Goal: Task Accomplishment & Management: Complete application form

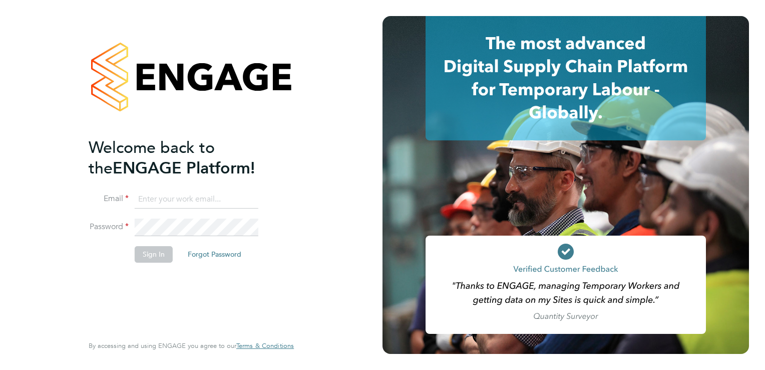
type input "[EMAIL_ADDRESS][DOMAIN_NAME]"
click at [160, 253] on button "Sign In" at bounding box center [154, 254] width 38 height 16
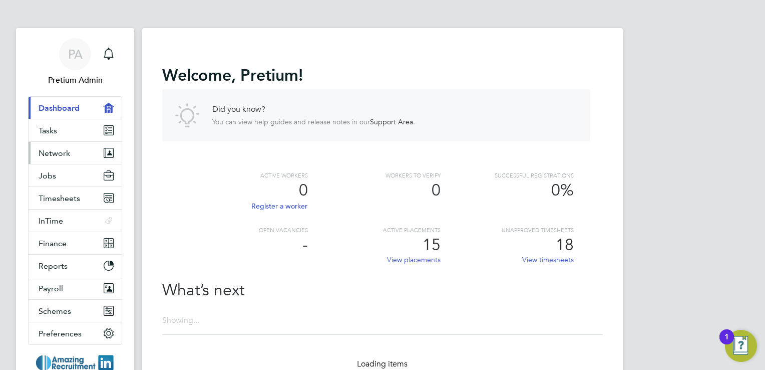
click at [52, 154] on span "Network" at bounding box center [55, 153] width 32 height 10
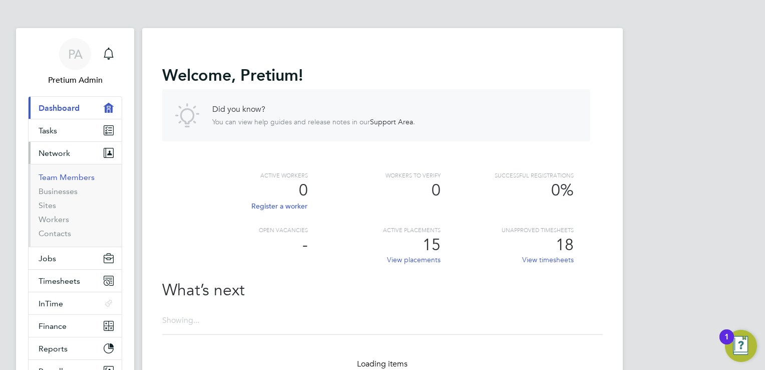
click at [63, 177] on link "Team Members" at bounding box center [67, 177] width 56 height 10
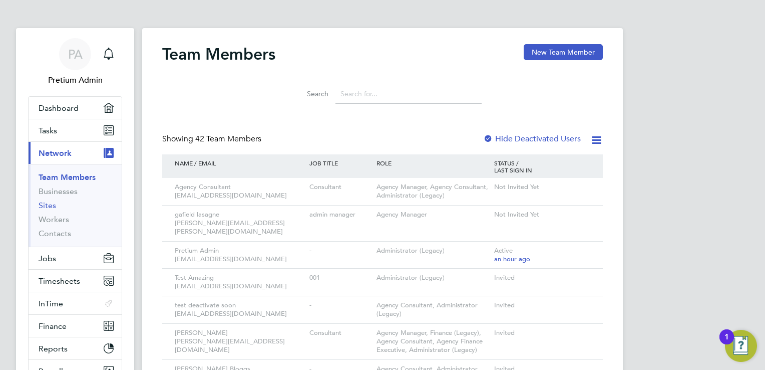
click at [51, 205] on link "Sites" at bounding box center [48, 205] width 18 height 10
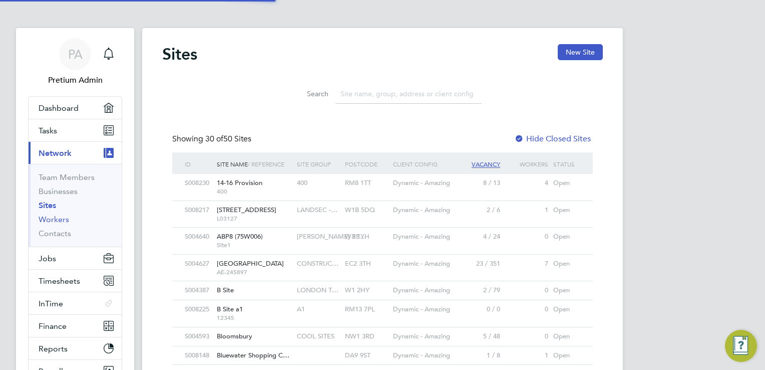
click at [60, 218] on link "Workers" at bounding box center [54, 219] width 31 height 10
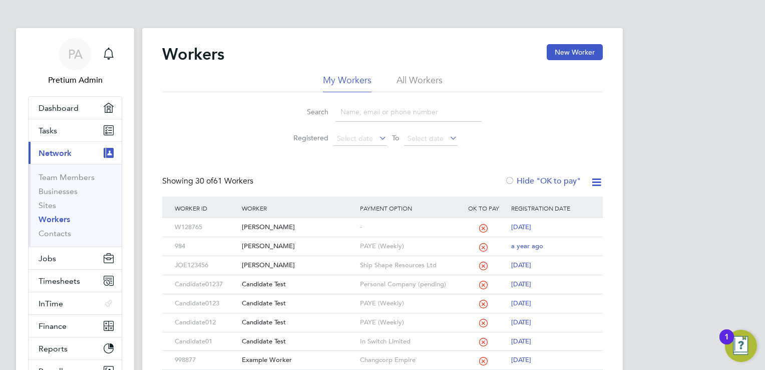
click at [514, 123] on div "Search Registered Select date To Select date" at bounding box center [382, 121] width 441 height 59
click at [569, 49] on button "New Worker" at bounding box center [575, 52] width 56 height 16
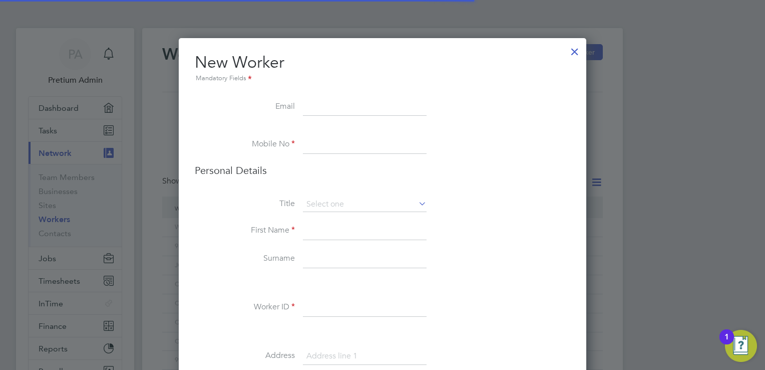
scroll to position [1037, 408]
click at [505, 195] on li "Personal Details" at bounding box center [383, 180] width 376 height 33
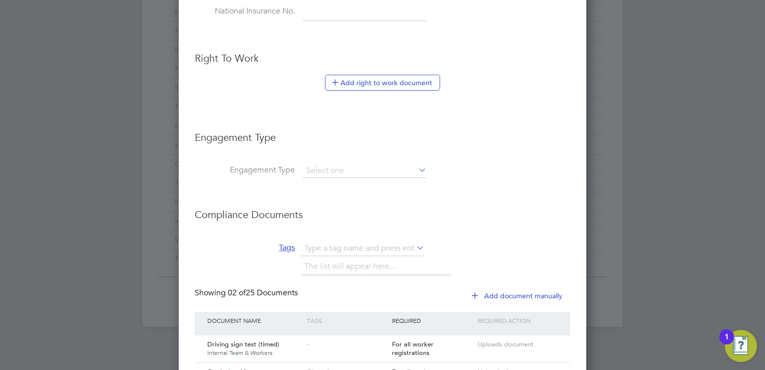
scroll to position [521, 0]
click at [338, 166] on input at bounding box center [365, 169] width 124 height 14
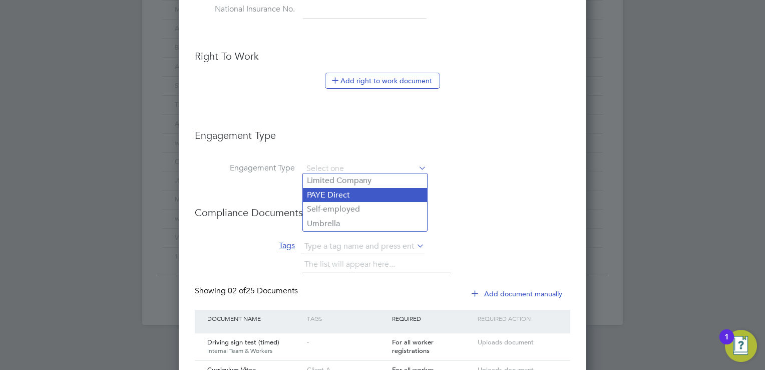
click at [370, 194] on li "PAYE Direct" at bounding box center [365, 195] width 124 height 15
type input "PAYE Direct"
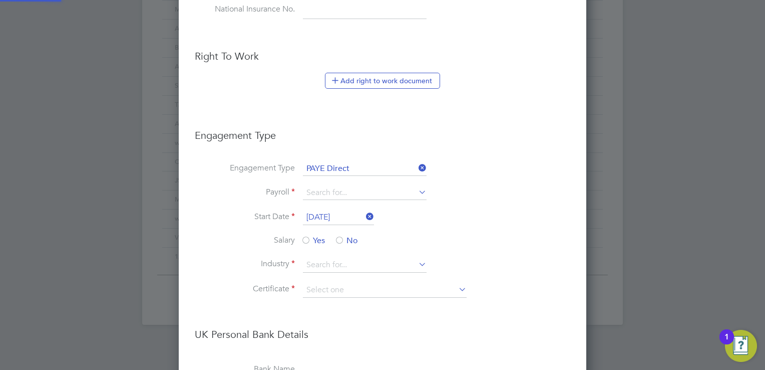
scroll to position [1547, 408]
click at [371, 195] on input at bounding box center [365, 193] width 124 height 14
click at [439, 169] on li "Engagement Type PAYE Direct" at bounding box center [383, 174] width 376 height 24
click at [417, 164] on icon at bounding box center [417, 168] width 0 height 14
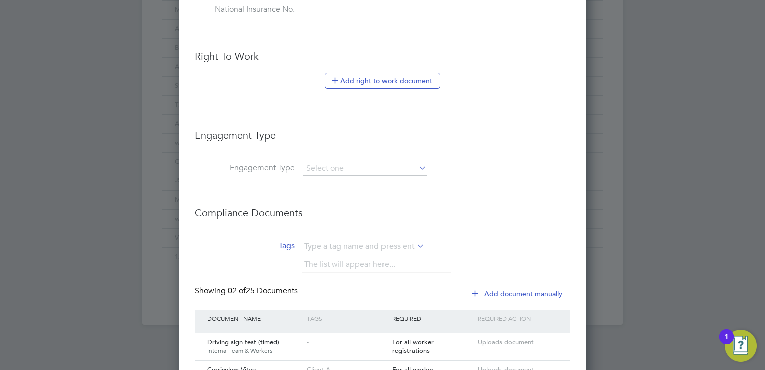
scroll to position [5, 5]
click at [374, 167] on input at bounding box center [365, 169] width 124 height 14
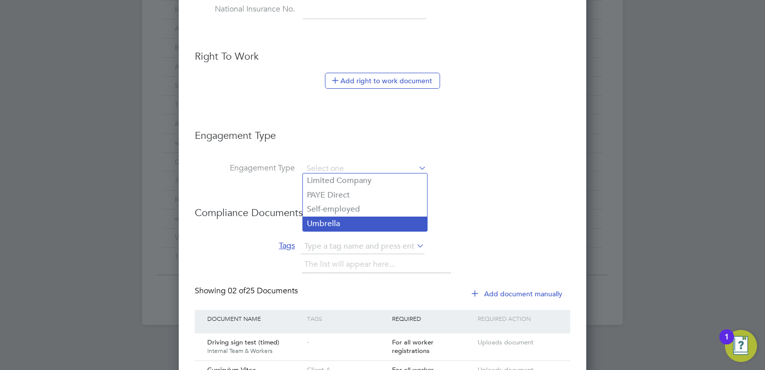
click at [345, 219] on li "Umbrella" at bounding box center [365, 223] width 124 height 15
type input "Umbrella"
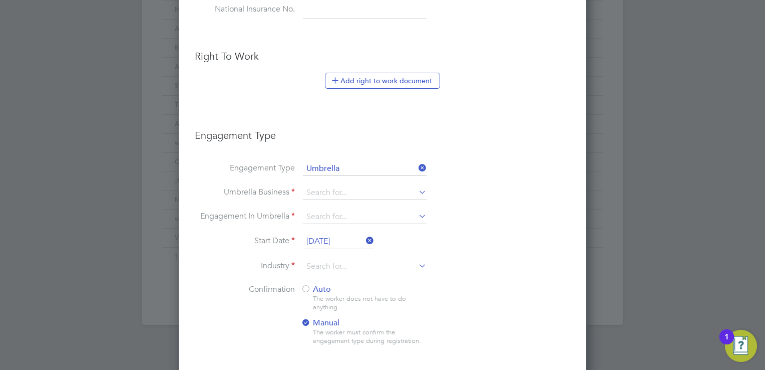
click at [475, 192] on li "Umbrella Business" at bounding box center [383, 198] width 376 height 24
click at [389, 191] on input at bounding box center [365, 193] width 124 height 14
click at [495, 177] on li "Engagement Type Umbrella" at bounding box center [383, 174] width 376 height 24
click at [367, 215] on input at bounding box center [365, 217] width 124 height 14
click at [485, 236] on li "Start Date 22 Sep 2025" at bounding box center [383, 246] width 376 height 25
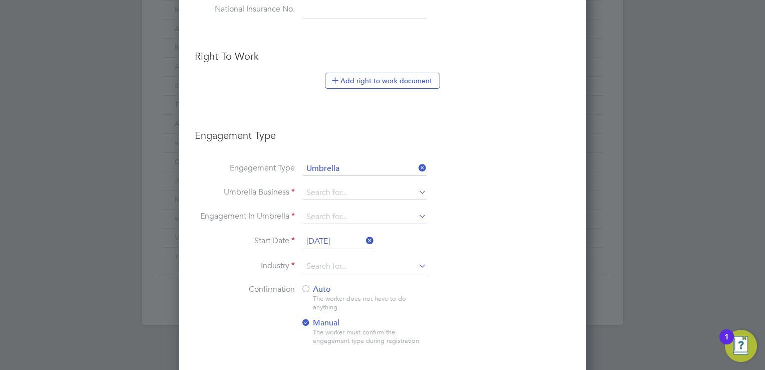
click at [316, 284] on span "Auto" at bounding box center [316, 289] width 30 height 10
click at [468, 238] on li "Start Date 22 Sep 2025" at bounding box center [383, 246] width 376 height 25
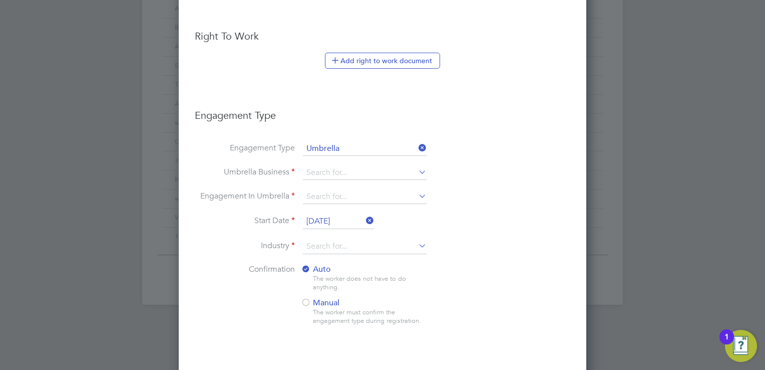
click at [554, 122] on li "Engagement Type" at bounding box center [383, 120] width 376 height 43
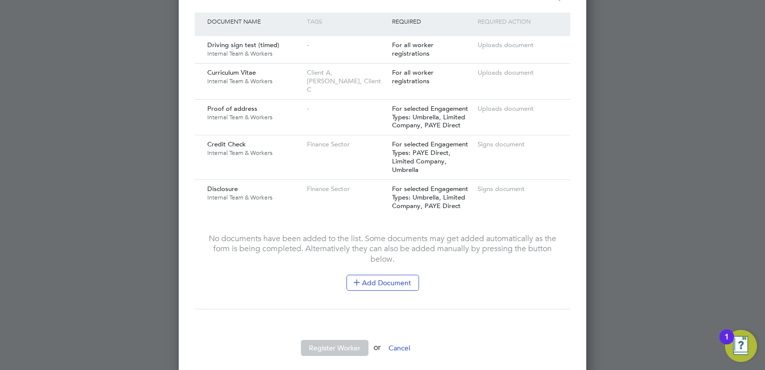
scroll to position [1005, 0]
click at [408, 338] on button "Cancel" at bounding box center [400, 346] width 38 height 16
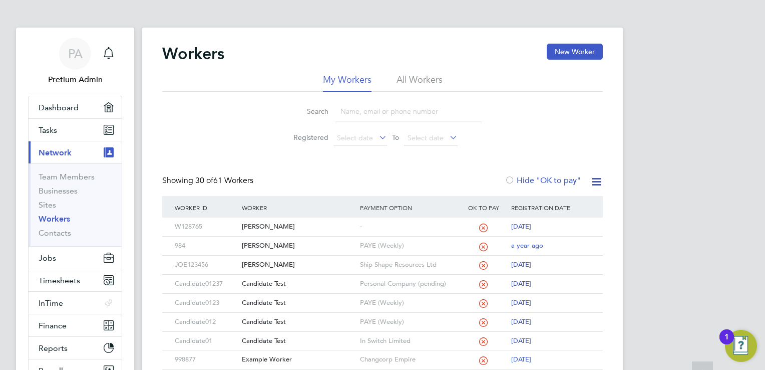
scroll to position [0, 0]
click at [68, 151] on span "Network" at bounding box center [55, 153] width 33 height 10
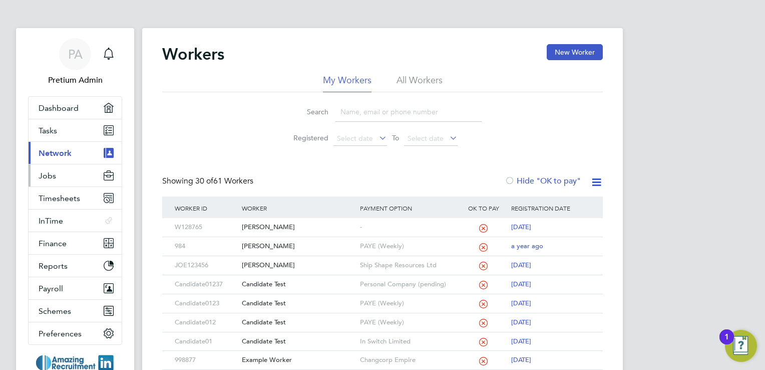
click at [71, 179] on button "Jobs" at bounding box center [75, 175] width 93 height 22
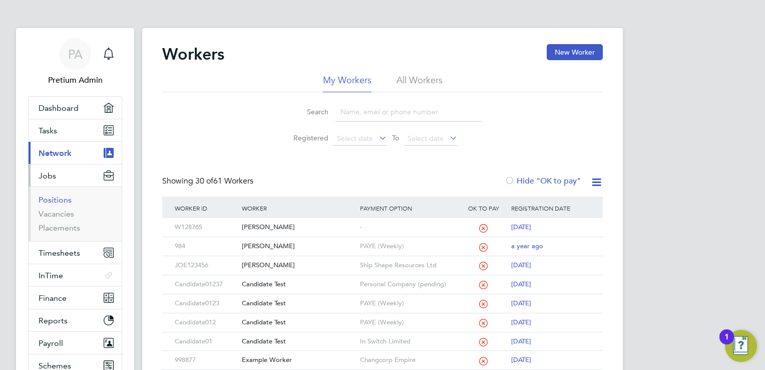
click at [60, 196] on link "Positions" at bounding box center [55, 200] width 33 height 10
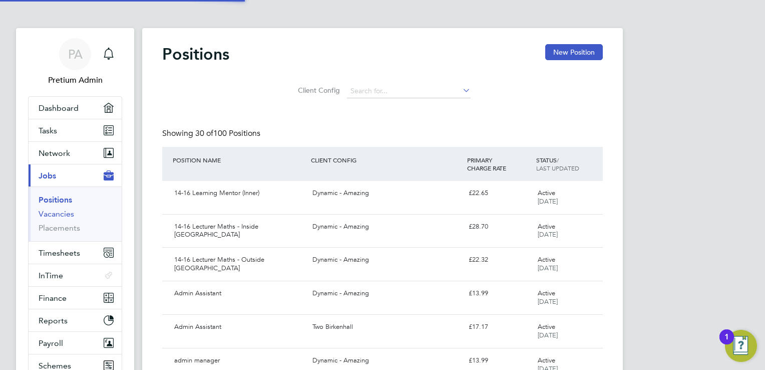
click at [63, 213] on link "Vacancies" at bounding box center [57, 214] width 36 height 10
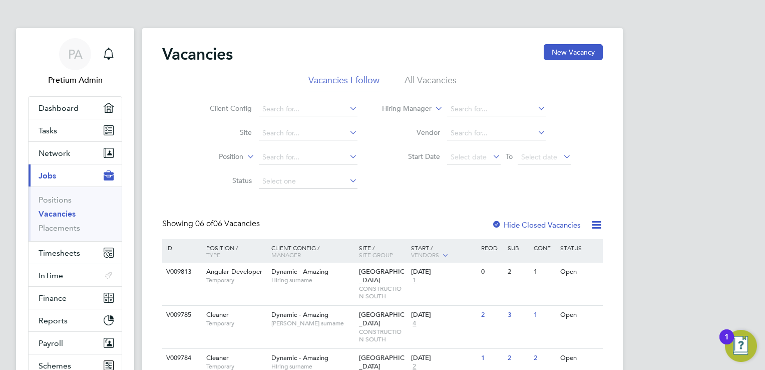
click at [429, 85] on li "All Vacancies" at bounding box center [431, 83] width 52 height 18
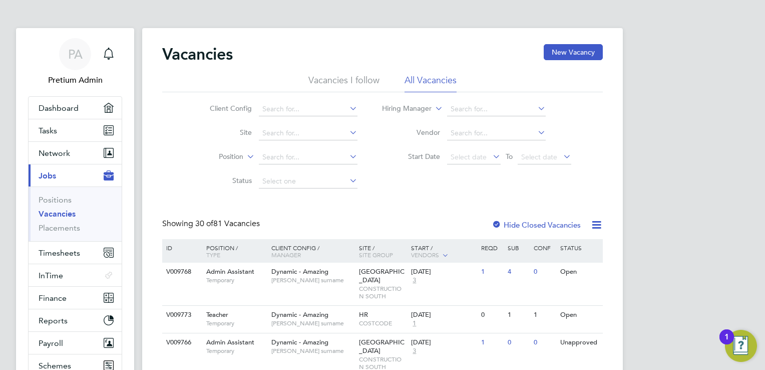
click at [472, 157] on span "Select date" at bounding box center [469, 156] width 36 height 9
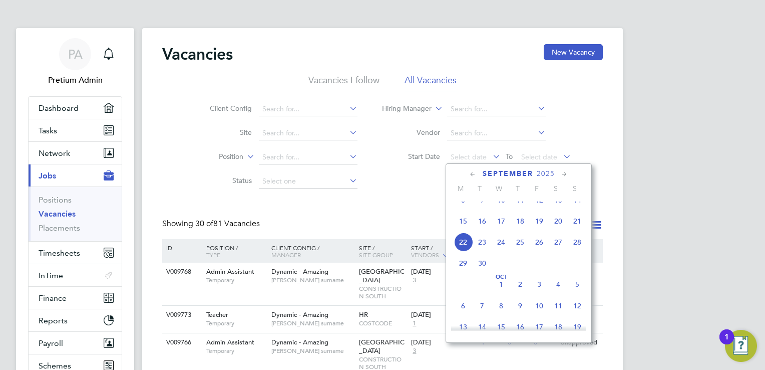
click at [475, 176] on icon at bounding box center [473, 174] width 10 height 11
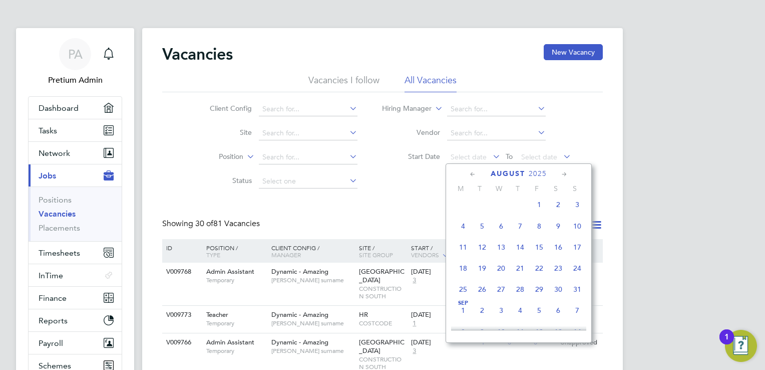
click at [540, 211] on span "Aug 1" at bounding box center [539, 204] width 19 height 19
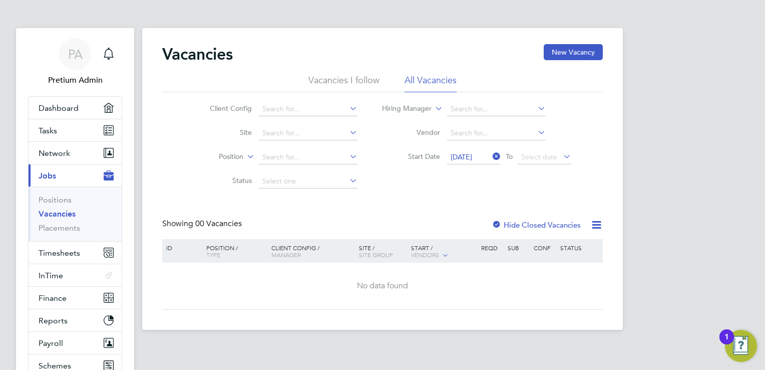
click at [491, 156] on icon at bounding box center [491, 156] width 0 height 14
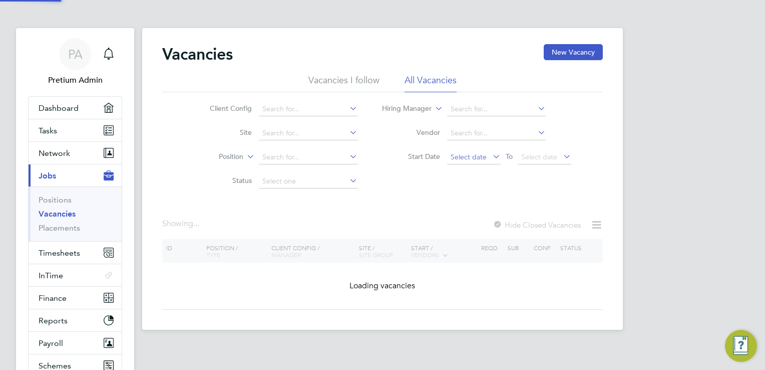
click at [473, 159] on span "Select date" at bounding box center [469, 156] width 36 height 9
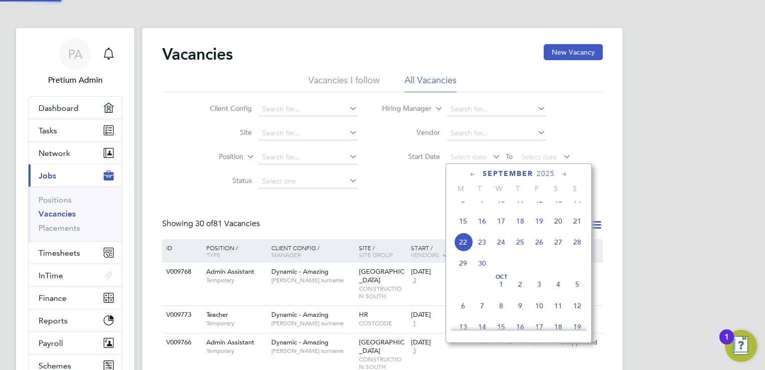
click at [473, 174] on icon at bounding box center [473, 174] width 10 height 11
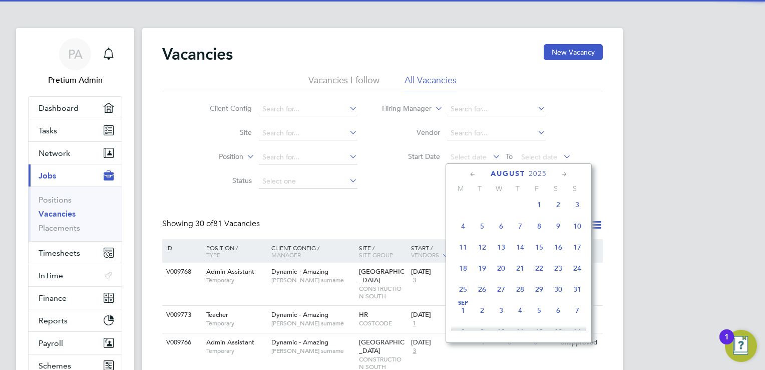
click at [473, 174] on icon at bounding box center [473, 174] width 10 height 11
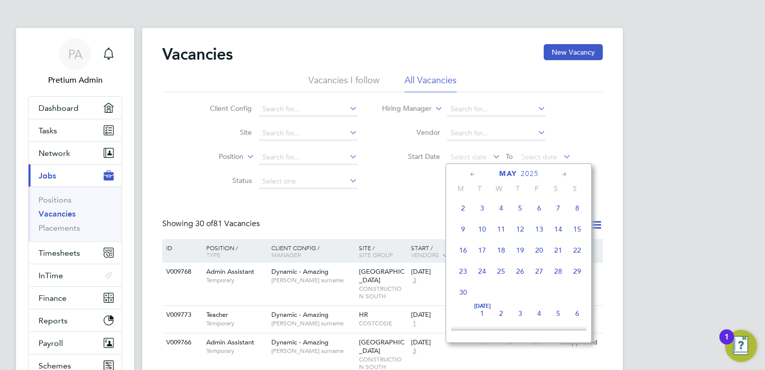
scroll to position [0, 0]
click at [473, 174] on icon at bounding box center [473, 174] width 10 height 11
click at [556, 211] on span "Mar 1" at bounding box center [558, 210] width 19 height 19
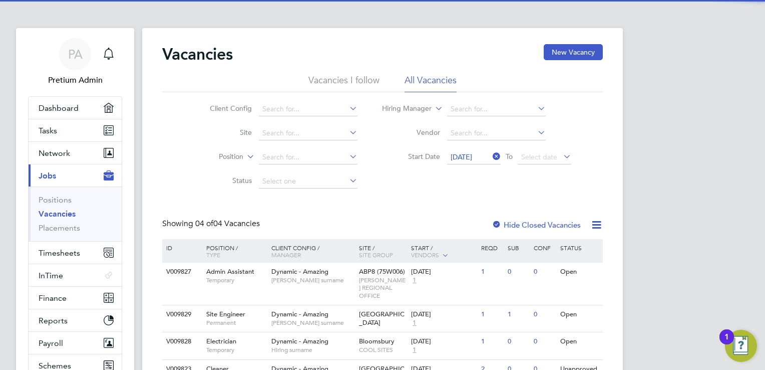
click at [431, 213] on div "Vacancies New Vacancy Vacancies I follow All Vacancies Client Config Site Posit…" at bounding box center [382, 215] width 441 height 343
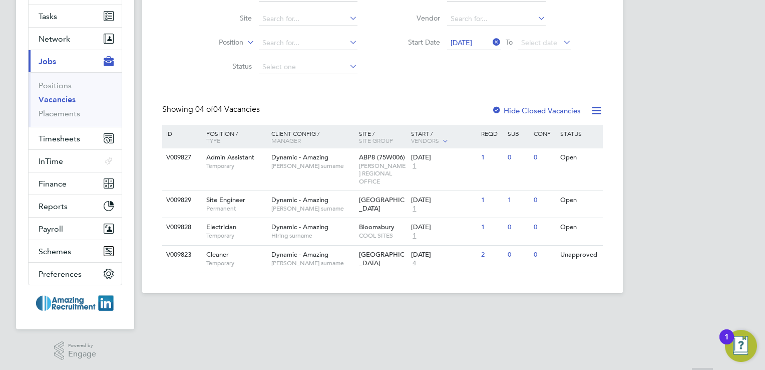
scroll to position [115, 0]
click at [346, 243] on div "Dynamic - Amazing Hiring surname" at bounding box center [313, 230] width 88 height 26
click at [282, 168] on span "[PERSON_NAME] surname" at bounding box center [313, 165] width 83 height 8
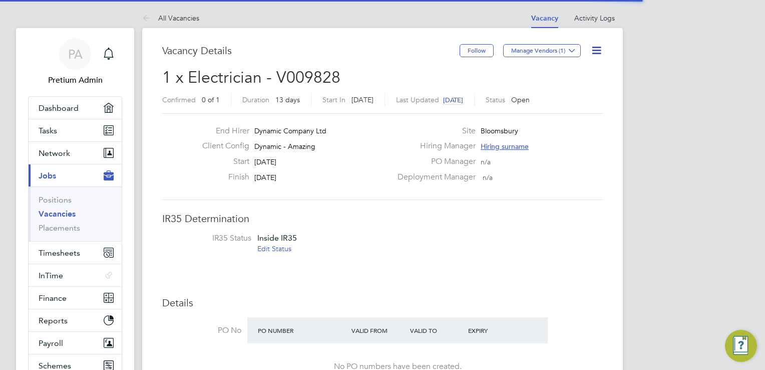
scroll to position [30, 70]
click at [453, 217] on h3 "IR35 Determination" at bounding box center [382, 218] width 441 height 13
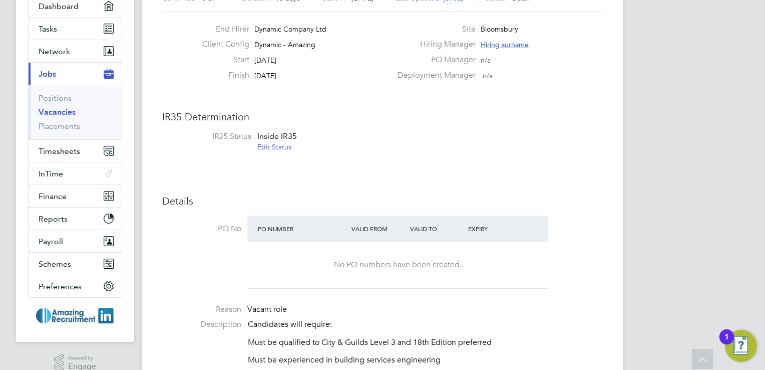
scroll to position [60, 0]
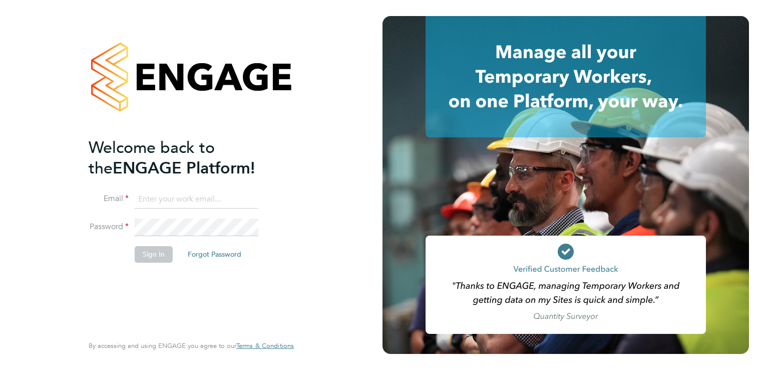
type input "Engage1@pretiumresourcing.co.uk"
click at [156, 251] on button "Sign In" at bounding box center [154, 254] width 38 height 16
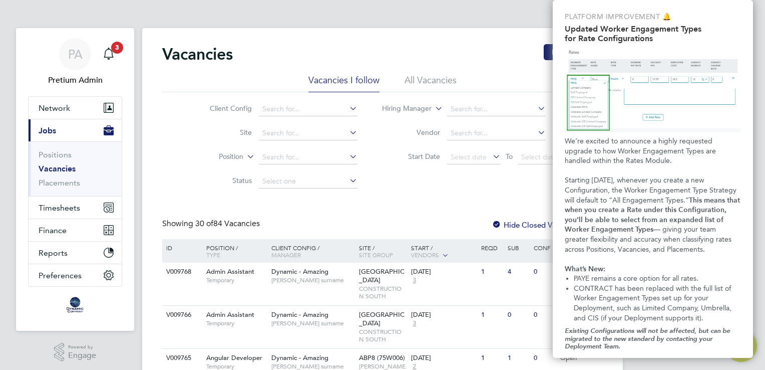
click at [645, 272] on div "We’re excited to announce a highly requested upgrade to how Worker Engagement T…" at bounding box center [653, 229] width 176 height 186
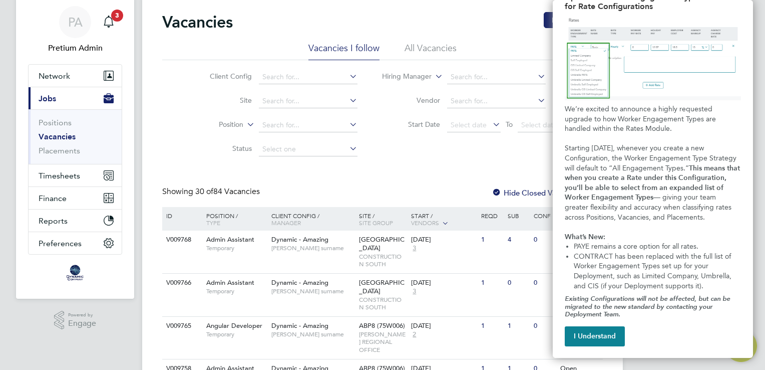
scroll to position [80, 0]
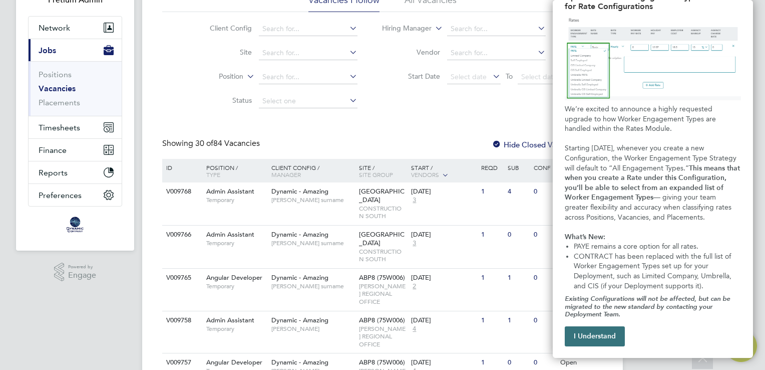
click at [609, 340] on button "I Understand" at bounding box center [595, 336] width 60 height 20
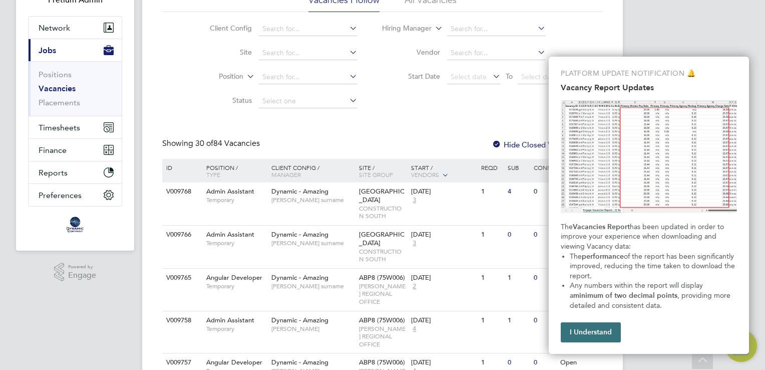
click at [602, 329] on button "I Understand" at bounding box center [591, 332] width 60 height 20
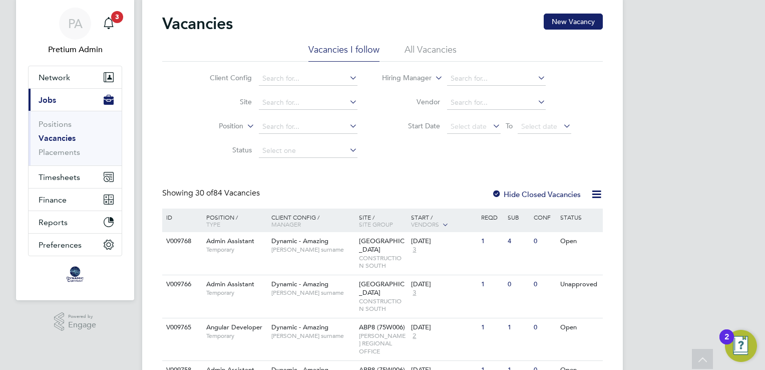
scroll to position [0, 0]
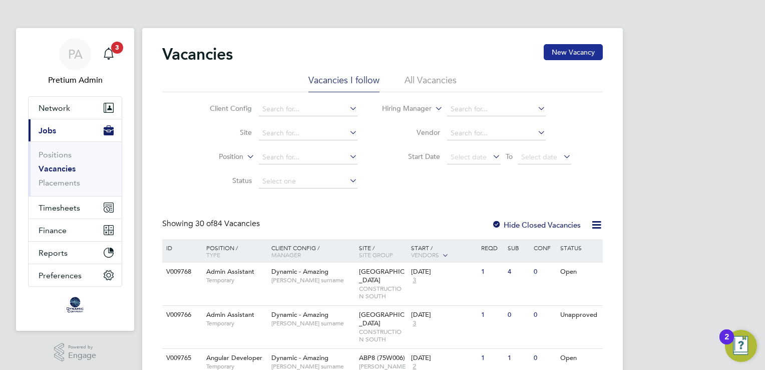
click at [594, 48] on button "New Vacancy" at bounding box center [573, 52] width 59 height 16
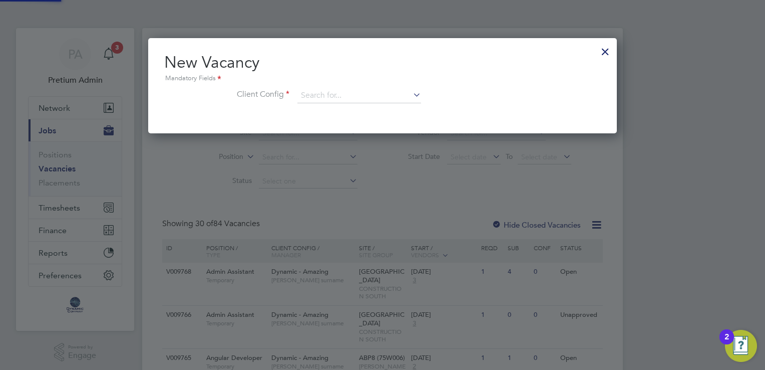
scroll to position [95, 469]
click at [368, 101] on input at bounding box center [360, 95] width 124 height 15
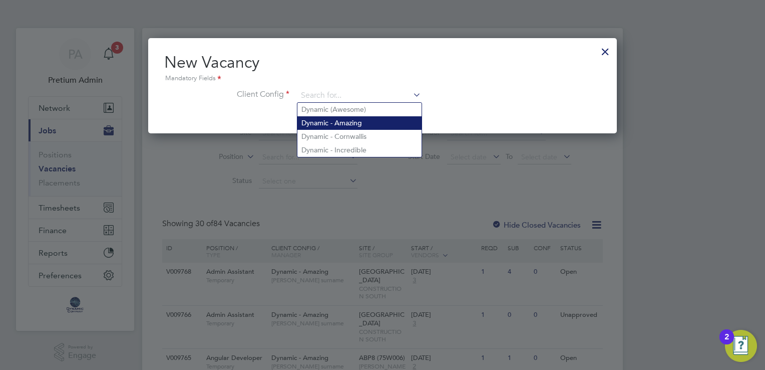
click at [351, 122] on li "Dynamic - Amazing" at bounding box center [360, 123] width 124 height 14
type input "Dynamic - Amazing"
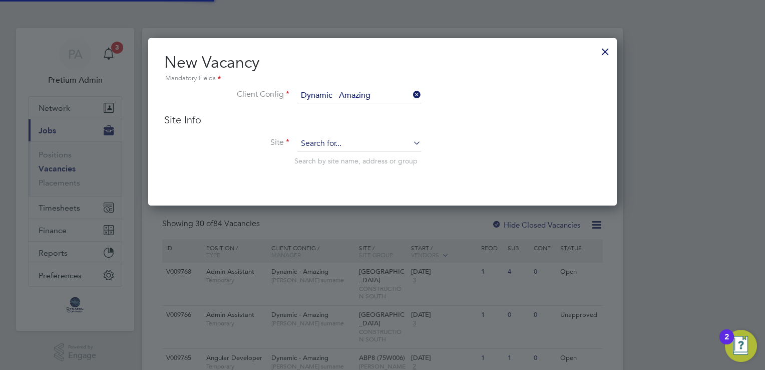
click at [355, 145] on input at bounding box center [360, 143] width 124 height 15
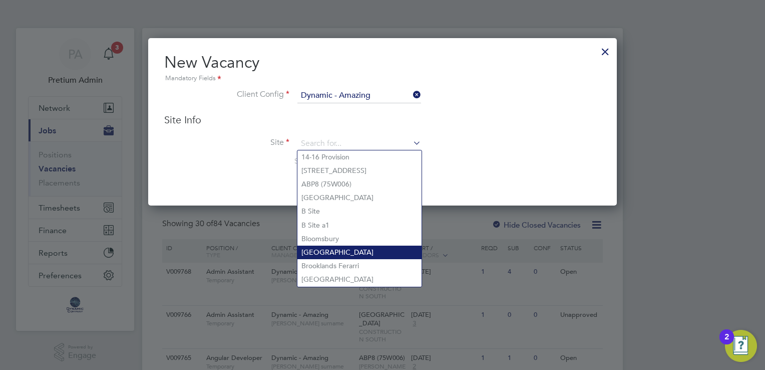
click at [350, 253] on li "Bluewater Shopping Centre" at bounding box center [360, 252] width 124 height 14
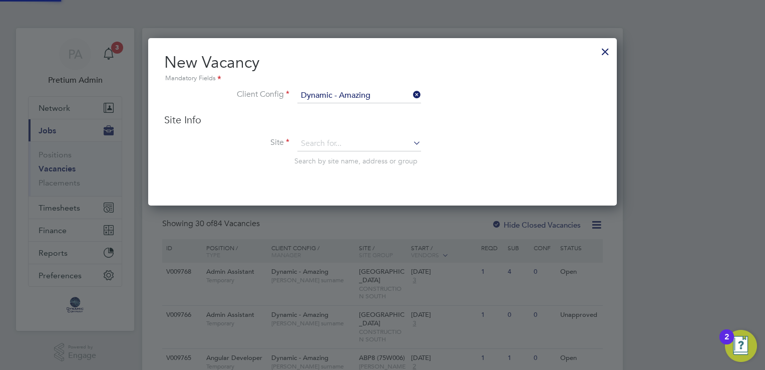
type input "Bluewater Shopping Centre"
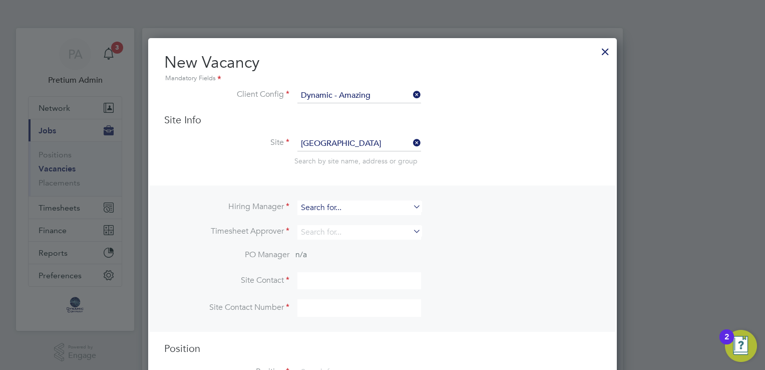
click at [370, 202] on input at bounding box center [360, 207] width 124 height 15
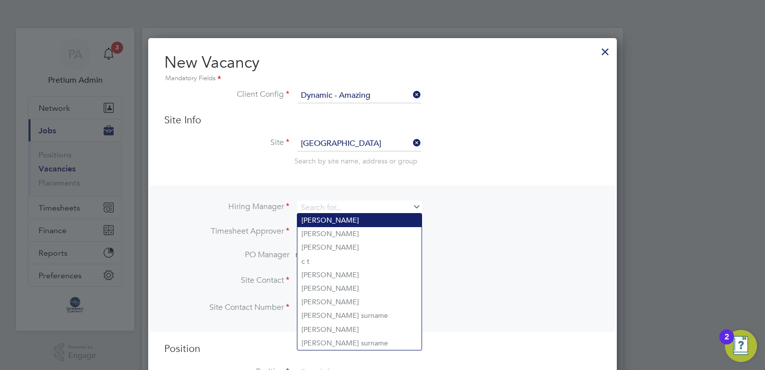
click at [336, 223] on li "[PERSON_NAME]" at bounding box center [360, 220] width 124 height 14
type input "[PERSON_NAME]"
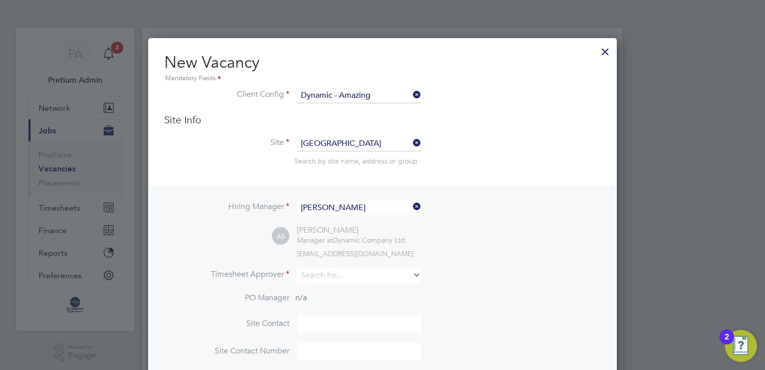
scroll to position [414, 469]
click at [341, 273] on input at bounding box center [360, 275] width 124 height 15
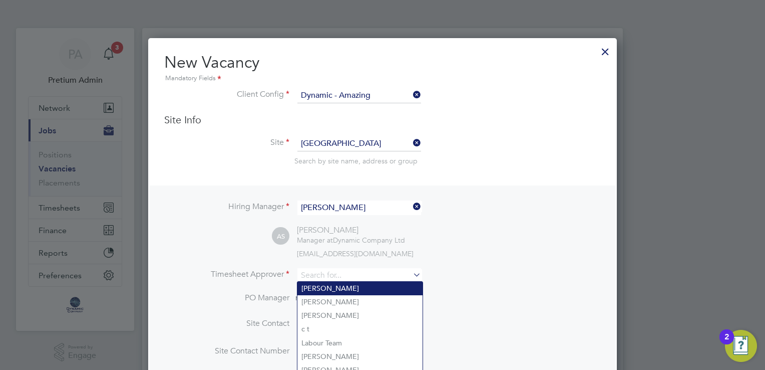
click at [332, 292] on li "[PERSON_NAME]" at bounding box center [360, 289] width 125 height 14
type input "[PERSON_NAME]"
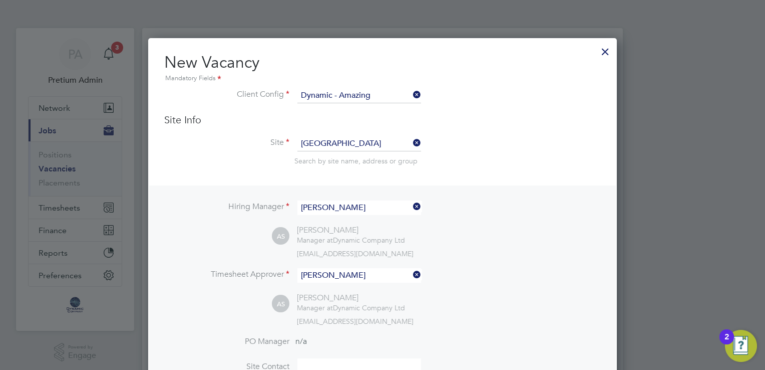
click at [529, 268] on li "Timesheet Approver Abi Shahid" at bounding box center [382, 280] width 437 height 25
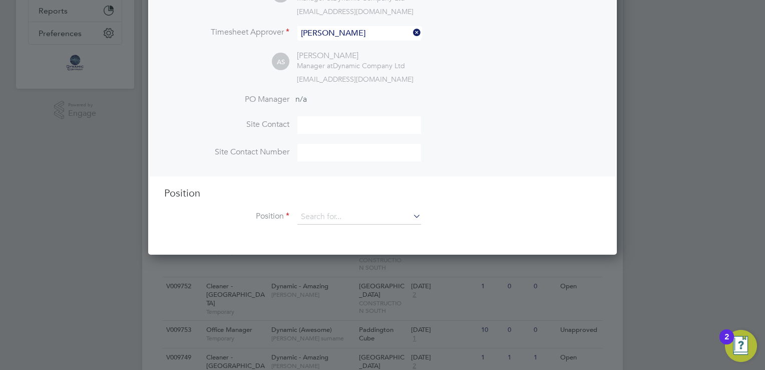
scroll to position [260, 0]
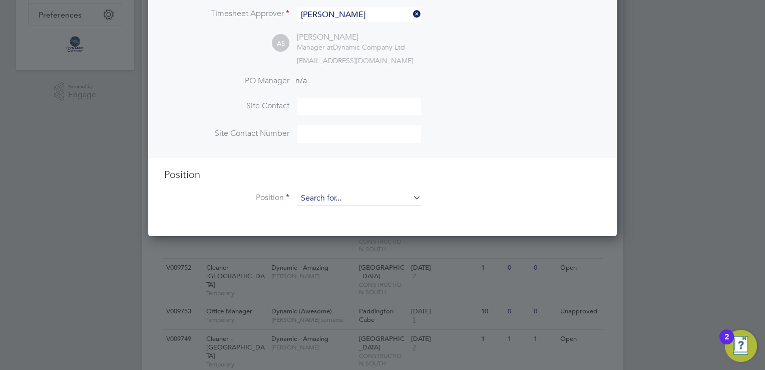
click at [333, 196] on input at bounding box center [360, 198] width 124 height 15
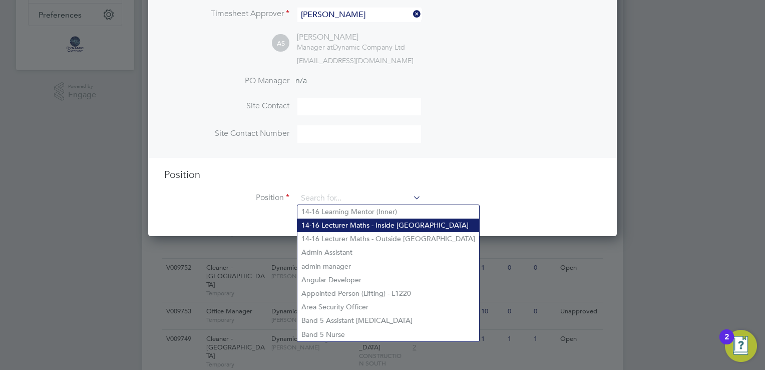
click at [345, 227] on li "14-16 Lecturer Maths - Inside [GEOGRAPHIC_DATA]" at bounding box center [389, 225] width 182 height 14
type input "14-16 Lecturer Maths - Inside [GEOGRAPHIC_DATA]"
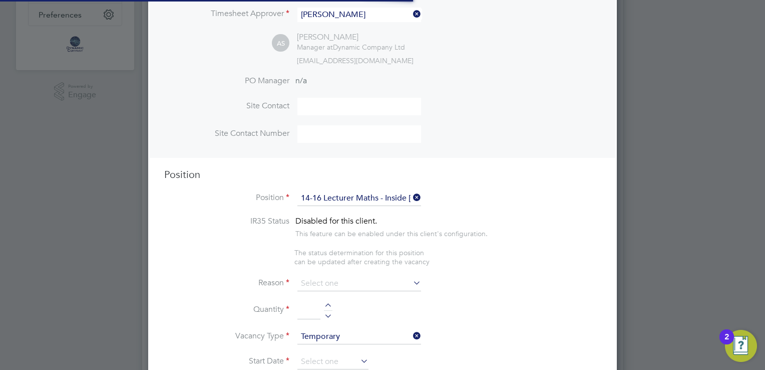
type textarea "14-16 Lecturer Maths - Inside [GEOGRAPHIC_DATA]"
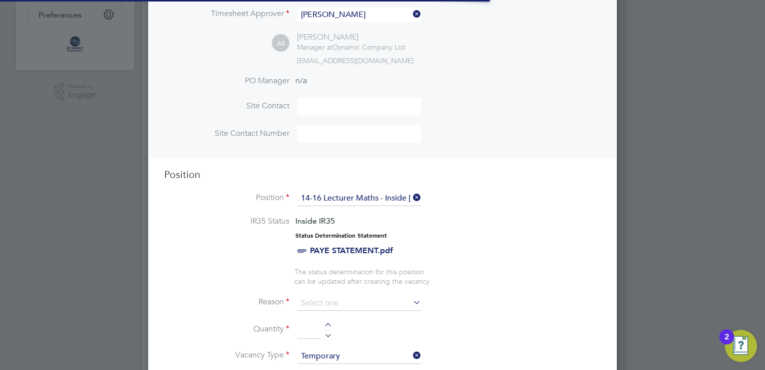
scroll to position [30, 52]
click at [519, 213] on li "Position 14-16 Lecturer Maths - Inside London" at bounding box center [382, 203] width 437 height 25
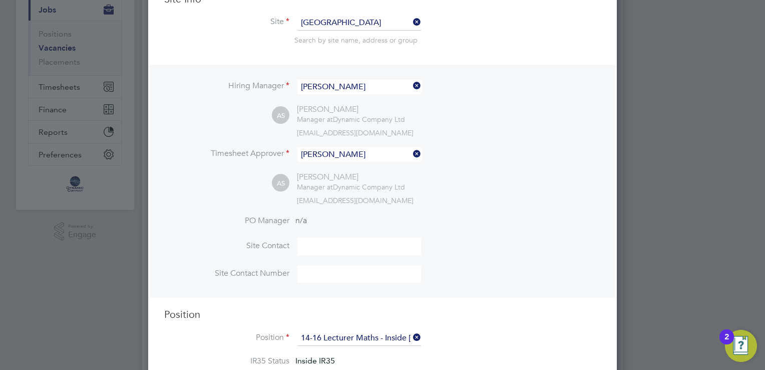
scroll to position [120, 0]
click at [357, 27] on input at bounding box center [360, 23] width 124 height 15
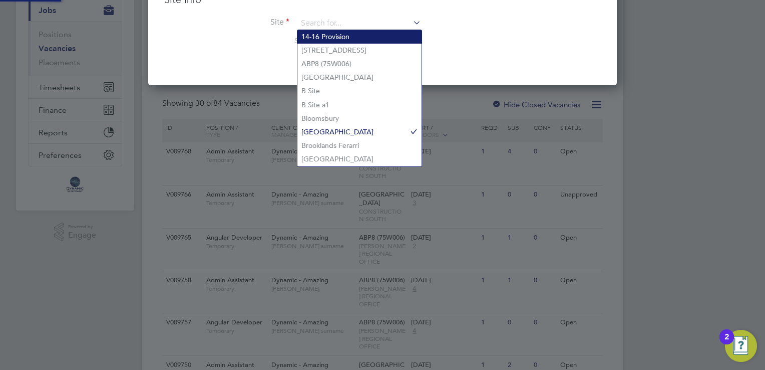
scroll to position [0, 0]
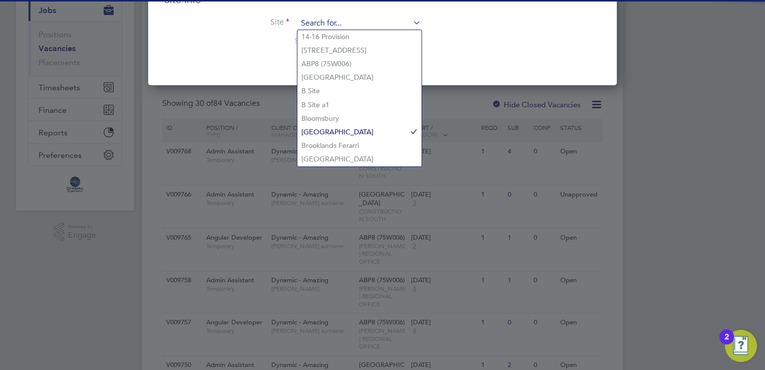
click at [364, 19] on input at bounding box center [360, 23] width 124 height 15
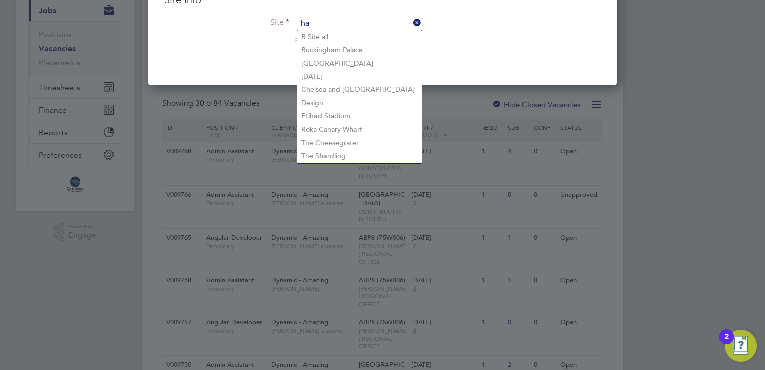
type input "h"
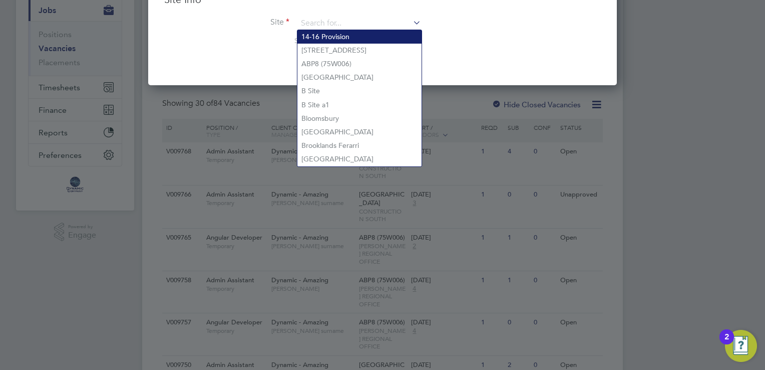
click at [342, 39] on li "14-16 Provision" at bounding box center [360, 37] width 124 height 14
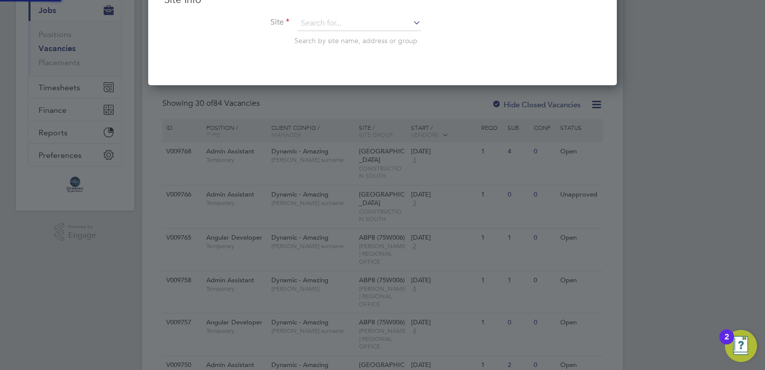
type input "14-16 Provision"
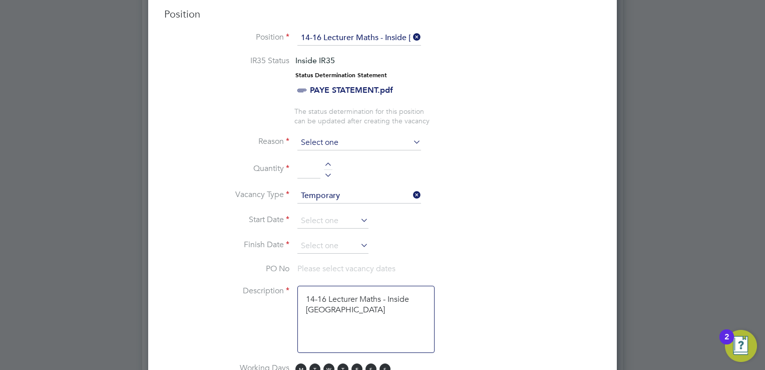
click at [361, 144] on input at bounding box center [360, 142] width 124 height 15
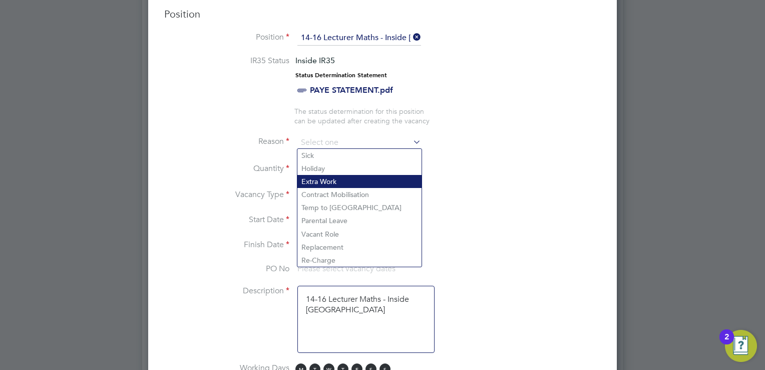
click at [332, 177] on li "Extra Work" at bounding box center [360, 181] width 124 height 13
type input "Extra Work"
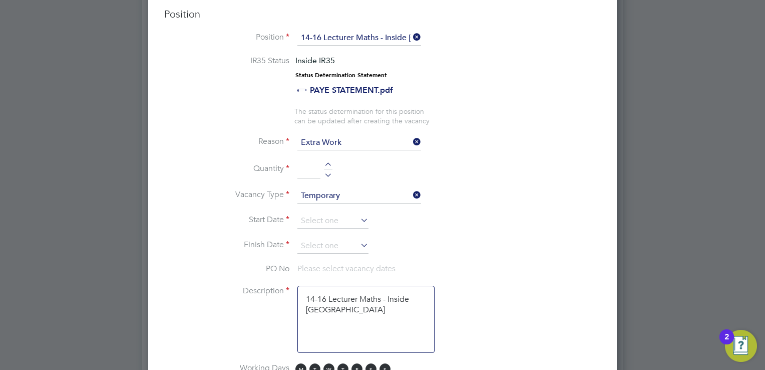
click at [327, 160] on li "Quantity" at bounding box center [382, 174] width 437 height 28
click at [329, 163] on div at bounding box center [328, 165] width 9 height 7
type input "1"
click at [324, 221] on input at bounding box center [333, 220] width 71 height 15
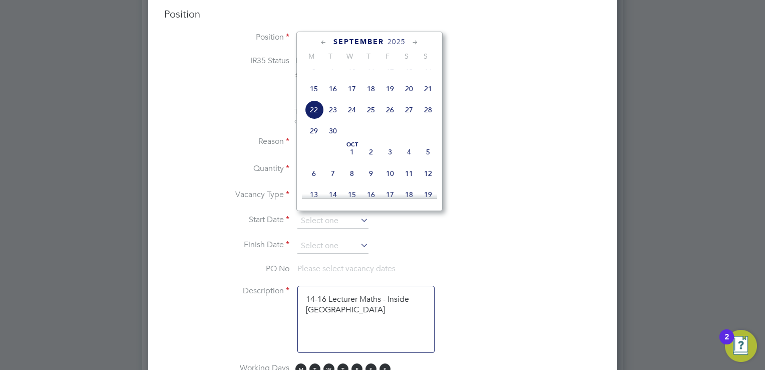
click at [323, 46] on icon at bounding box center [324, 42] width 10 height 11
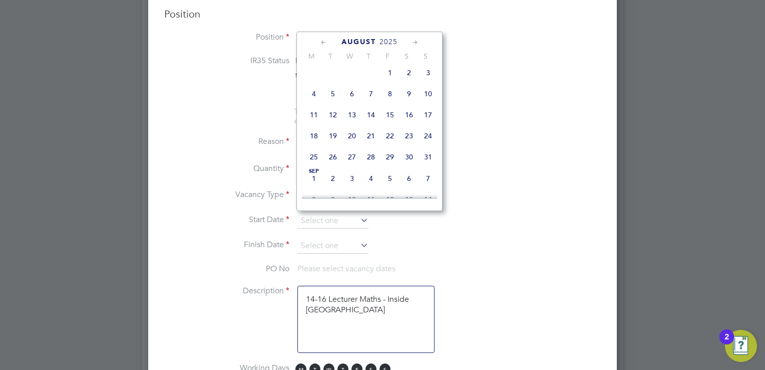
click at [391, 80] on span "Aug 1" at bounding box center [390, 72] width 19 height 19
type input "01 Aug 2025"
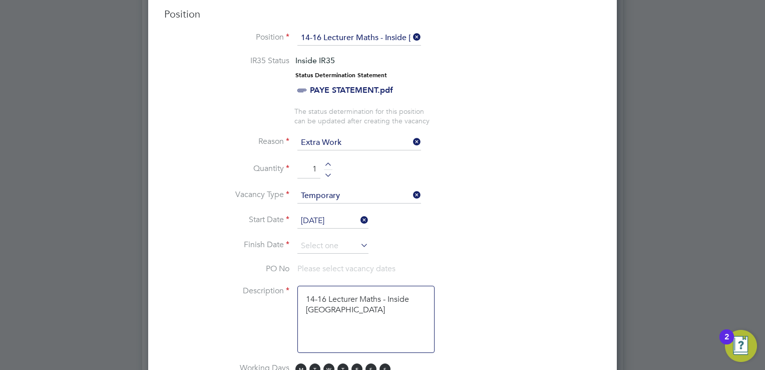
click at [359, 218] on icon at bounding box center [359, 220] width 0 height 14
click at [343, 216] on input at bounding box center [333, 220] width 71 height 15
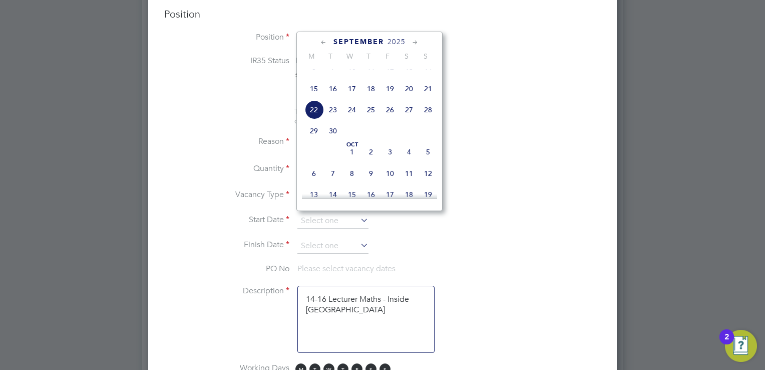
click at [314, 119] on span "22" at bounding box center [314, 109] width 19 height 19
type input "[DATE]"
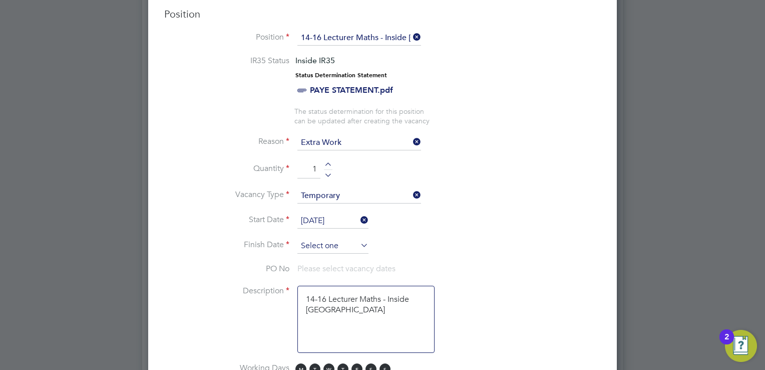
click at [332, 247] on input at bounding box center [333, 245] width 71 height 15
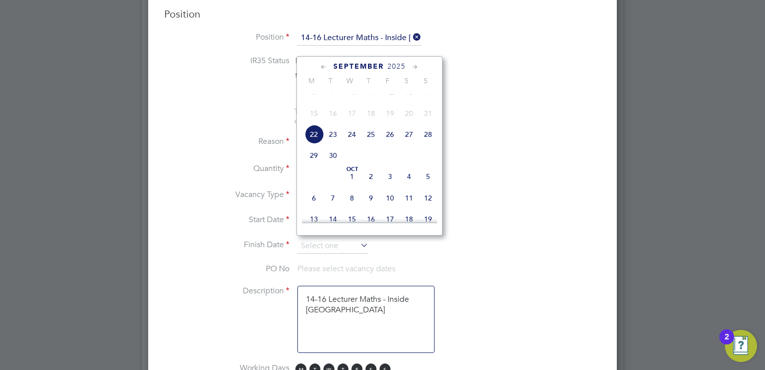
click at [429, 144] on span "28" at bounding box center [428, 134] width 19 height 19
type input "28 Sep 2025"
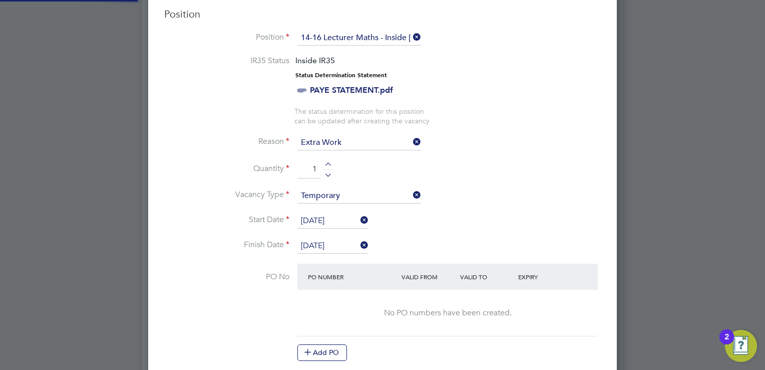
click at [526, 156] on li "Reason Extra Work" at bounding box center [382, 147] width 437 height 25
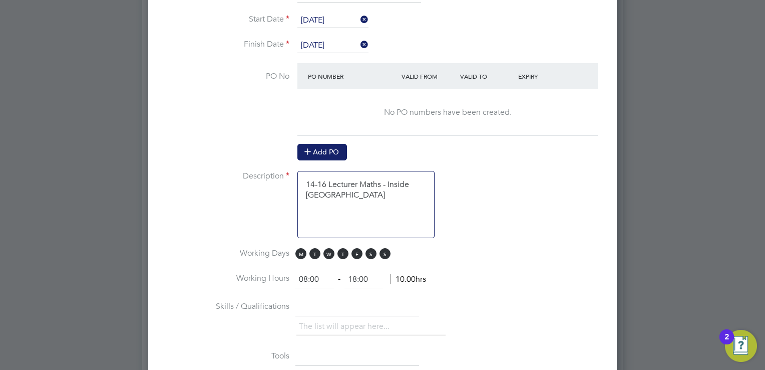
click at [329, 148] on button "Add PO" at bounding box center [323, 152] width 50 height 16
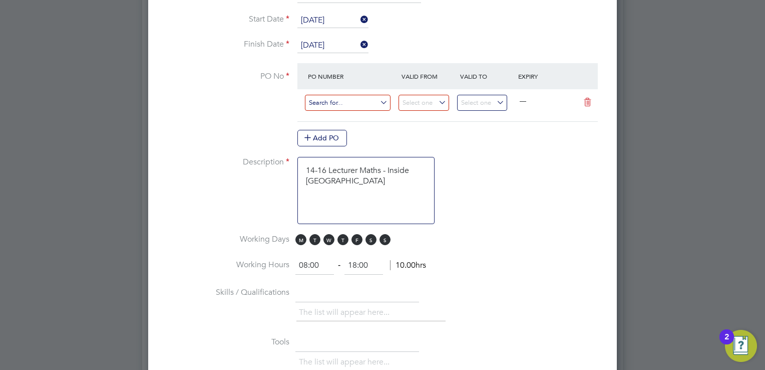
click at [341, 95] on input at bounding box center [348, 103] width 86 height 17
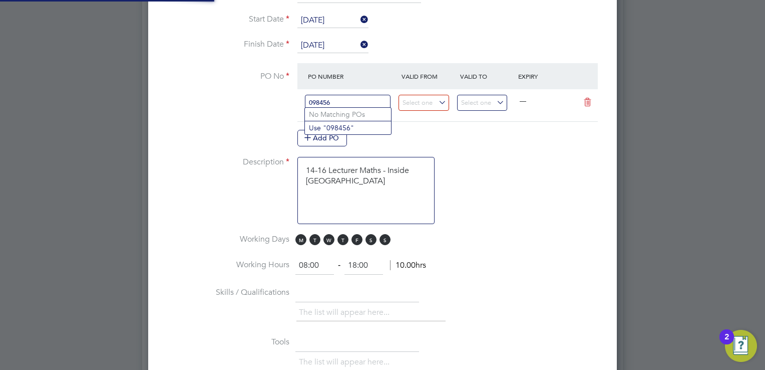
type input "0984568"
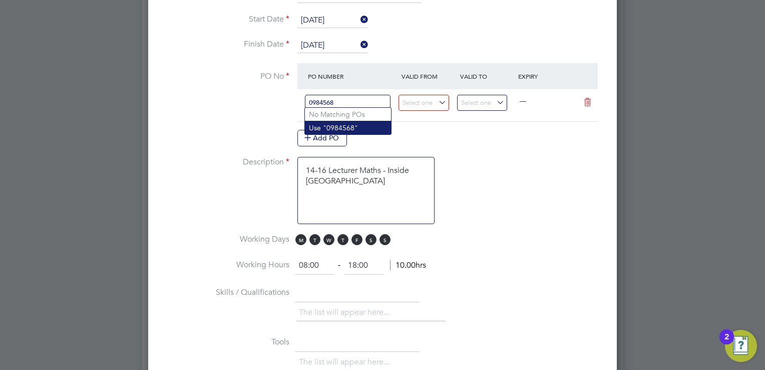
click at [355, 125] on li "Use "0984568"" at bounding box center [348, 128] width 86 height 14
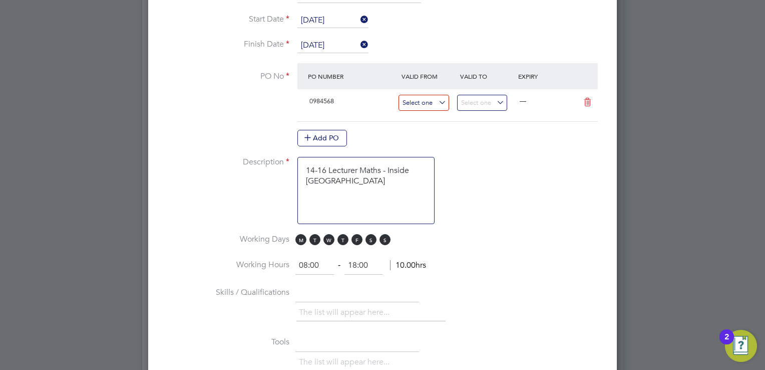
click at [428, 98] on input at bounding box center [424, 103] width 51 height 17
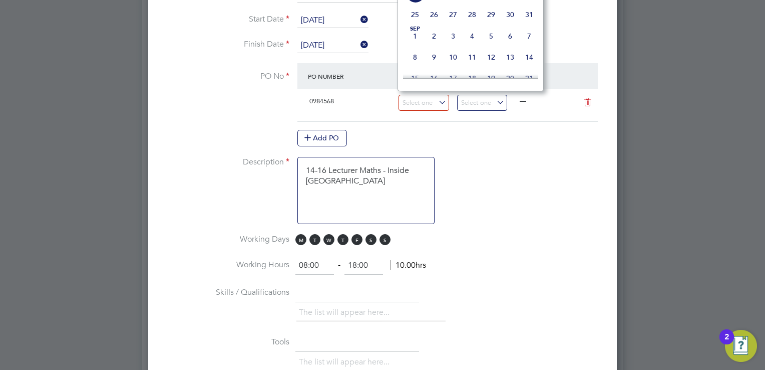
click at [535, 185] on li "Description 14-16 Lecturer Maths - Inside London" at bounding box center [382, 195] width 437 height 77
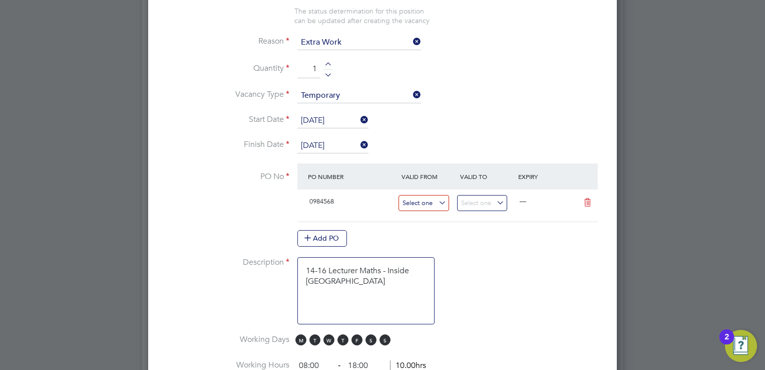
click at [438, 203] on input at bounding box center [424, 203] width 51 height 17
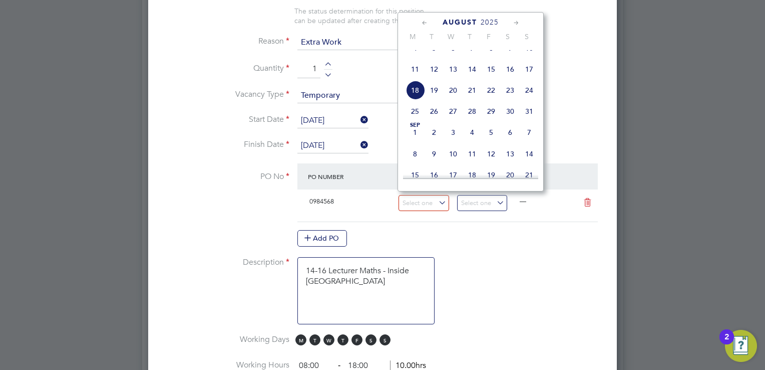
click at [425, 21] on icon at bounding box center [425, 23] width 10 height 11
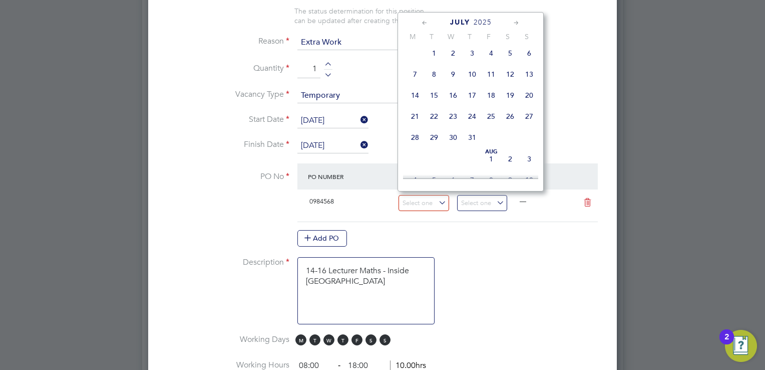
click at [425, 21] on icon at bounding box center [425, 23] width 10 height 11
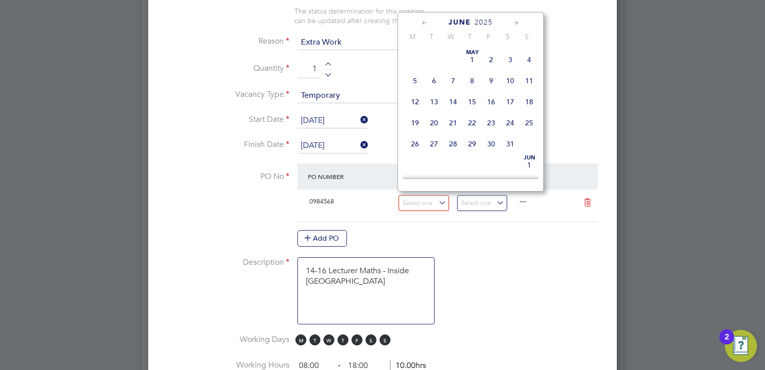
click at [425, 21] on icon at bounding box center [425, 23] width 10 height 11
click at [455, 58] on span "Jan 1" at bounding box center [453, 59] width 19 height 19
type input "[DATE]"
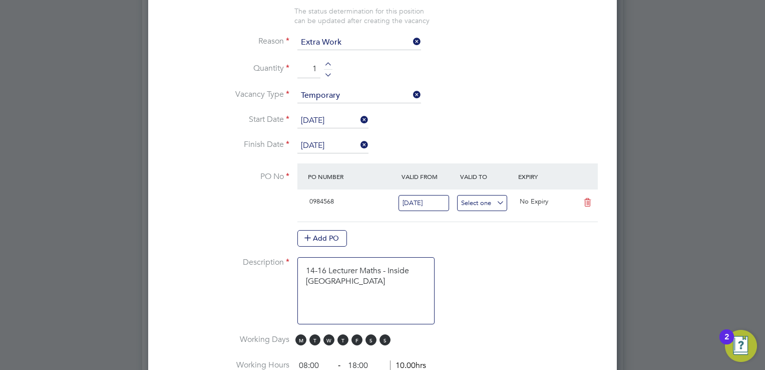
click at [485, 201] on input at bounding box center [482, 203] width 51 height 17
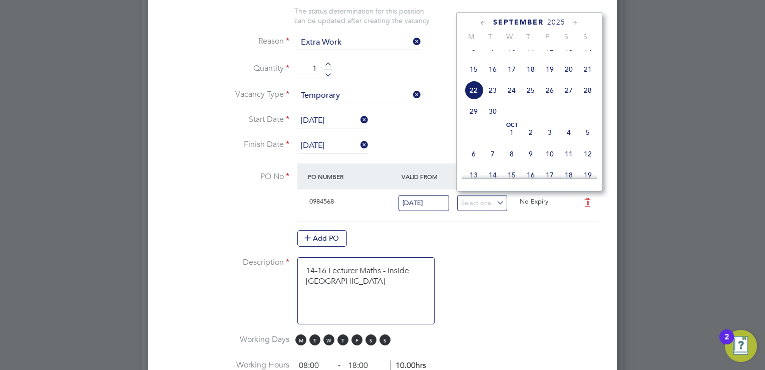
click at [577, 21] on icon at bounding box center [576, 23] width 10 height 11
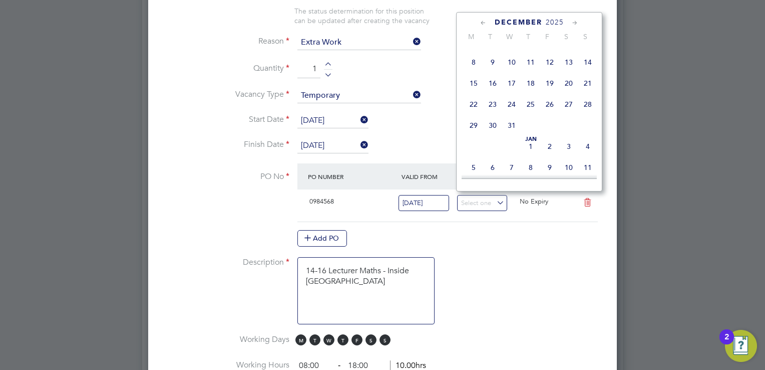
click at [577, 21] on icon at bounding box center [576, 23] width 10 height 11
click at [562, 111] on span "24" at bounding box center [569, 101] width 19 height 19
type input "[DATE]"
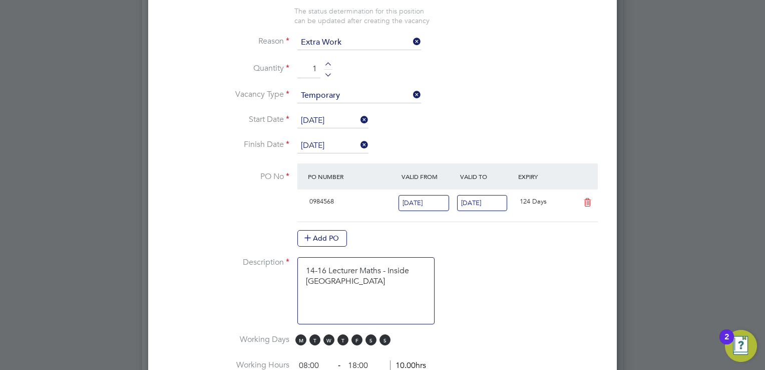
click at [528, 260] on li "Description 14-16 Lecturer Maths - Inside London" at bounding box center [382, 295] width 437 height 77
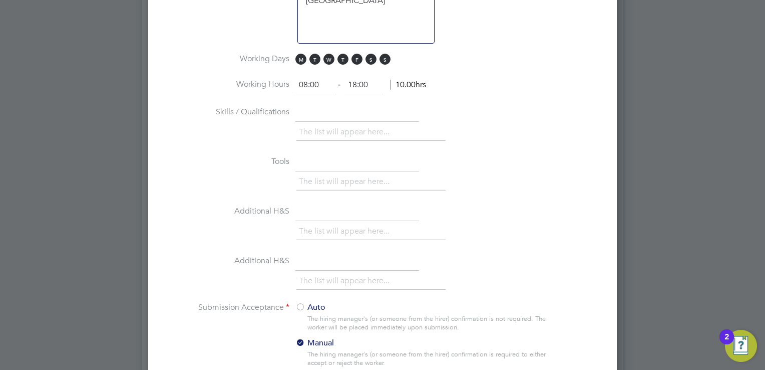
click at [305, 79] on input "08:00" at bounding box center [315, 85] width 39 height 18
type input "09:00"
click at [355, 81] on input "18:00" at bounding box center [364, 85] width 39 height 18
type input "17:00"
click at [506, 116] on li "Skills / Qualifications The list will appear here..." at bounding box center [382, 129] width 437 height 50
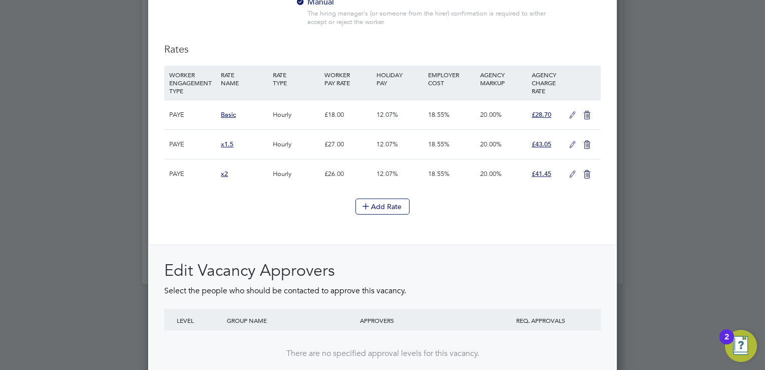
click at [573, 111] on icon at bounding box center [573, 115] width 13 height 8
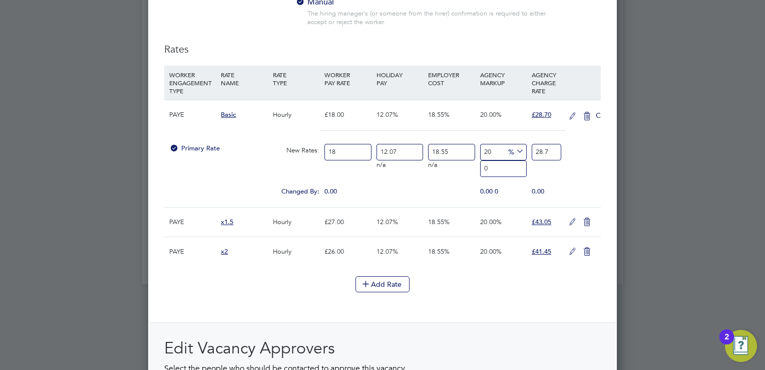
scroll to position [1627, 469]
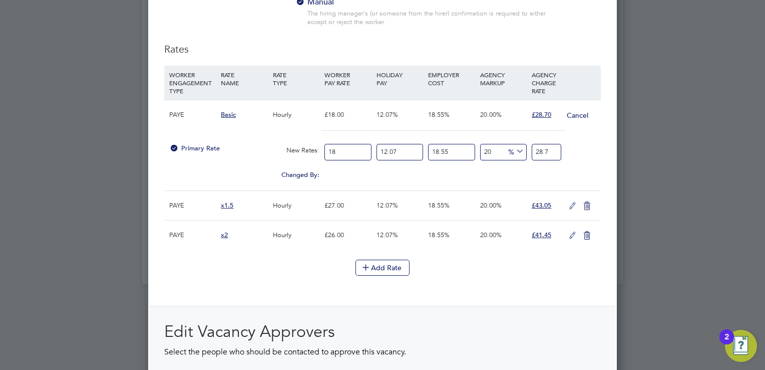
click at [499, 147] on input "20" at bounding box center [503, 152] width 47 height 17
type input "28.69754076"
click at [500, 282] on div "Rates WORKER ENGAGEMENT TYPE RATE NAME RATE TYPE WORKER PAY RATE HOLIDAY PAY EM…" at bounding box center [382, 258] width 437 height 430
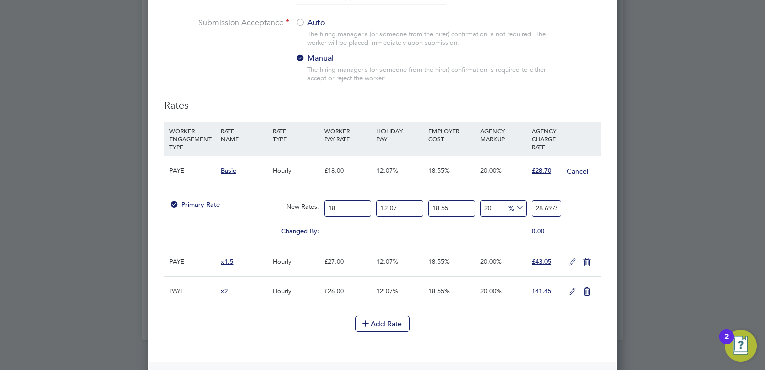
scroll to position [1102, 0]
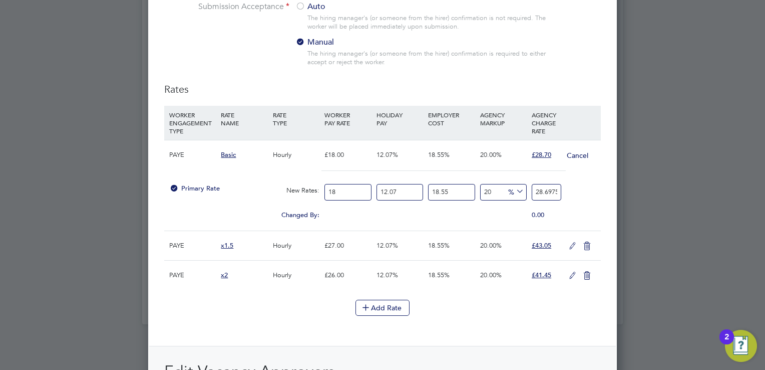
click at [496, 184] on input "20" at bounding box center [503, 192] width 47 height 17
type input "2"
type input "24.392909646"
type input "23"
type input "29.414979279"
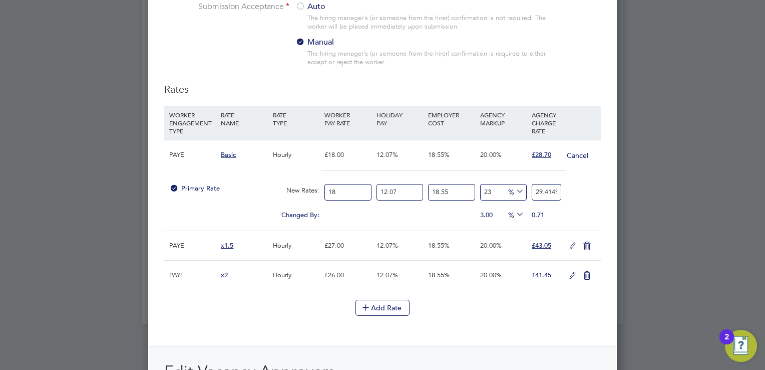
type input "23"
click at [571, 242] on icon at bounding box center [573, 246] width 13 height 8
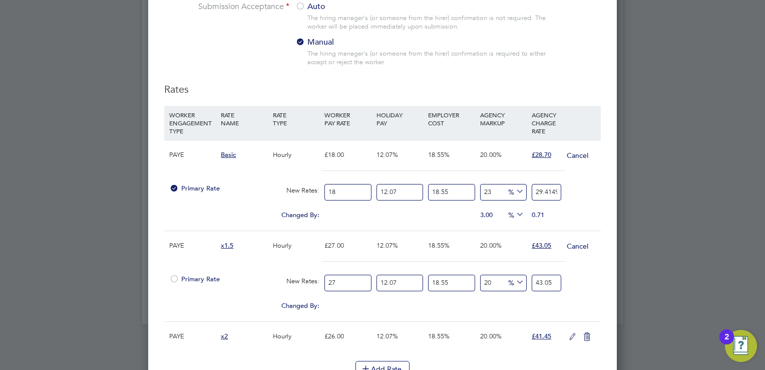
scroll to position [1687, 469]
click at [501, 277] on input "20" at bounding box center [503, 283] width 47 height 17
type input "2"
type input "36.589364469"
type input "23"
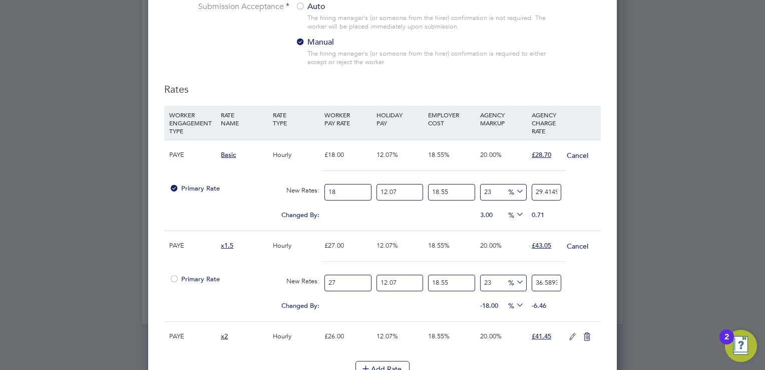
type input "44.1224689185"
type input "23"
click at [574, 336] on icon at bounding box center [573, 337] width 13 height 8
click at [497, 366] on input "20" at bounding box center [503, 373] width 47 height 17
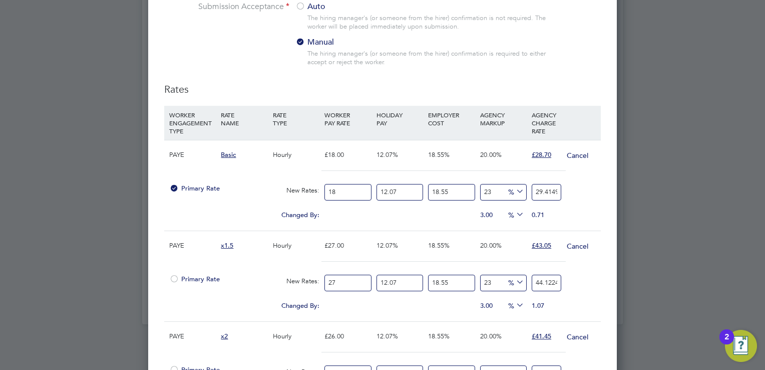
type input "2"
type input "35.234202822"
type input "23"
type input "42.488303403"
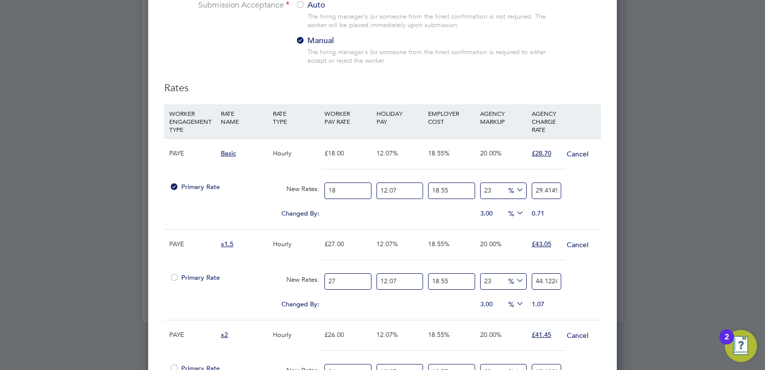
type input "23"
click at [475, 104] on div "EMPLOYER COST" at bounding box center [452, 117] width 52 height 26
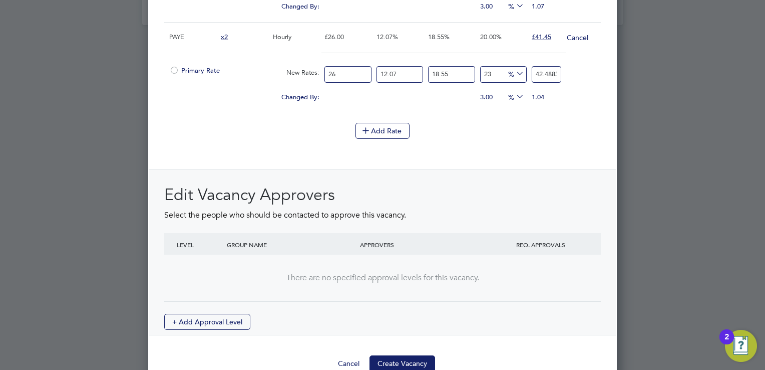
scroll to position [1416, 0]
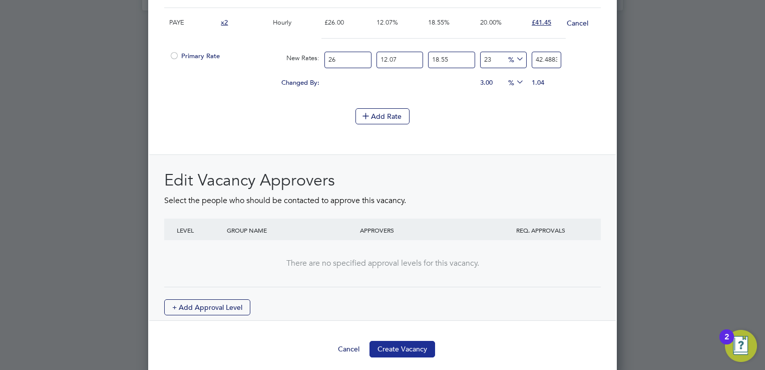
click at [404, 343] on button "Create Vacancy" at bounding box center [403, 349] width 66 height 16
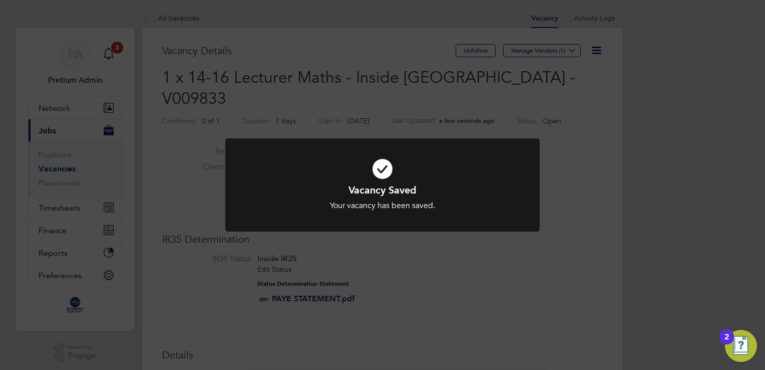
click at [551, 110] on div "Vacancy Saved Your vacancy has been saved. Cancel Okay" at bounding box center [382, 185] width 765 height 370
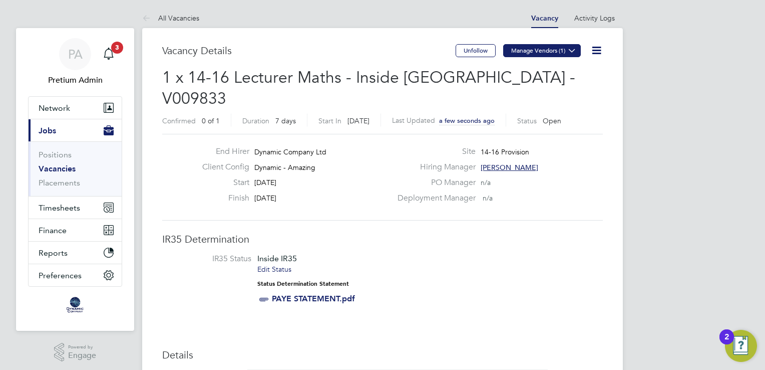
click at [565, 49] on button "Manage Vendors (1)" at bounding box center [542, 50] width 78 height 13
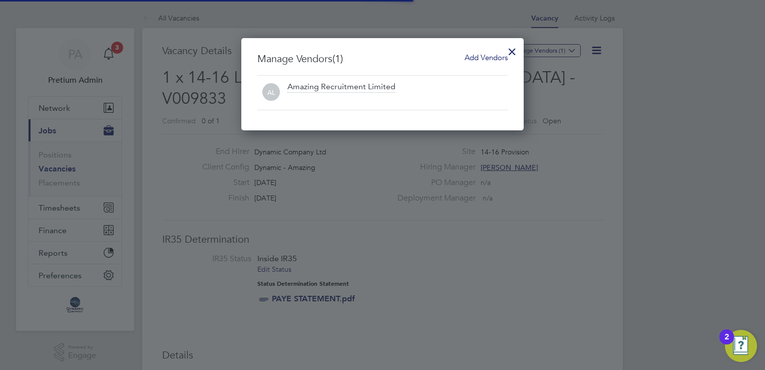
click at [469, 59] on span "Add Vendors" at bounding box center [486, 58] width 43 height 10
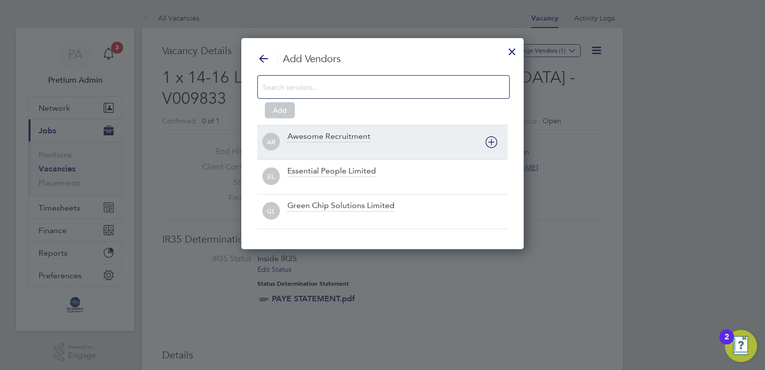
click at [402, 142] on div "Awesome Recruitment" at bounding box center [398, 142] width 220 height 22
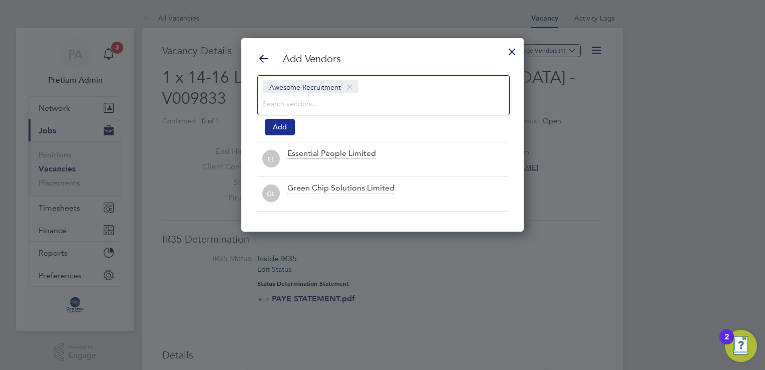
click at [284, 126] on button "Add" at bounding box center [280, 127] width 30 height 16
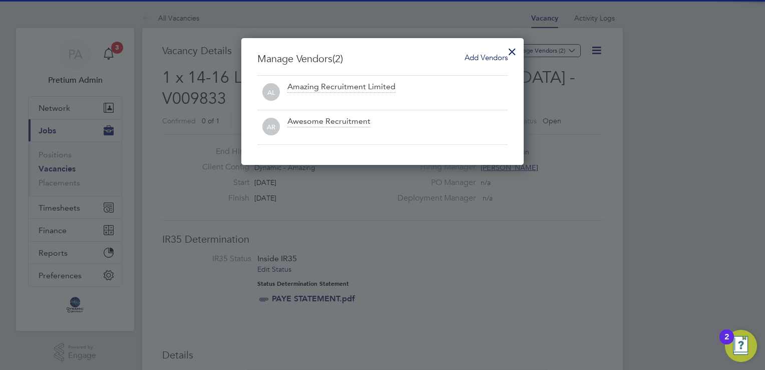
click at [512, 49] on div at bounding box center [512, 49] width 18 height 18
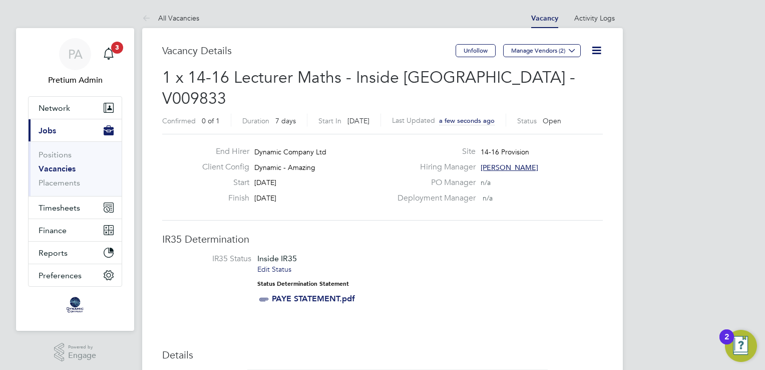
click at [598, 47] on icon at bounding box center [597, 50] width 13 height 13
click at [552, 193] on div "Deployment Manager n/a" at bounding box center [499, 201] width 215 height 16
click at [433, 264] on li "IR35 Status Inside IR35 Edit Status Status Determination Statement PAYE STATEME…" at bounding box center [382, 280] width 421 height 54
click at [490, 253] on li "IR35 Status Inside IR35 Edit Status Status Determination Statement PAYE STATEME…" at bounding box center [382, 280] width 421 height 54
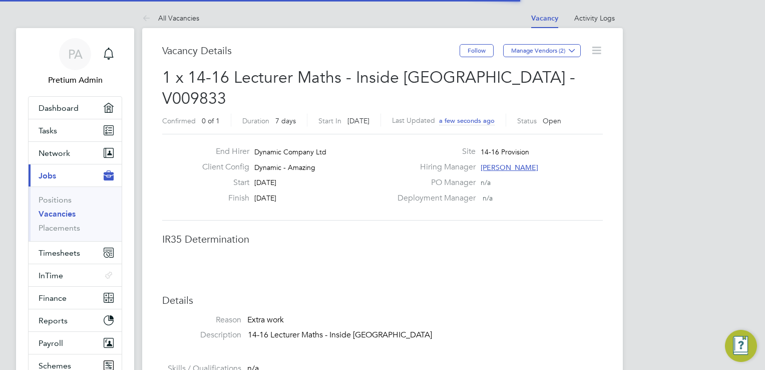
scroll to position [30, 70]
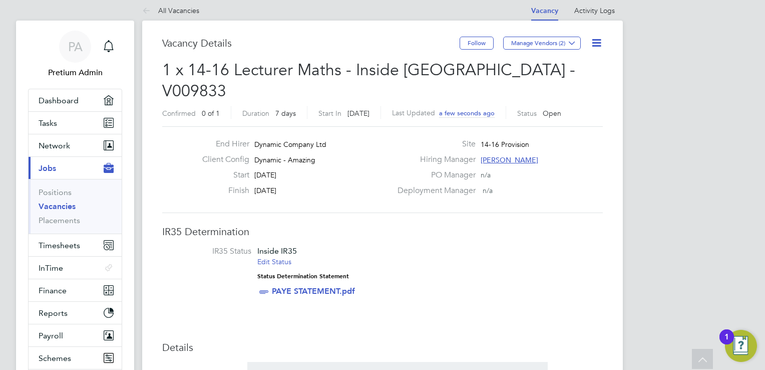
scroll to position [0, 0]
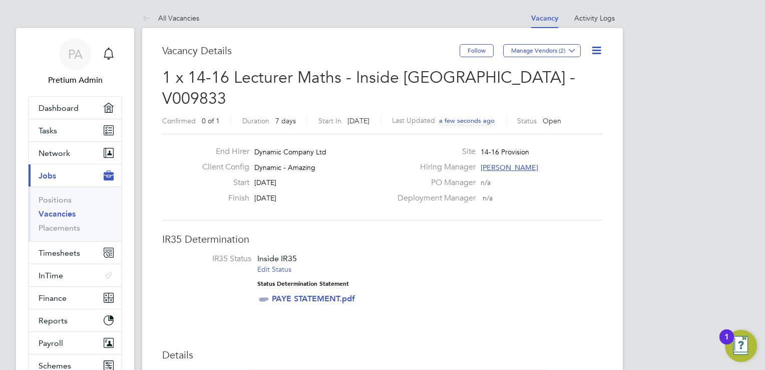
click at [600, 52] on icon at bounding box center [597, 50] width 13 height 13
click at [556, 73] on li "Edit Vacancy e" at bounding box center [573, 74] width 58 height 14
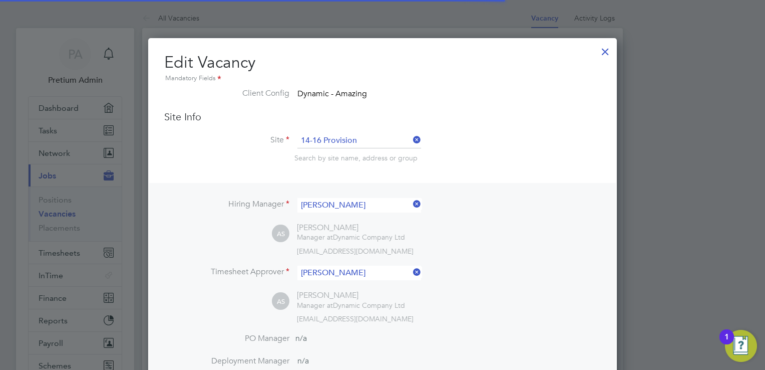
scroll to position [5, 5]
click at [462, 278] on li "Timesheet Approver Abi Shahid" at bounding box center [382, 278] width 437 height 25
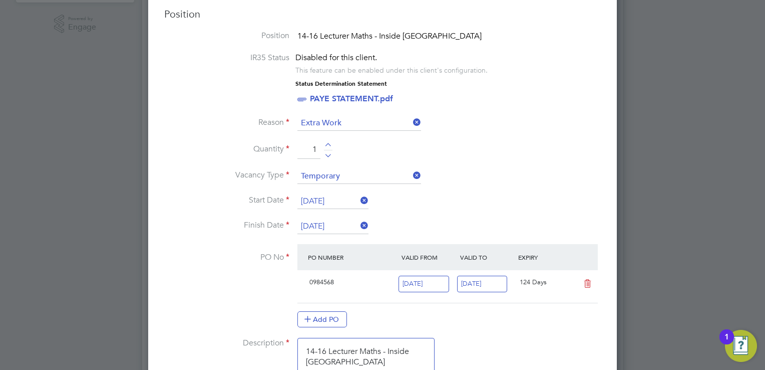
click at [327, 143] on div at bounding box center [328, 146] width 9 height 7
type input "3"
click at [515, 172] on li "Vacancy Type Temporary" at bounding box center [382, 181] width 437 height 25
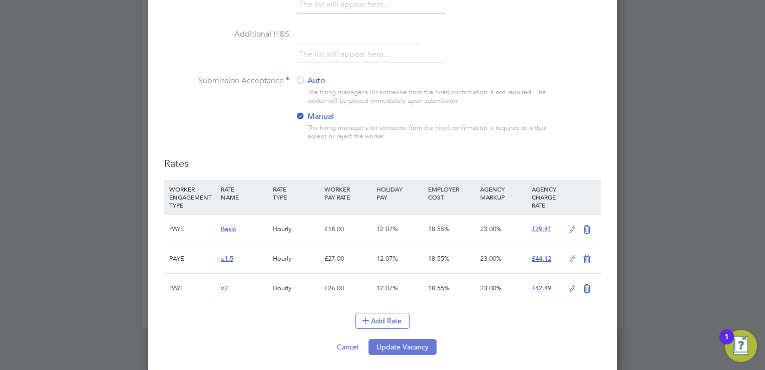
click at [395, 343] on button "Update Vacancy" at bounding box center [403, 347] width 68 height 16
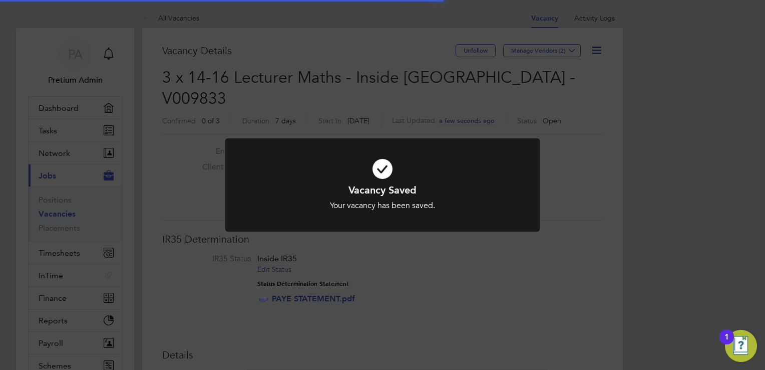
click at [465, 61] on div "Vacancy Saved Your vacancy has been saved. Cancel Okay" at bounding box center [382, 185] width 765 height 370
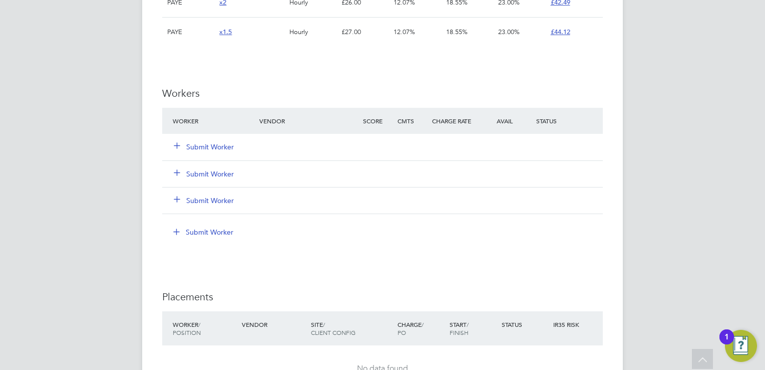
click at [209, 142] on button "Submit Worker" at bounding box center [204, 147] width 60 height 10
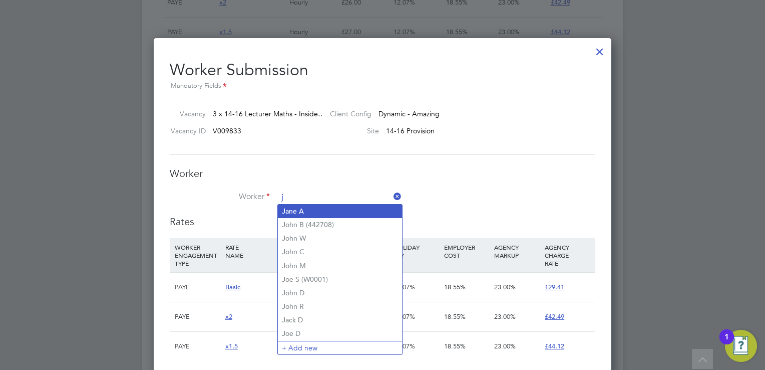
click at [332, 212] on li "J ane A" at bounding box center [340, 211] width 124 height 14
type input "[PERSON_NAME]"
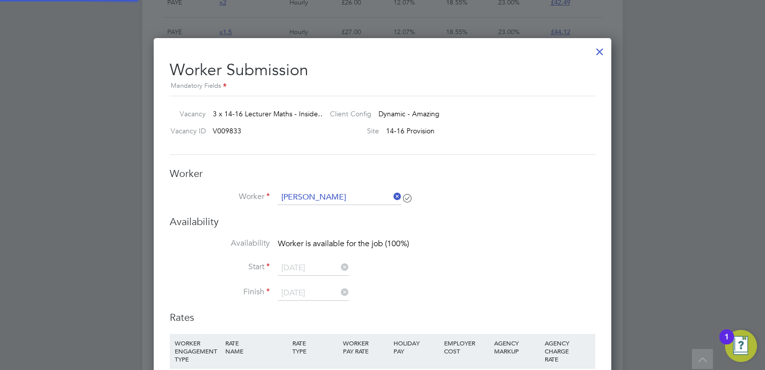
click at [514, 210] on li "Worker Jane A" at bounding box center [383, 202] width 426 height 25
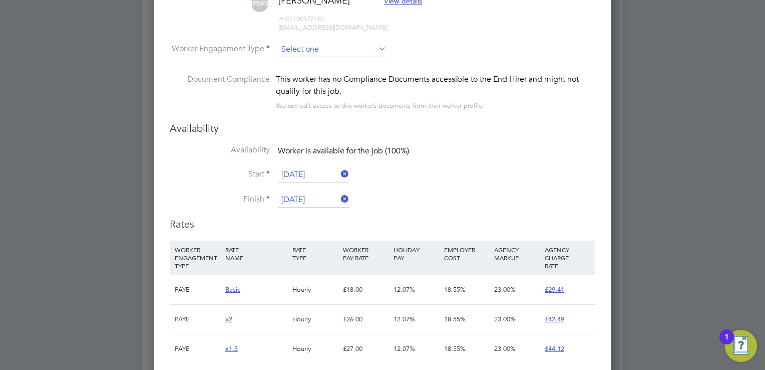
click at [329, 51] on input at bounding box center [332, 49] width 109 height 15
click at [303, 75] on li "PAYE" at bounding box center [332, 75] width 109 height 13
type input "PAYE"
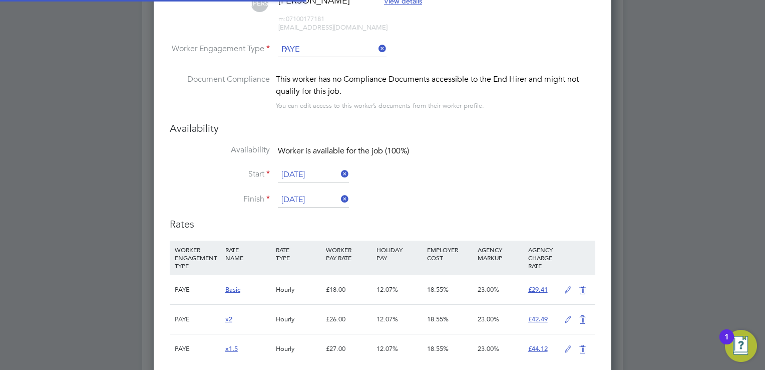
click at [447, 158] on li "Availability Worker is available for the job (100%)" at bounding box center [383, 156] width 426 height 23
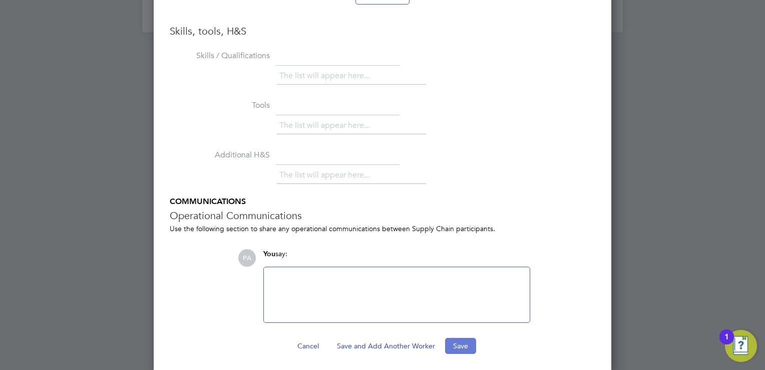
click at [460, 340] on button "Save" at bounding box center [460, 346] width 31 height 16
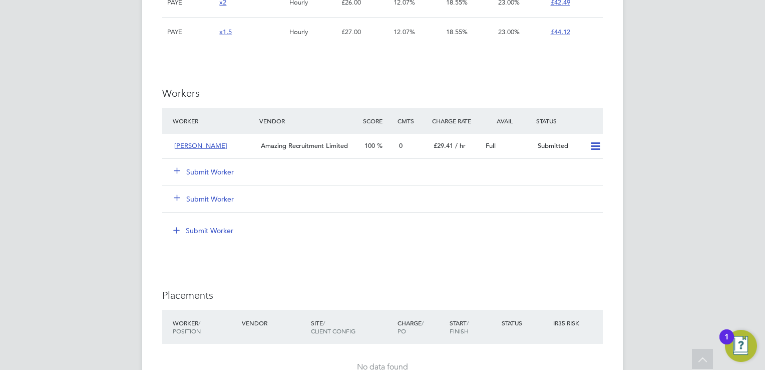
click at [439, 245] on div "IR35 Determination IR35 Status Inside IR35 Edit Status Status Determination Sta…" at bounding box center [382, 38] width 441 height 1156
click at [598, 142] on icon at bounding box center [596, 146] width 13 height 8
click at [407, 249] on div "IR35 Determination IR35 Status Inside IR35 Edit Status Status Determination Sta…" at bounding box center [382, 38] width 441 height 1156
click at [214, 167] on button "Submit Worker" at bounding box center [204, 172] width 60 height 10
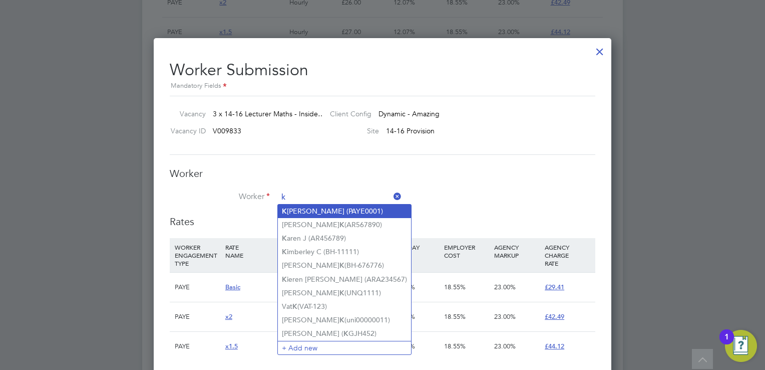
click at [321, 210] on li "K athryn P (PAYE0001)" at bounding box center [344, 211] width 133 height 14
type input "Kathryn P (PAYE0001)"
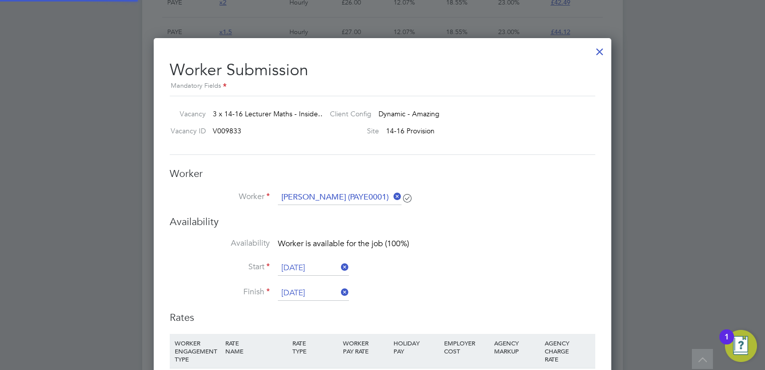
click at [489, 238] on li "Availability Worker is available for the job (100%)" at bounding box center [383, 249] width 426 height 23
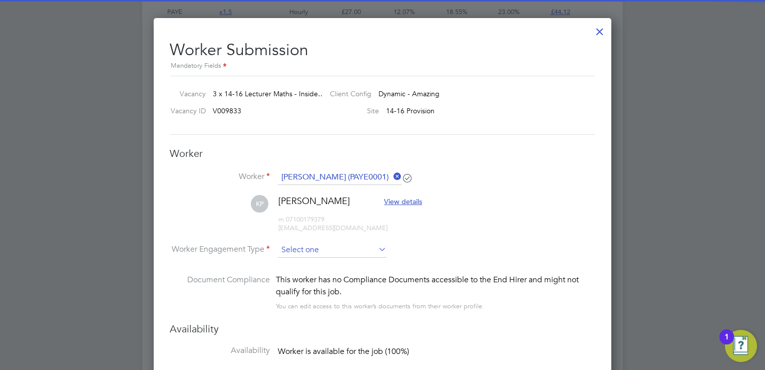
click at [303, 251] on input at bounding box center [332, 249] width 109 height 15
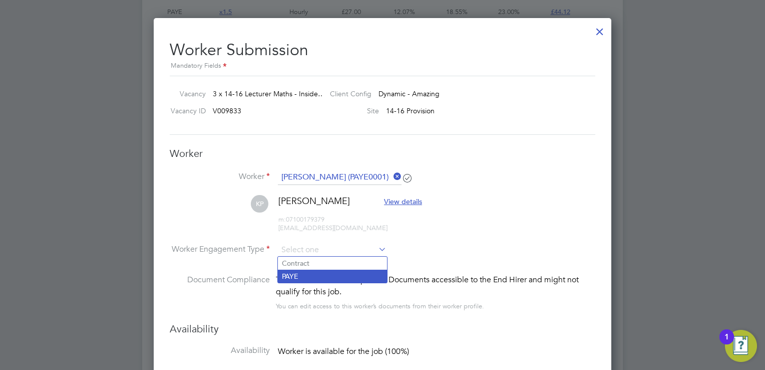
click at [315, 275] on li "PAYE" at bounding box center [332, 276] width 109 height 13
type input "PAYE"
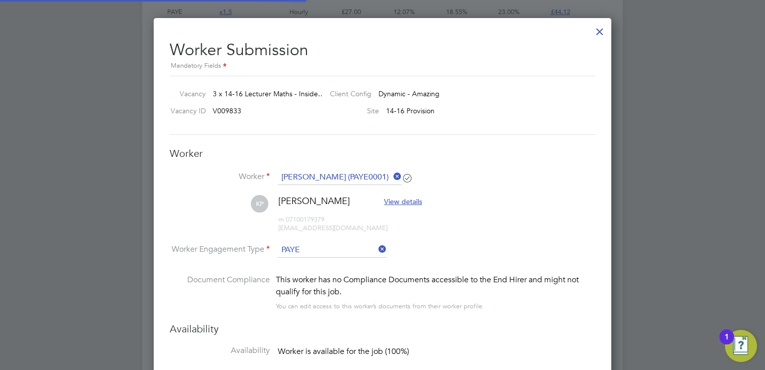
click at [459, 246] on li "Worker Engagement Type PAYE" at bounding box center [383, 257] width 426 height 31
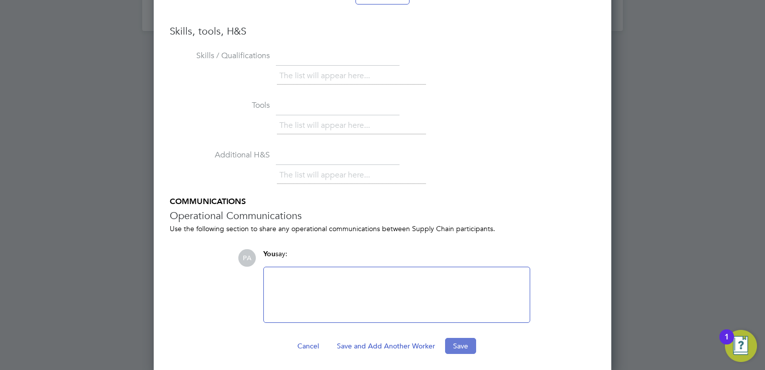
click at [461, 338] on button "Save" at bounding box center [460, 346] width 31 height 16
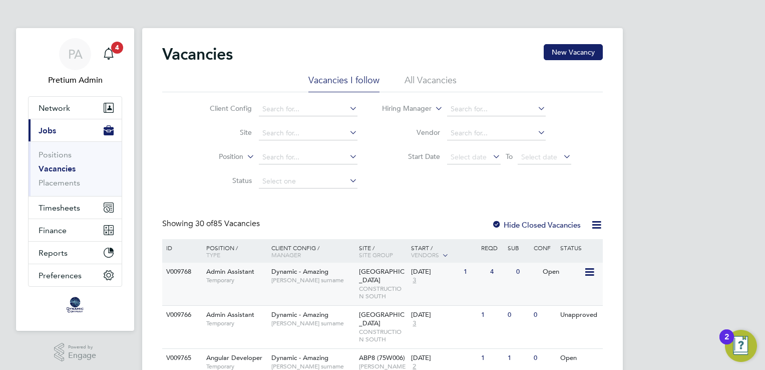
click at [353, 283] on span "[PERSON_NAME] surname" at bounding box center [313, 280] width 83 height 8
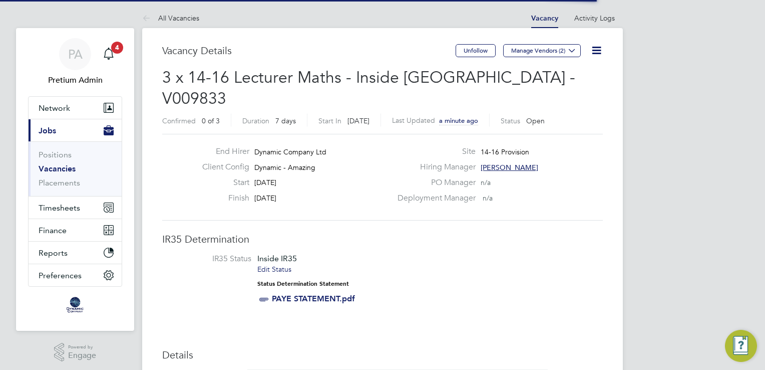
scroll to position [5, 5]
click at [399, 253] on li "IR35 Status Inside IR35 Edit Status Status Determination Statement PAYE STATEME…" at bounding box center [382, 280] width 421 height 54
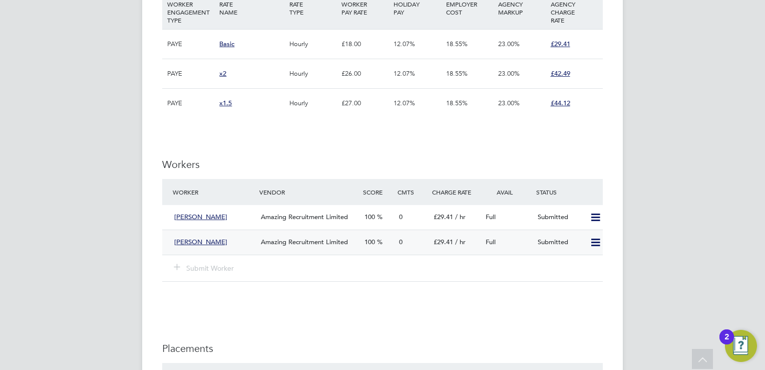
click at [596, 238] on icon at bounding box center [596, 242] width 13 height 8
click at [580, 242] on li "Offer" at bounding box center [583, 242] width 35 height 14
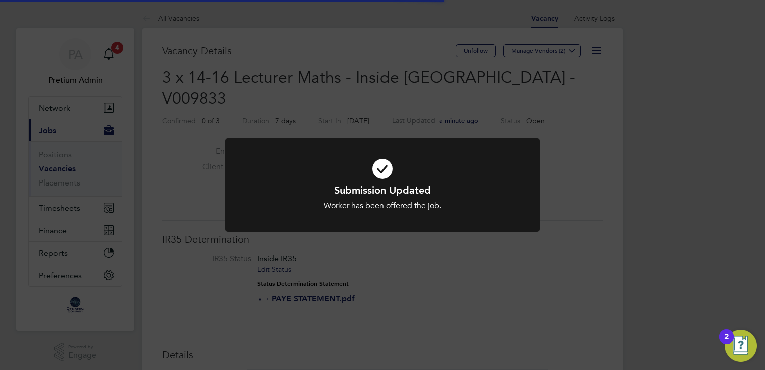
click at [494, 298] on div "Submission Updated Worker has been offered the job. Cancel Okay" at bounding box center [382, 185] width 765 height 370
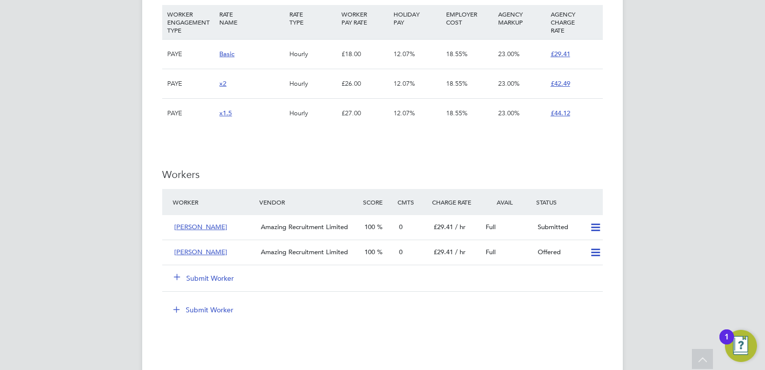
scroll to position [741, 0]
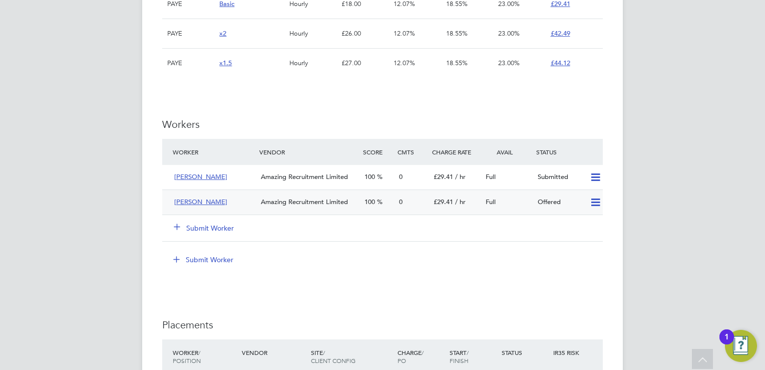
click at [594, 198] on icon at bounding box center [596, 202] width 13 height 8
click at [376, 290] on div "IR35 Determination IR35 Status Inside IR35 Edit Status Status Determination Sta…" at bounding box center [382, 68] width 441 height 1154
click at [226, 169] on div "[PERSON_NAME]" at bounding box center [213, 177] width 87 height 17
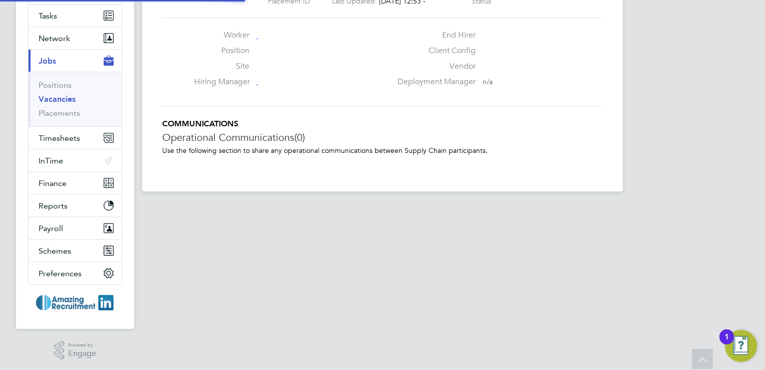
scroll to position [5, 5]
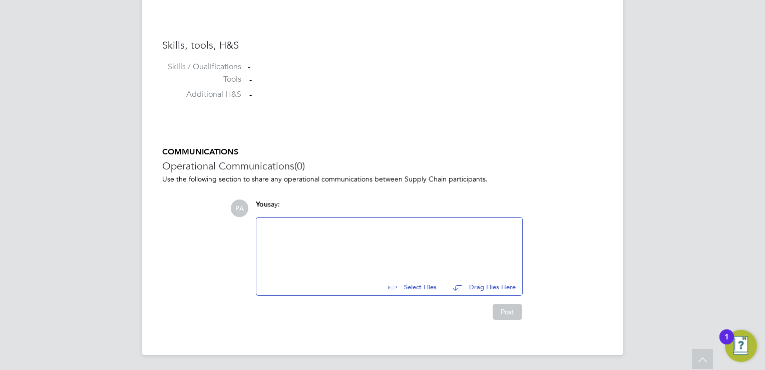
click at [362, 242] on div at bounding box center [389, 244] width 254 height 43
click at [295, 233] on div "Vetting CV" at bounding box center [389, 244] width 254 height 43
drag, startPoint x: 305, startPoint y: 225, endPoint x: 236, endPoint y: 226, distance: 68.6
click at [236, 226] on div "PA You say: Vetting File CV File Select Files Drag Files Here Drop your files h…" at bounding box center [416, 259] width 373 height 120
click at [287, 228] on div "CV File" at bounding box center [389, 244] width 254 height 43
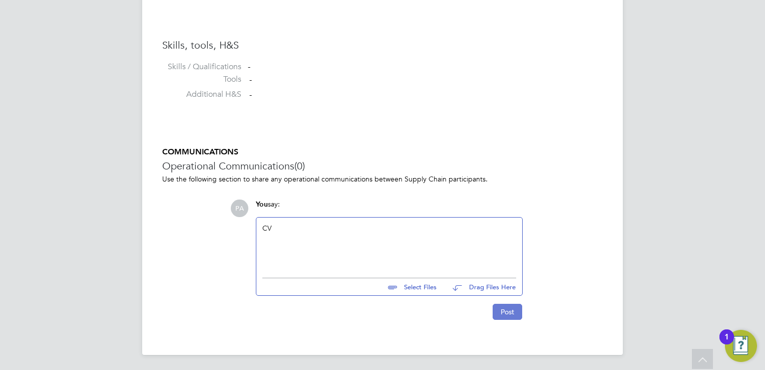
click at [509, 310] on button "Post" at bounding box center [508, 312] width 30 height 16
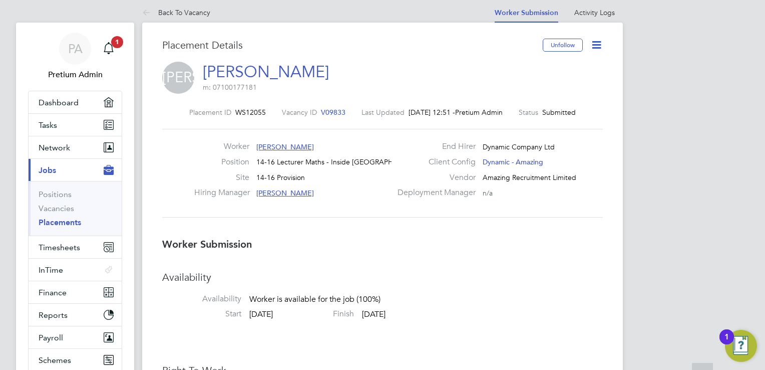
scroll to position [0, 0]
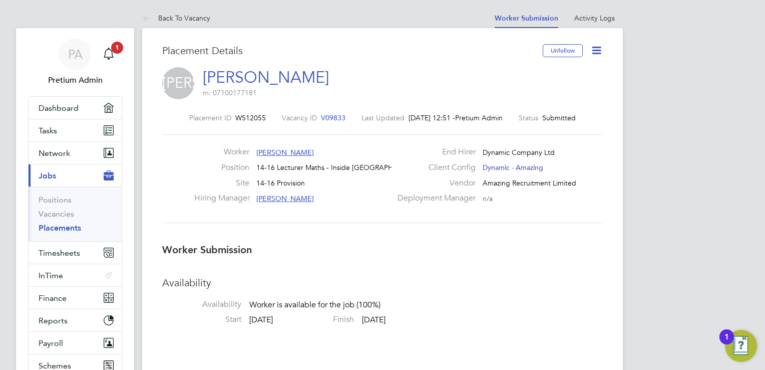
click at [321, 117] on span "V09833" at bounding box center [333, 117] width 25 height 9
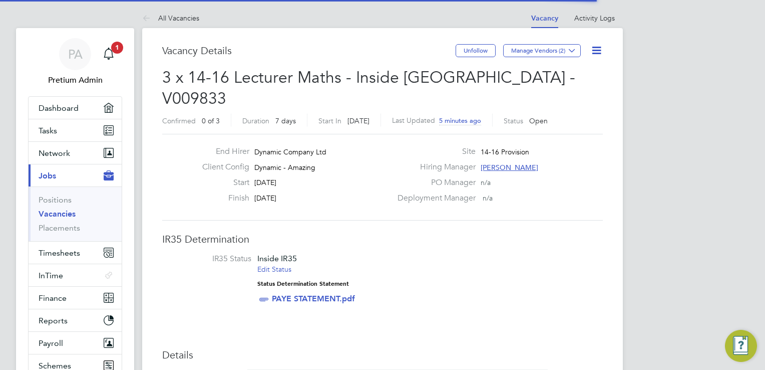
scroll to position [30, 70]
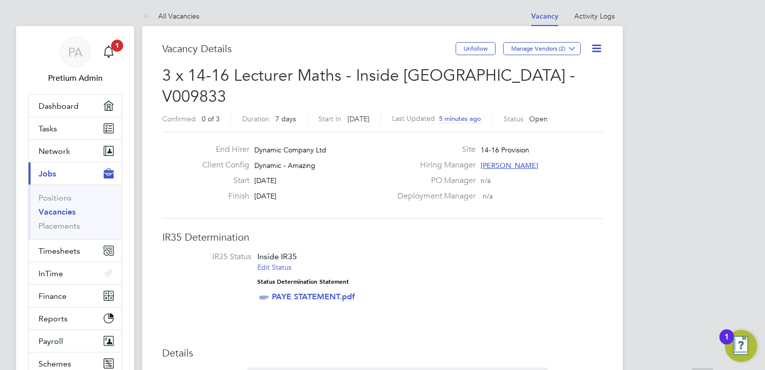
scroll to position [0, 0]
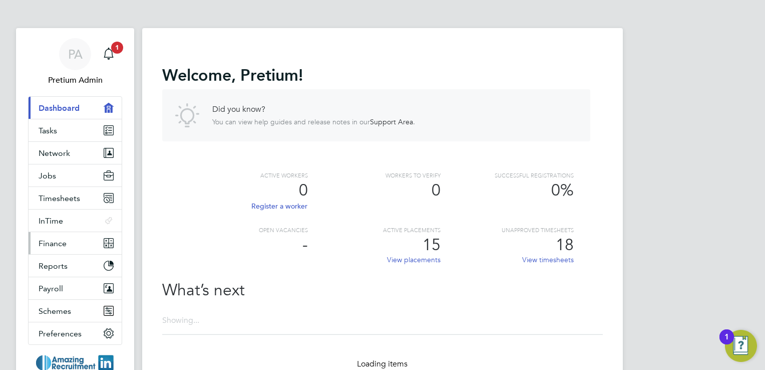
click at [63, 238] on span "Finance" at bounding box center [53, 243] width 28 height 10
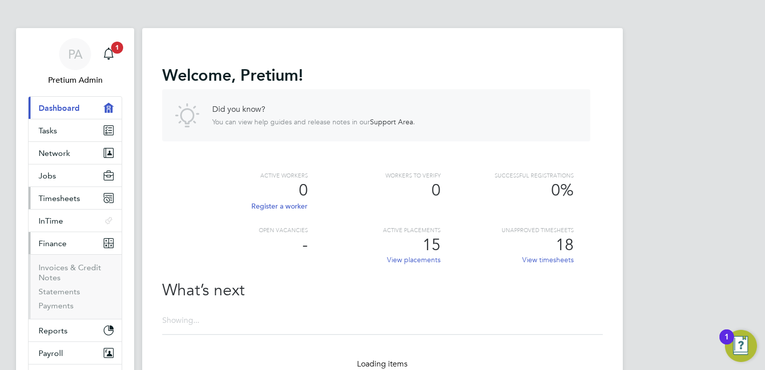
click at [69, 199] on span "Timesheets" at bounding box center [60, 198] width 42 height 10
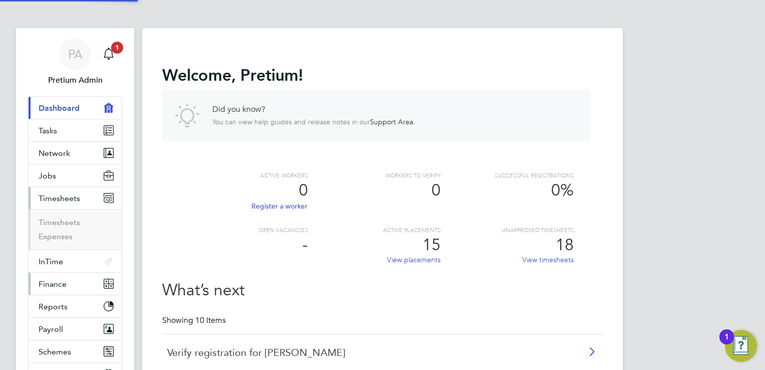
click at [72, 288] on button "Finance" at bounding box center [75, 284] width 93 height 22
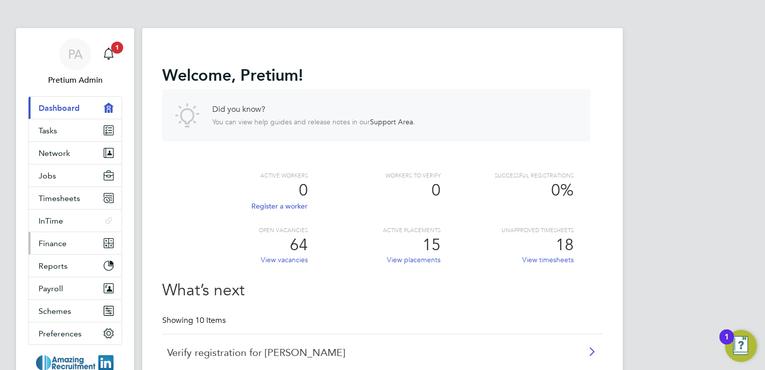
click at [68, 246] on button "Finance" at bounding box center [75, 243] width 93 height 22
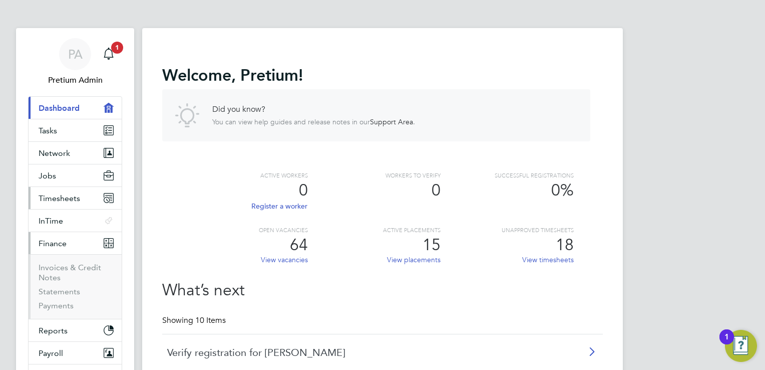
click at [68, 201] on span "Timesheets" at bounding box center [60, 198] width 42 height 10
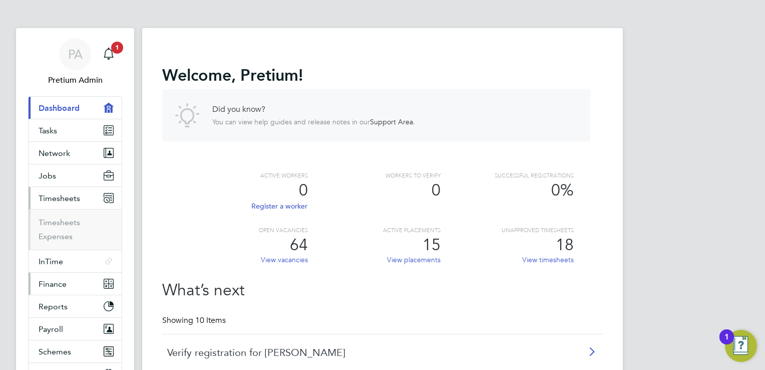
click at [72, 280] on button "Finance" at bounding box center [75, 284] width 93 height 22
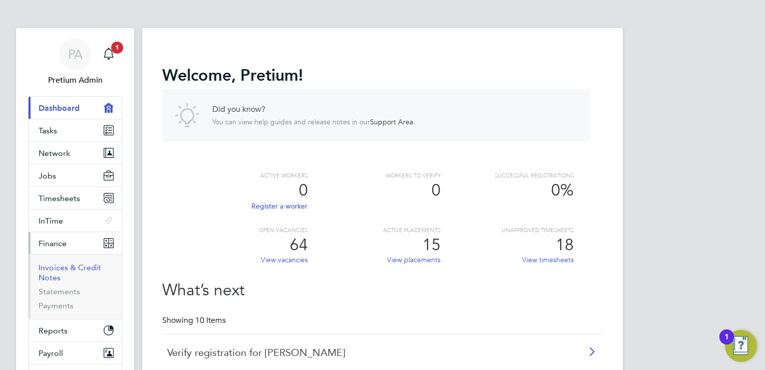
click at [64, 271] on link "Invoices & Credit Notes" at bounding box center [70, 272] width 63 height 20
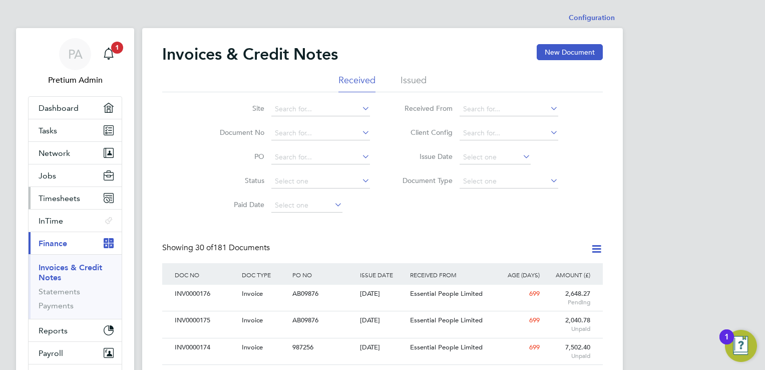
click at [82, 200] on button "Timesheets" at bounding box center [75, 198] width 93 height 22
click at [80, 59] on span "PA" at bounding box center [75, 54] width 15 height 13
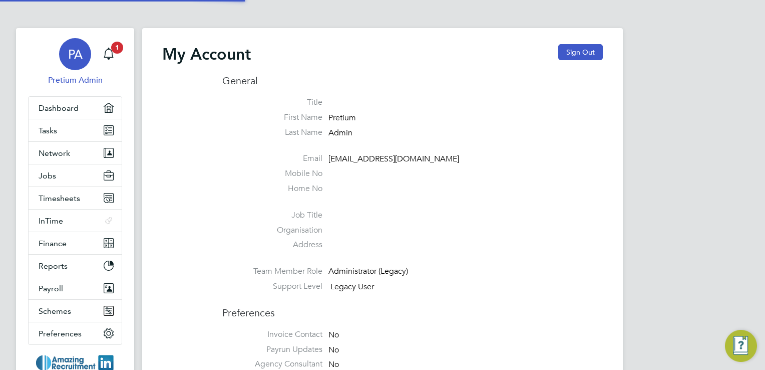
type input "Engage2@pretiumresourcing.co.uk"
click at [404, 200] on ul "Title First Name Pretium Last Name Admin Email engage2@pretiumresourcing.co.uk …" at bounding box center [412, 196] width 381 height 199
click at [410, 199] on li at bounding box center [412, 199] width 381 height 2
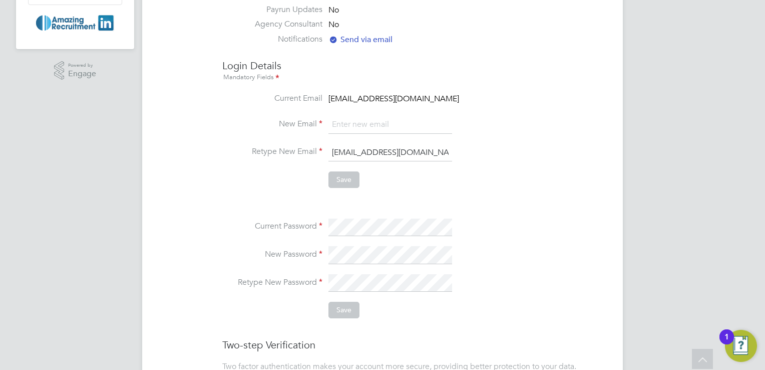
scroll to position [341, 0]
click at [523, 168] on li "Retype New Email Engage2@pretiumresourcing.co.uk" at bounding box center [412, 157] width 381 height 28
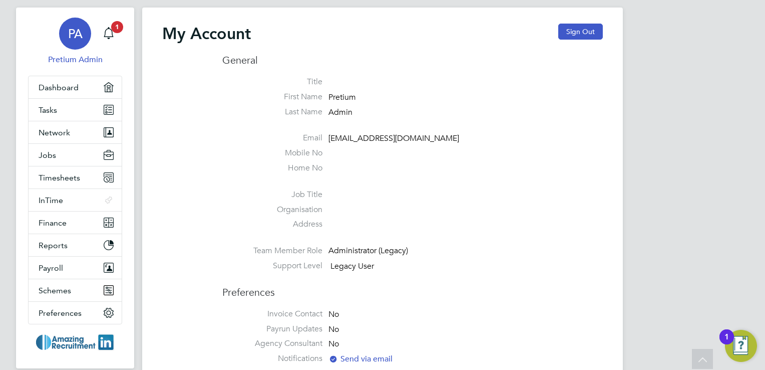
scroll to position [0, 0]
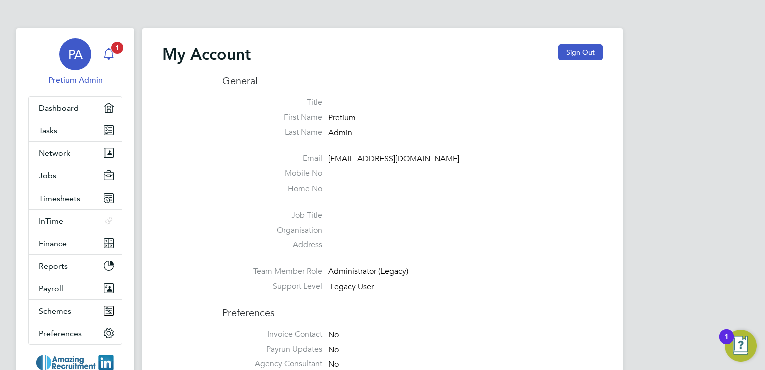
click at [109, 53] on icon "Main navigation" at bounding box center [109, 54] width 12 height 12
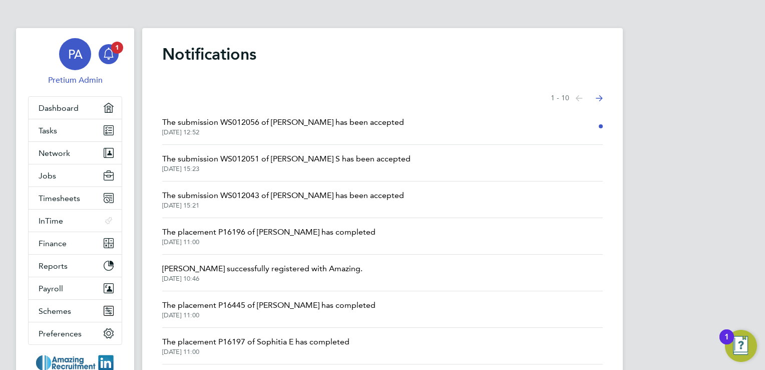
click at [78, 48] on span "PA" at bounding box center [75, 54] width 15 height 13
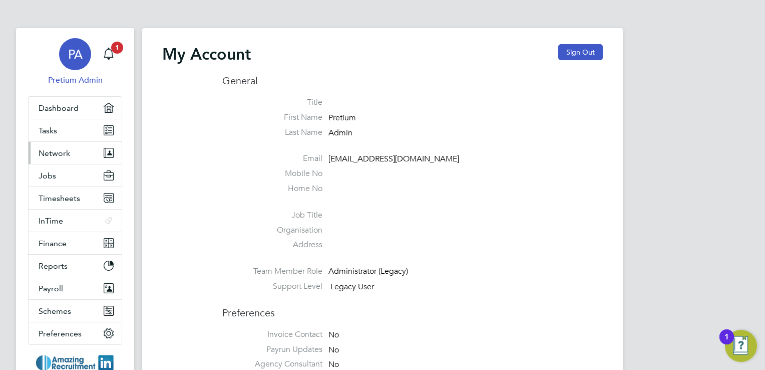
click at [74, 146] on button "Network" at bounding box center [75, 153] width 93 height 22
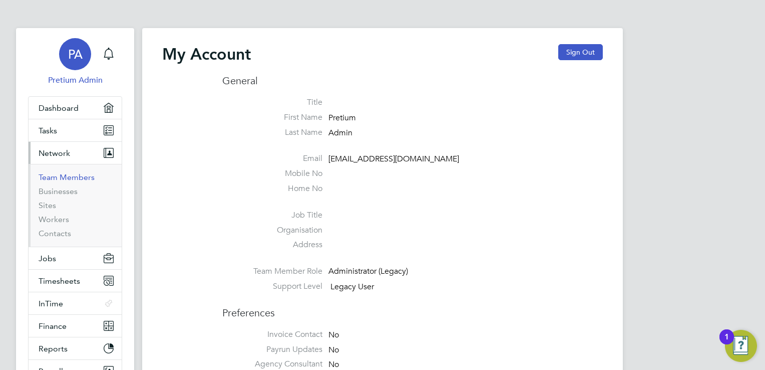
click at [72, 177] on link "Team Members" at bounding box center [67, 177] width 56 height 10
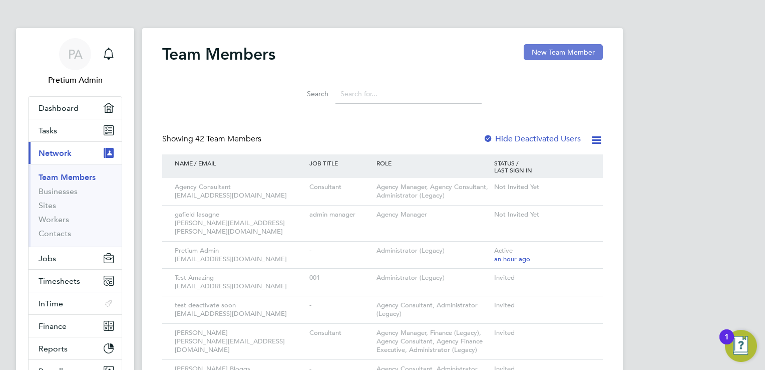
click at [558, 52] on button "New Team Member" at bounding box center [563, 52] width 79 height 16
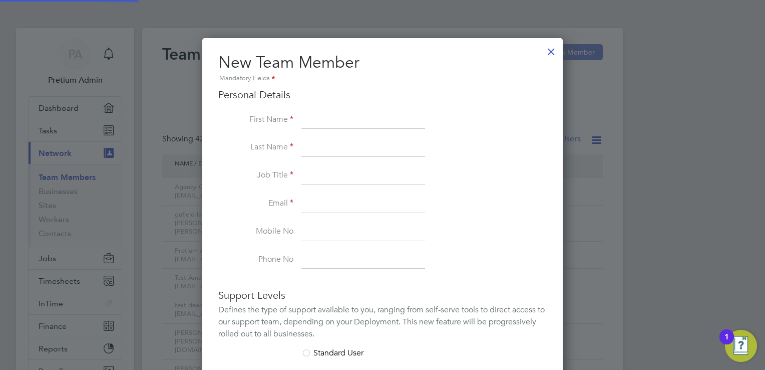
scroll to position [596, 361]
click at [522, 170] on li "Job Title" at bounding box center [382, 181] width 329 height 28
click at [471, 209] on li "Email" at bounding box center [382, 209] width 329 height 28
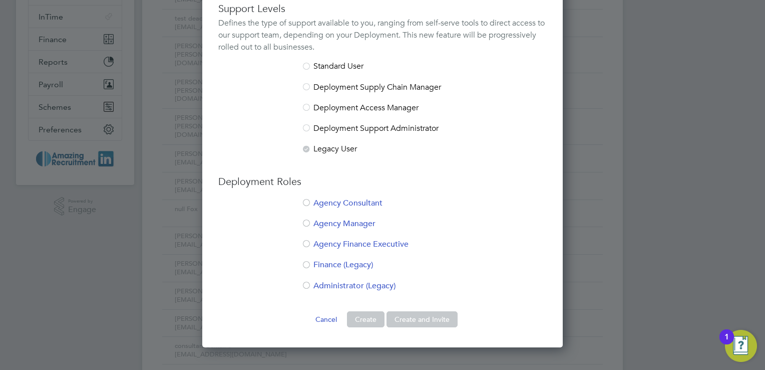
scroll to position [341, 0]
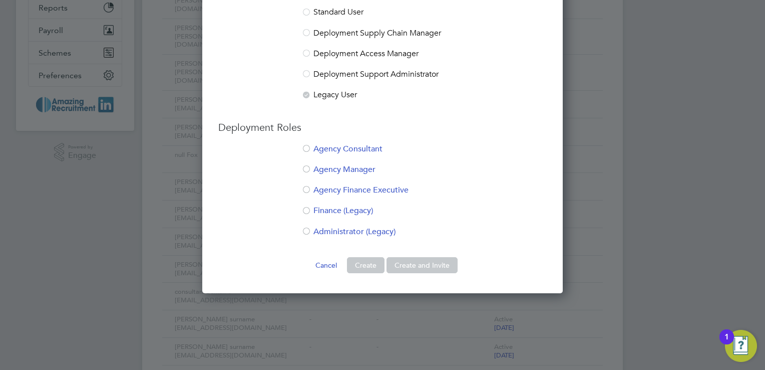
click at [326, 261] on button "Cancel" at bounding box center [327, 265] width 38 height 16
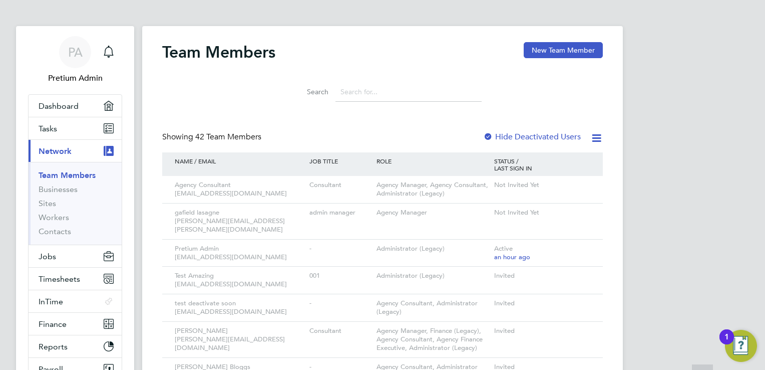
scroll to position [0, 0]
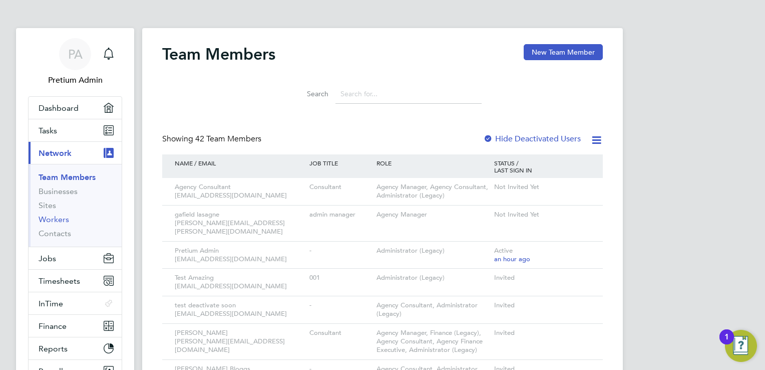
click at [50, 218] on link "Workers" at bounding box center [54, 219] width 31 height 10
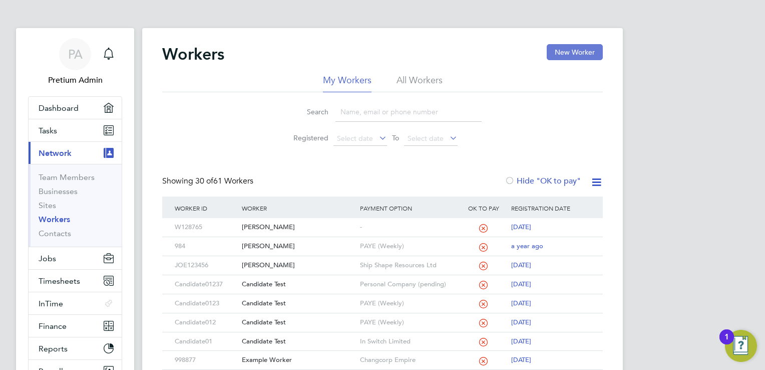
click at [569, 51] on button "New Worker" at bounding box center [575, 52] width 56 height 16
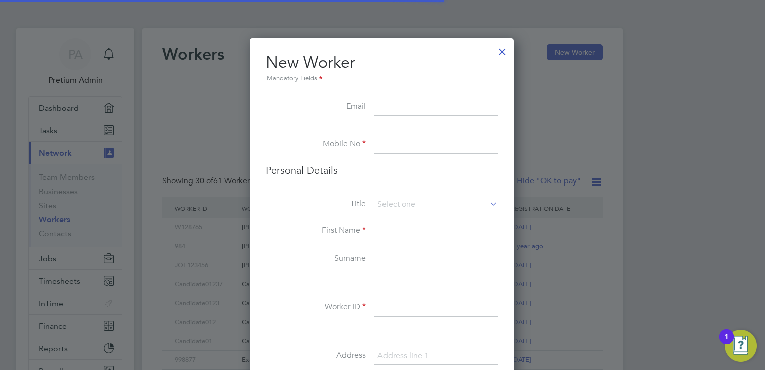
scroll to position [1037, 408]
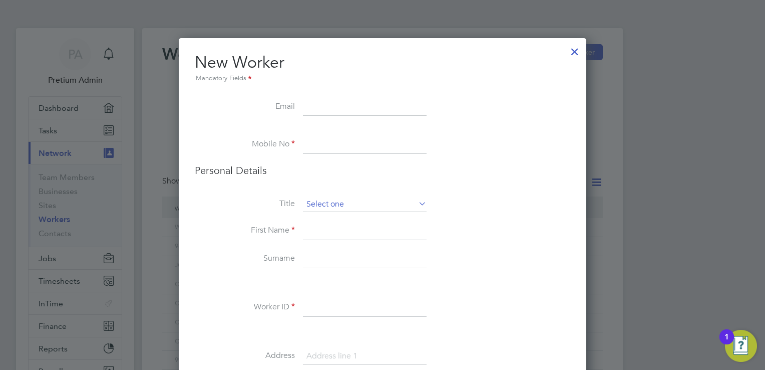
click at [363, 208] on input at bounding box center [365, 204] width 124 height 15
click at [500, 172] on h3 "Personal Details" at bounding box center [383, 170] width 376 height 13
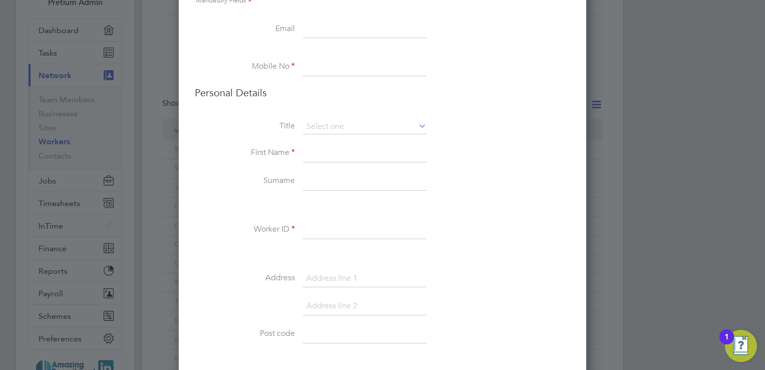
scroll to position [100, 0]
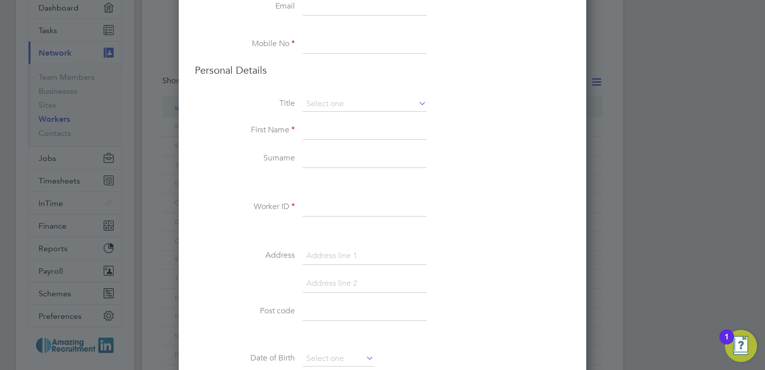
click at [465, 202] on li "Worker ID" at bounding box center [383, 212] width 376 height 28
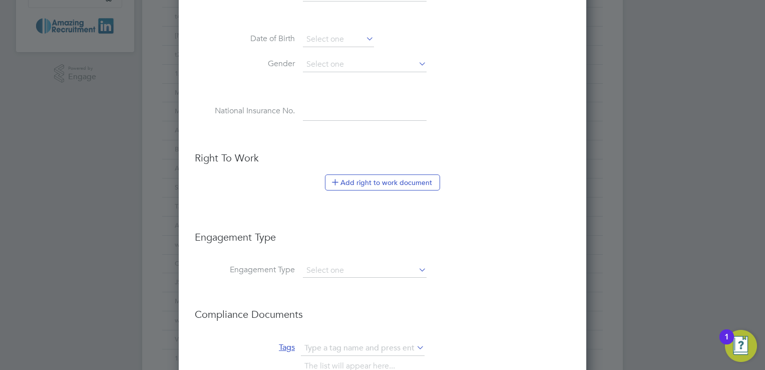
scroll to position [421, 0]
click at [362, 180] on button "Add right to work document" at bounding box center [382, 181] width 115 height 16
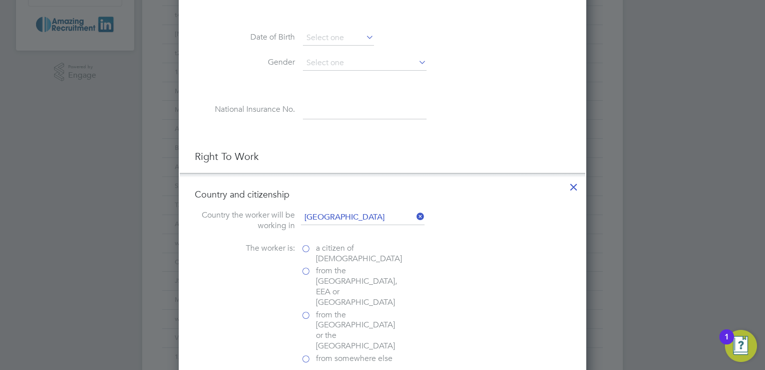
scroll to position [1188, 408]
click at [497, 132] on li at bounding box center [383, 134] width 376 height 11
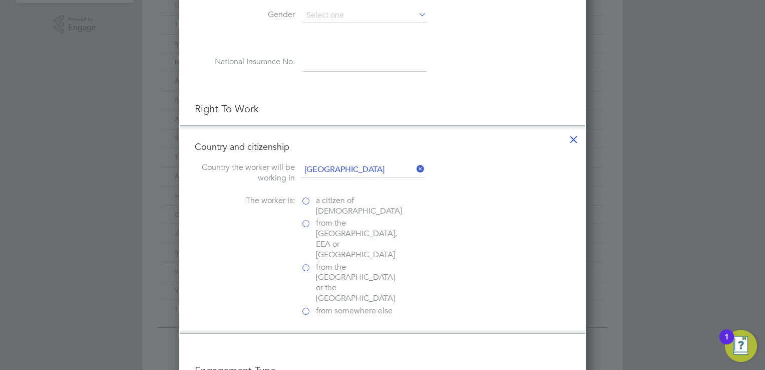
scroll to position [501, 0]
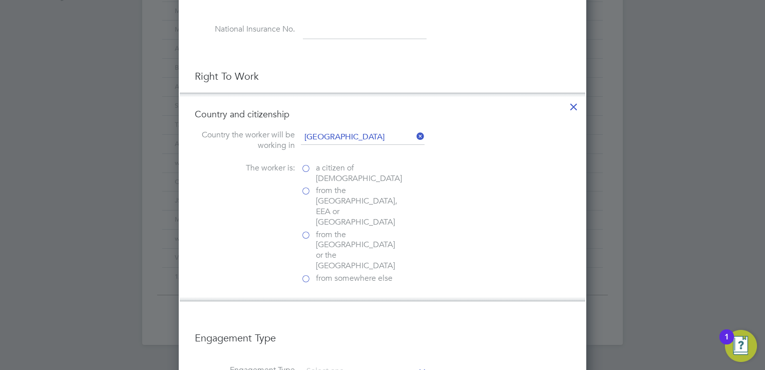
click at [307, 167] on label "a citizen of [DEMOGRAPHIC_DATA]" at bounding box center [351, 173] width 100 height 21
click at [0, 0] on input "a citizen of [DEMOGRAPHIC_DATA]" at bounding box center [0, 0] width 0 height 0
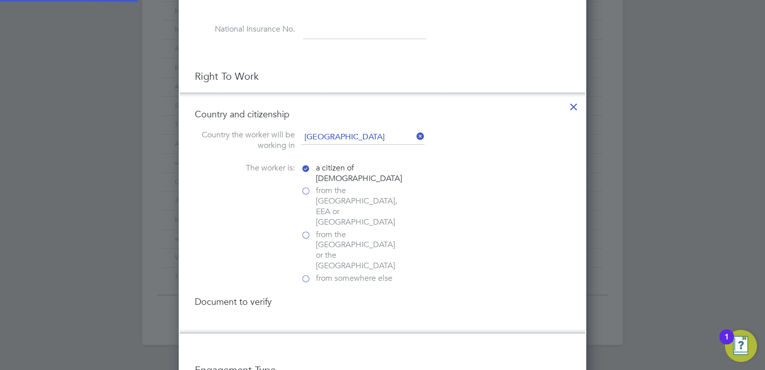
scroll to position [1242, 408]
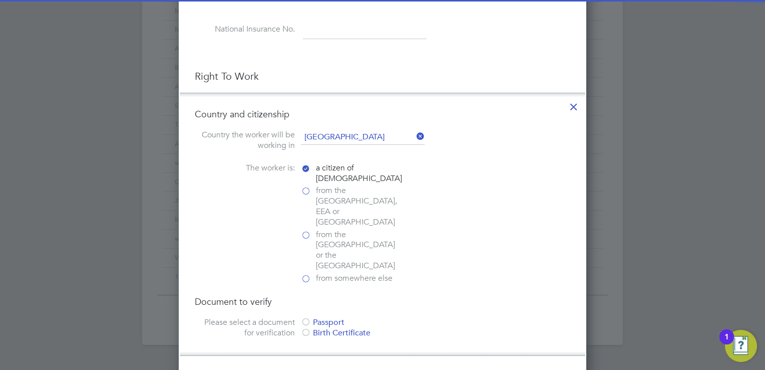
click at [489, 216] on div "The worker is: a citizen of United Kingdom from the EU, EEA or Switzerland from…" at bounding box center [383, 224] width 376 height 123
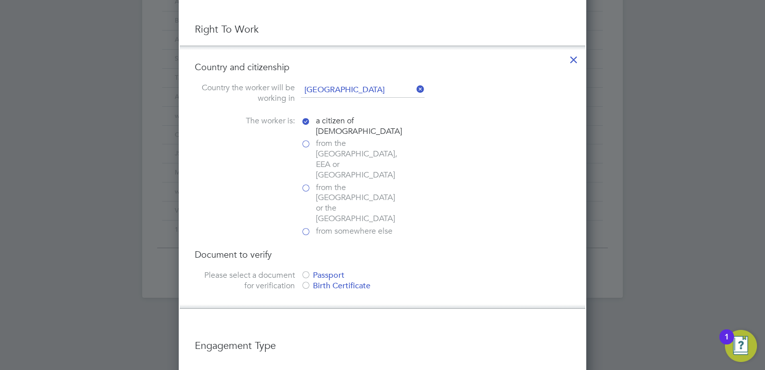
scroll to position [561, 0]
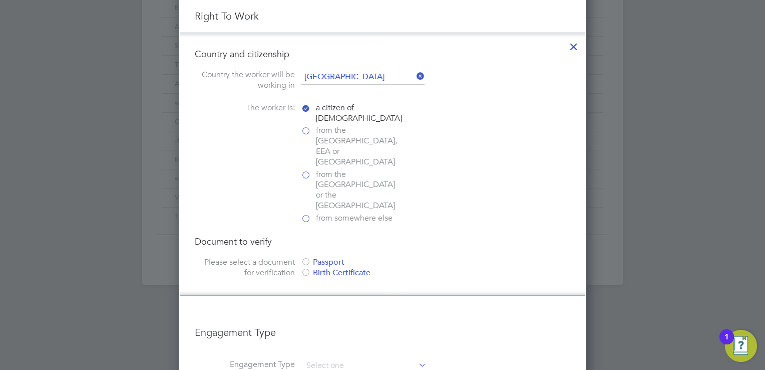
click at [306, 257] on div at bounding box center [306, 262] width 10 height 10
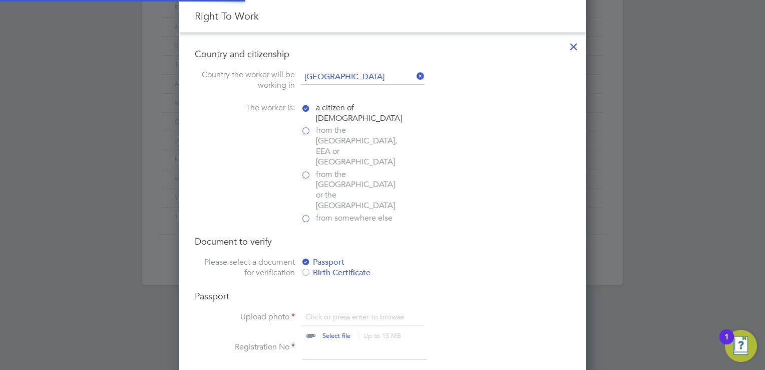
scroll to position [13, 124]
click at [507, 194] on li "Country and citizenship Country the worker will be working in United Kingdom Th…" at bounding box center [383, 260] width 406 height 454
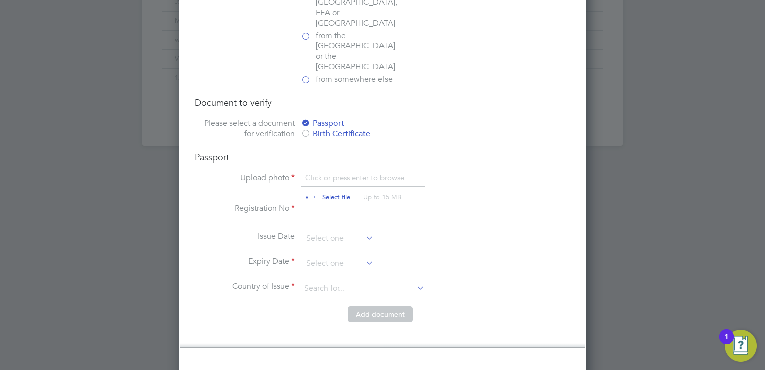
scroll to position [701, 0]
click at [328, 229] on input at bounding box center [338, 236] width 71 height 15
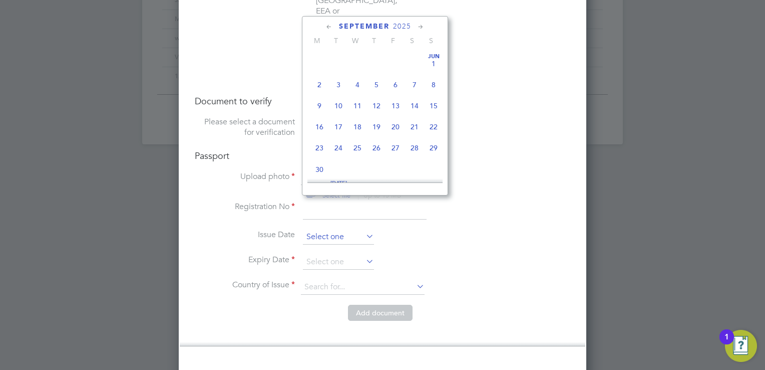
scroll to position [371, 0]
click at [461, 201] on li "Registration No" at bounding box center [383, 215] width 376 height 28
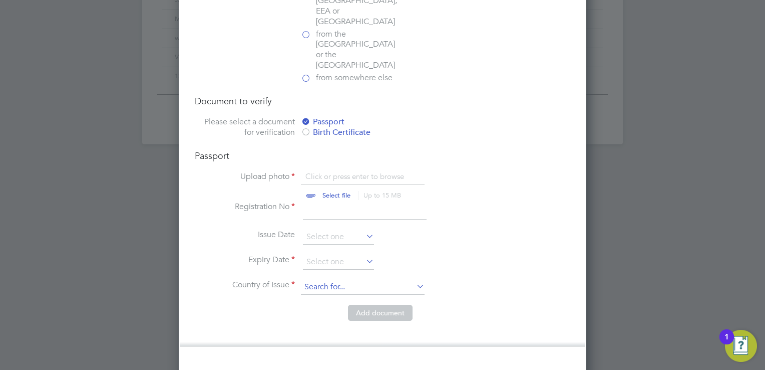
click at [390, 280] on input at bounding box center [363, 287] width 124 height 15
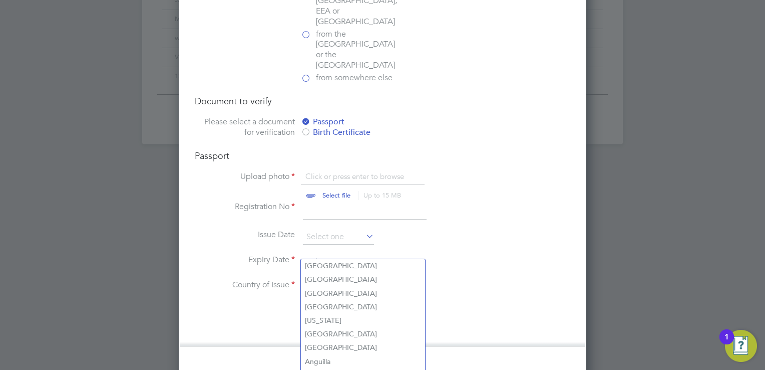
click at [467, 254] on li "Expiry Date" at bounding box center [383, 266] width 376 height 25
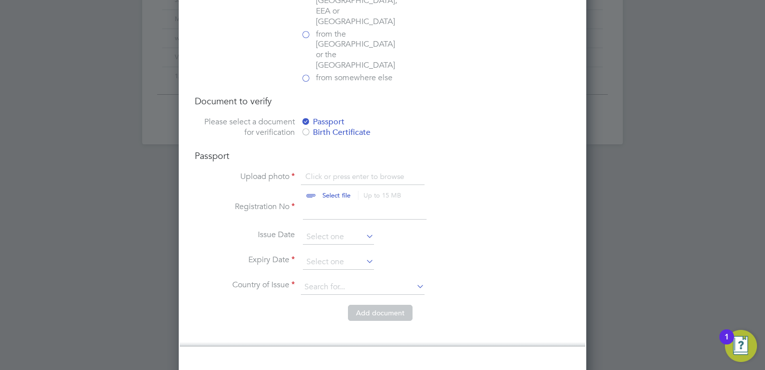
click at [497, 254] on li "Expiry Date" at bounding box center [383, 266] width 376 height 25
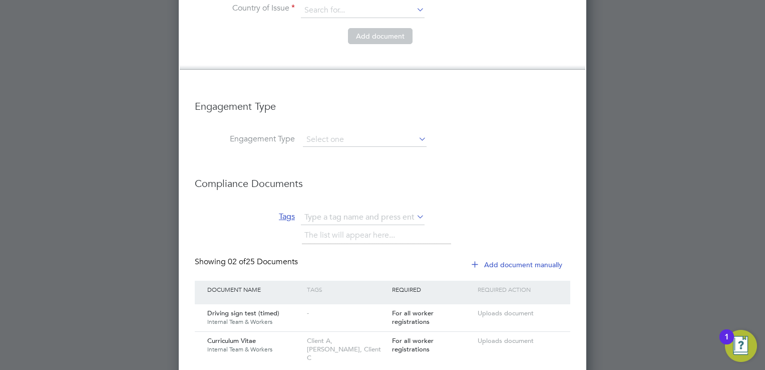
scroll to position [982, 0]
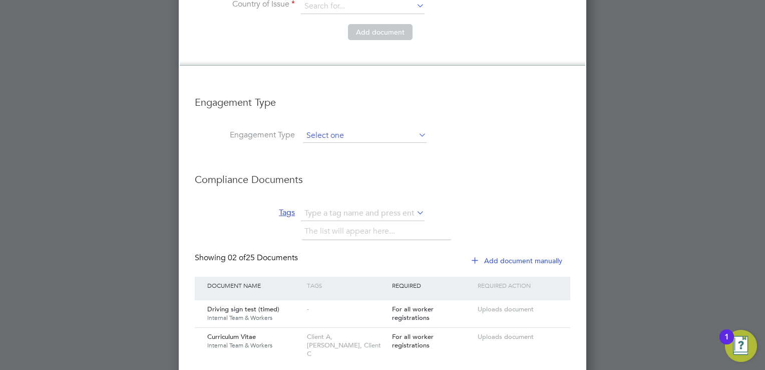
click at [331, 129] on input at bounding box center [365, 136] width 124 height 14
click at [515, 86] on li "Engagement Type" at bounding box center [383, 107] width 376 height 43
click at [391, 129] on input at bounding box center [365, 136] width 124 height 14
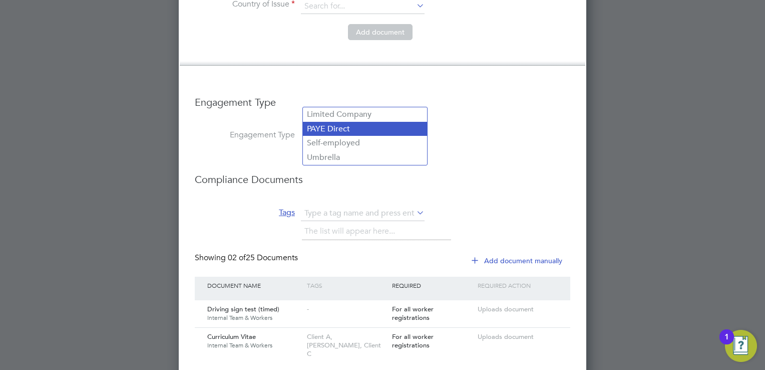
click at [353, 133] on li "PAYE Direct" at bounding box center [365, 129] width 124 height 15
type input "PAYE Direct"
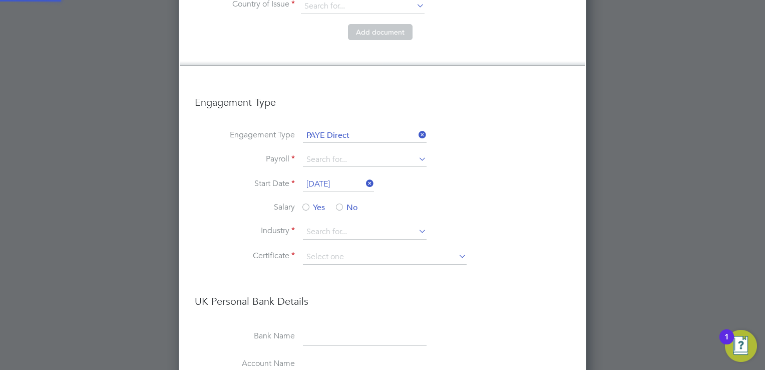
scroll to position [5, 5]
click at [349, 153] on input at bounding box center [365, 160] width 124 height 14
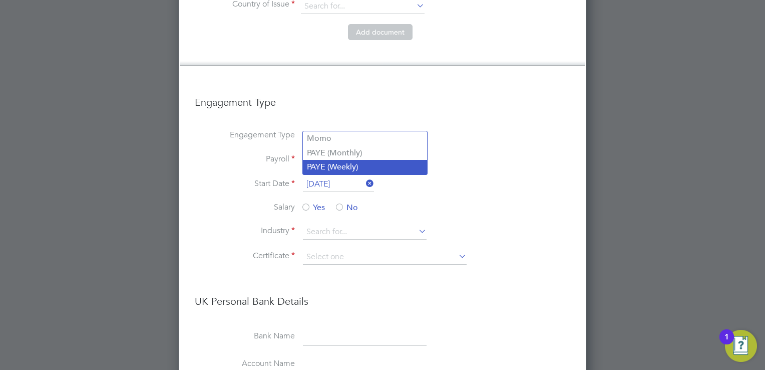
click at [348, 169] on li "PAYE (Weekly)" at bounding box center [365, 167] width 124 height 15
type input "PAYE (Weekly)"
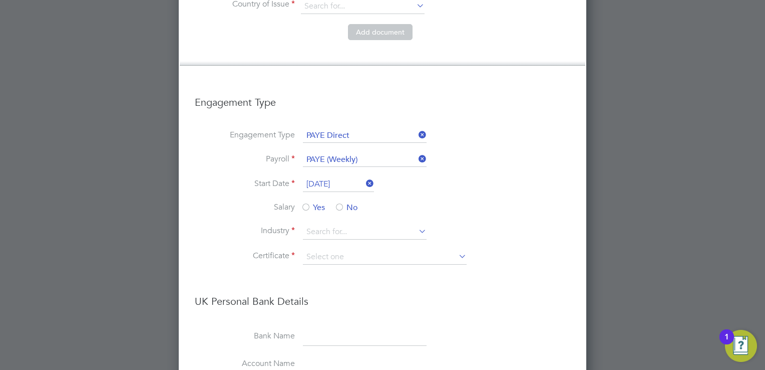
click at [321, 177] on input "[DATE]" at bounding box center [338, 184] width 71 height 15
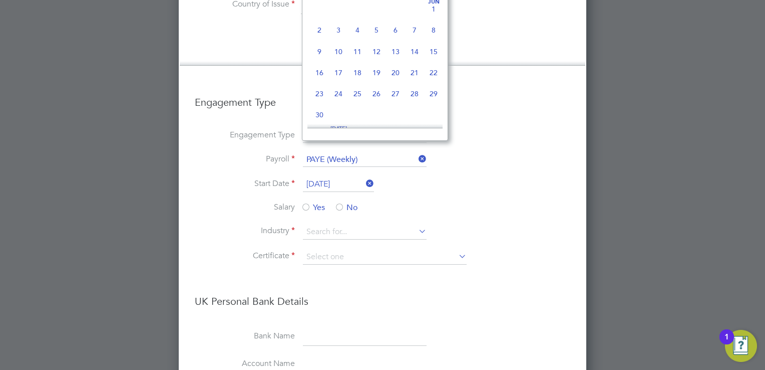
scroll to position [371, 0]
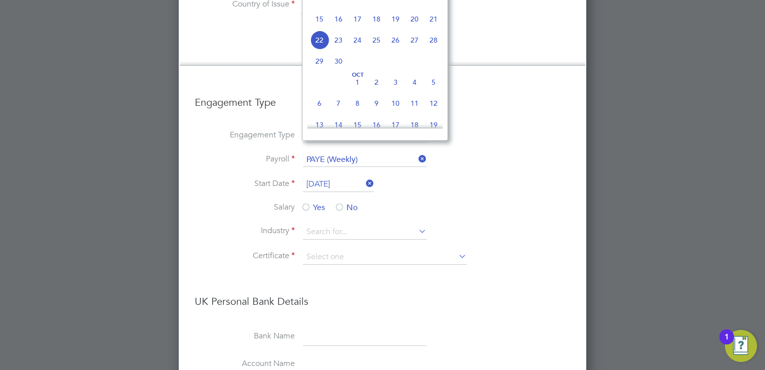
click at [339, 50] on span "23" at bounding box center [338, 40] width 19 height 19
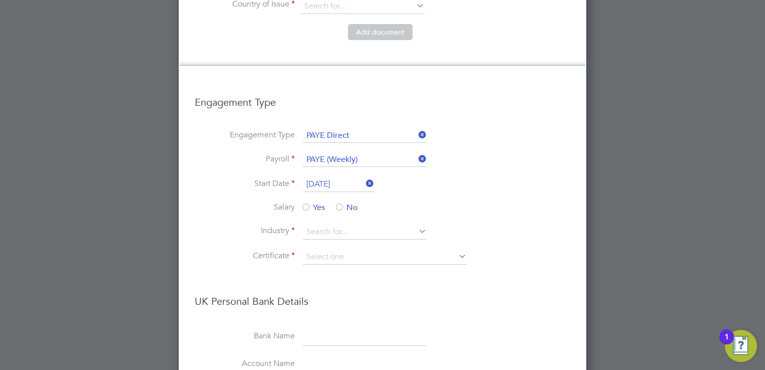
click at [349, 177] on input "23 Sep 2025" at bounding box center [338, 184] width 71 height 15
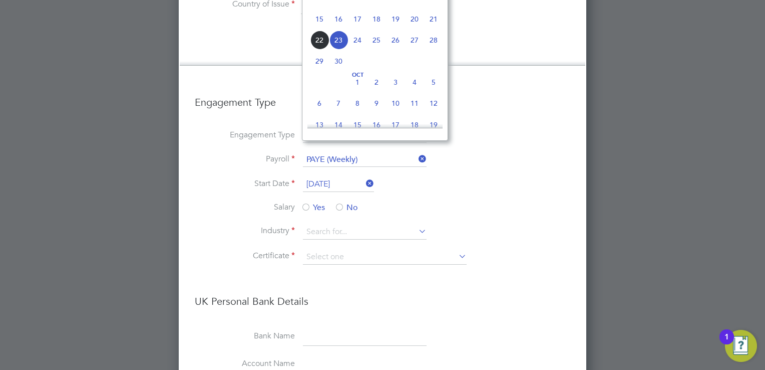
click at [339, 71] on span "30" at bounding box center [338, 61] width 19 height 19
type input "[DATE]"
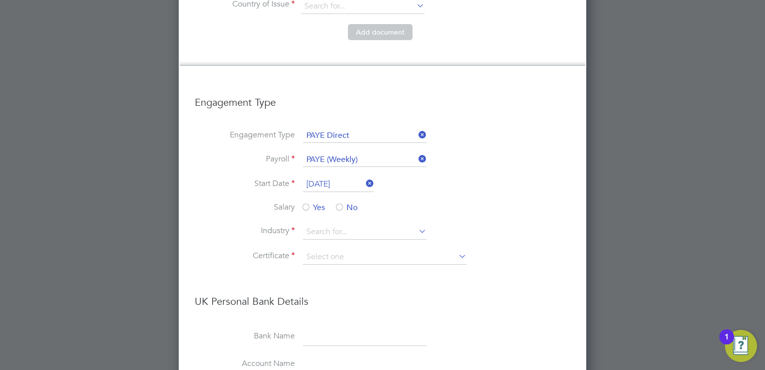
click at [341, 203] on div at bounding box center [340, 208] width 10 height 10
click at [378, 224] on input at bounding box center [365, 231] width 124 height 15
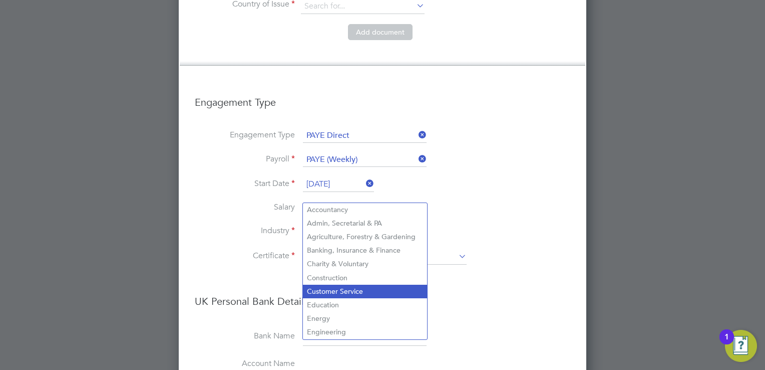
click at [359, 292] on li "Customer Service" at bounding box center [365, 292] width 124 height 14
type input "Customer Service"
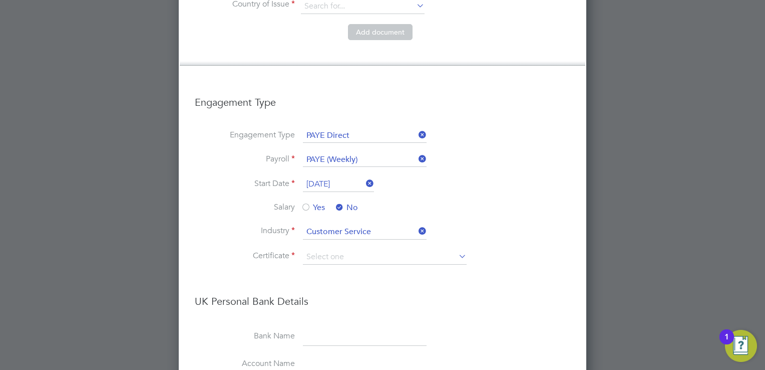
click at [475, 202] on li "Salary Yes No" at bounding box center [383, 213] width 376 height 23
click at [416, 249] on input at bounding box center [385, 256] width 164 height 15
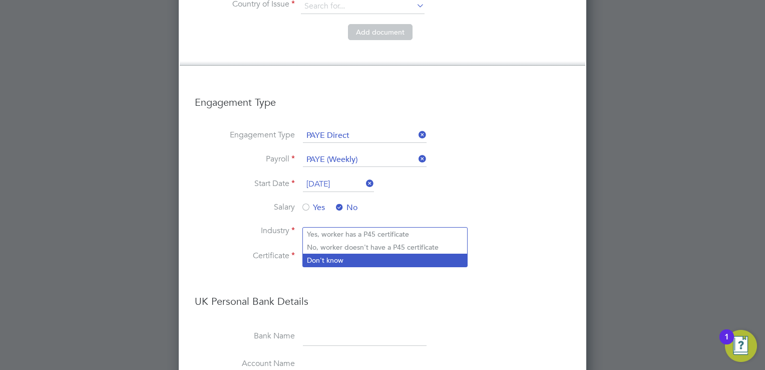
click at [332, 261] on li "Don't know" at bounding box center [385, 259] width 164 height 13
type input "Don't know"
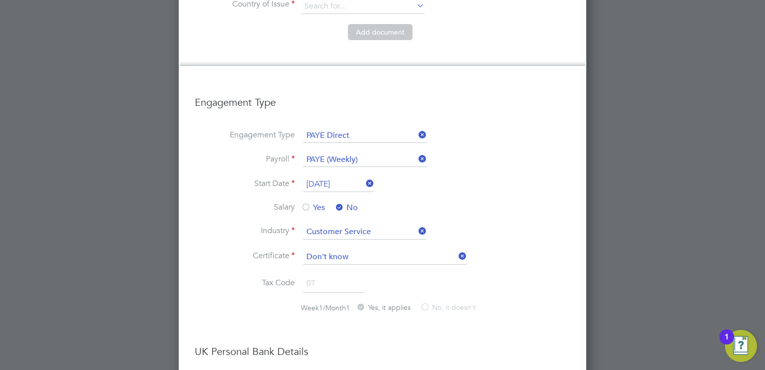
click at [488, 224] on li "Industry Customer Service" at bounding box center [383, 236] width 376 height 25
click at [578, 131] on div "New Worker Mandatory Fields Email Mobile No Personal Details Title First Name S…" at bounding box center [383, 80] width 408 height 2049
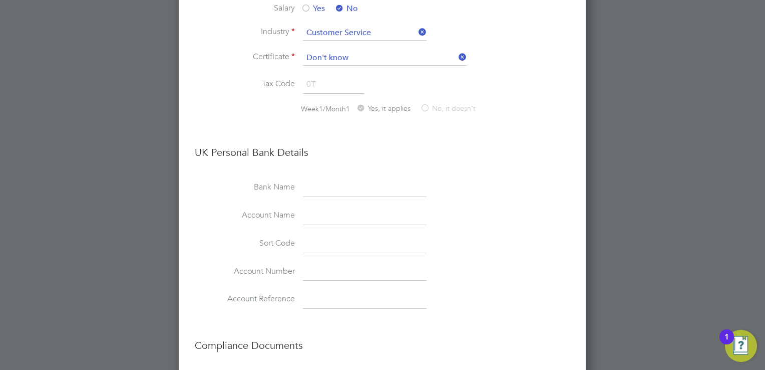
scroll to position [1202, 0]
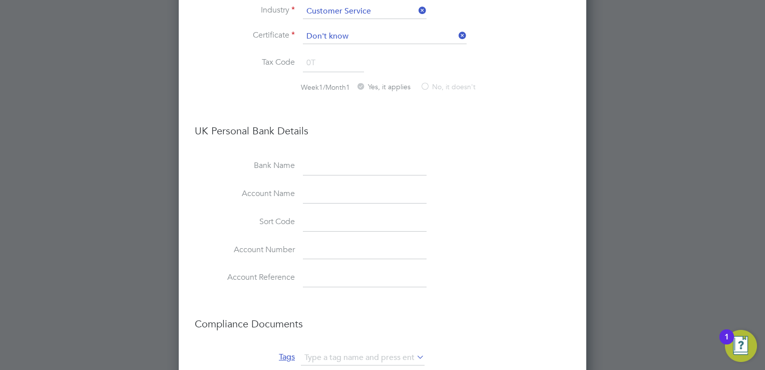
click at [440, 114] on li "UK Personal Bank Details" at bounding box center [383, 135] width 376 height 43
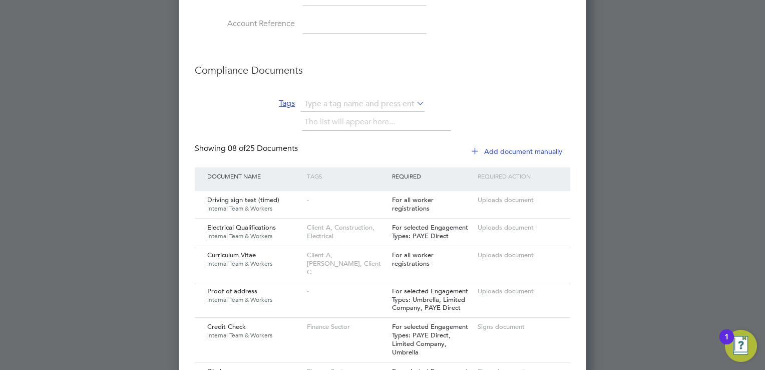
scroll to position [1403, 0]
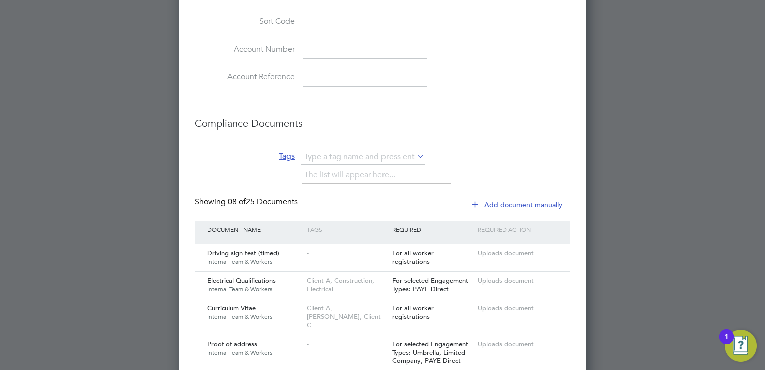
click at [505, 196] on button "Add document manually" at bounding box center [518, 204] width 106 height 16
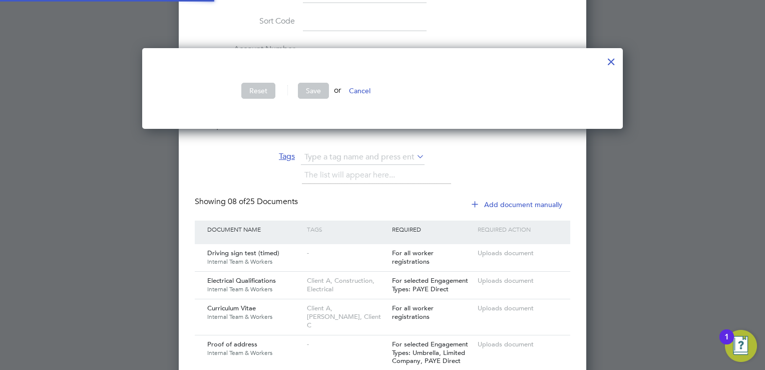
scroll to position [300, 481]
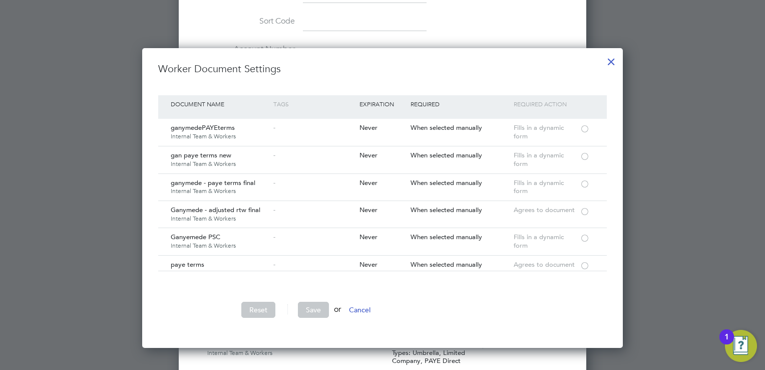
click at [614, 61] on div at bounding box center [612, 59] width 18 height 18
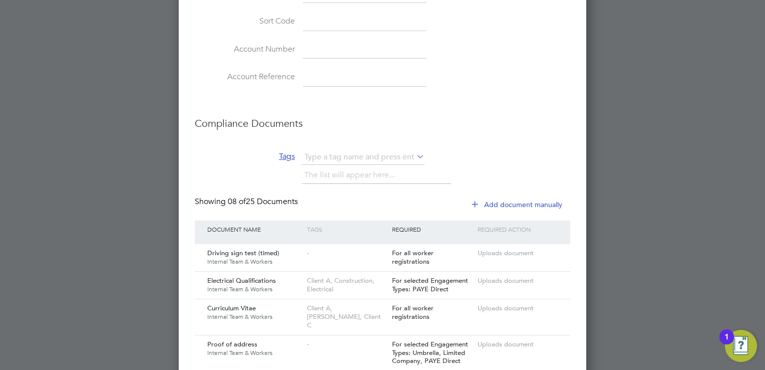
click at [503, 150] on li "Tags The list will appear here..." at bounding box center [383, 173] width 376 height 47
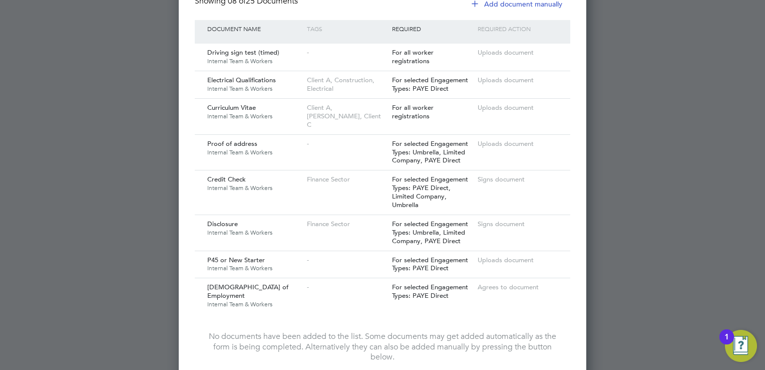
scroll to position [1660, 0]
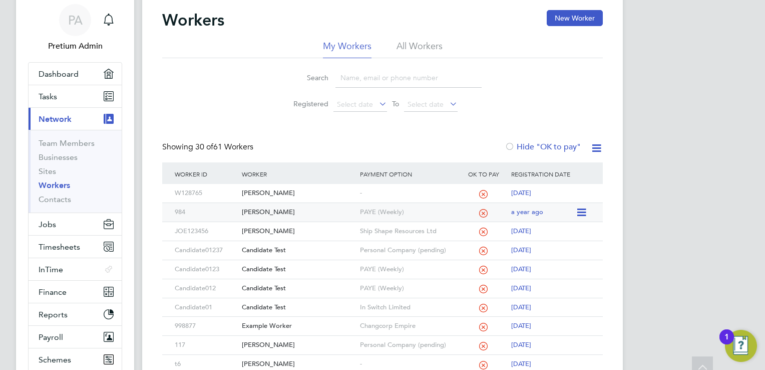
scroll to position [0, 0]
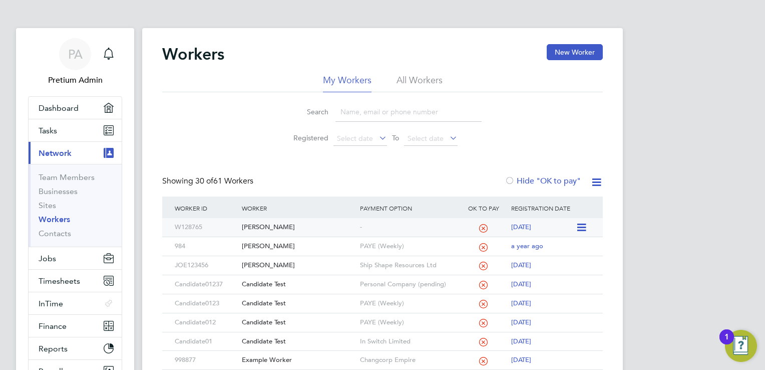
click at [299, 226] on div "Sasha Smith" at bounding box center [298, 227] width 118 height 19
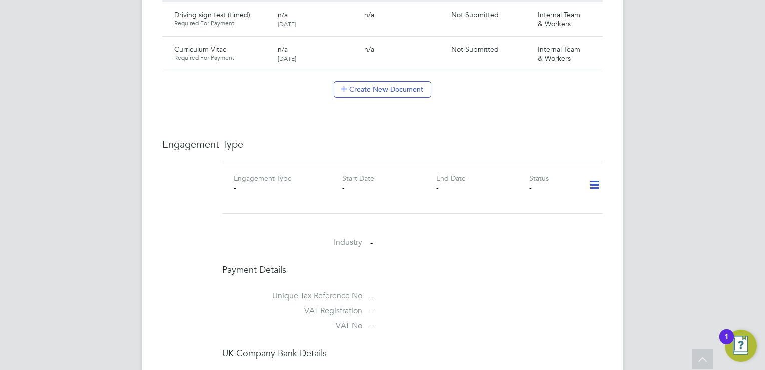
scroll to position [661, 0]
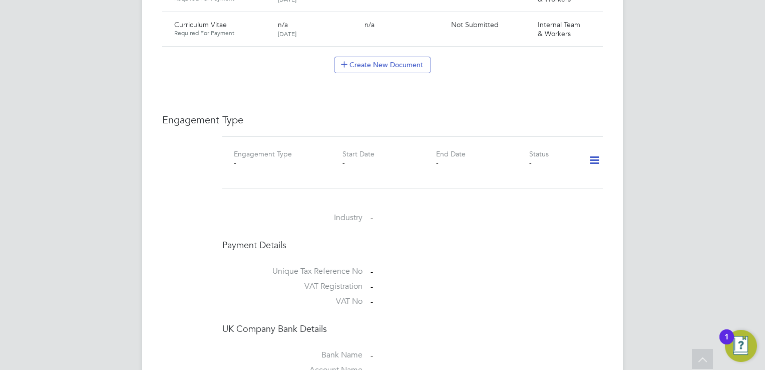
click at [595, 161] on icon at bounding box center [595, 160] width 18 height 23
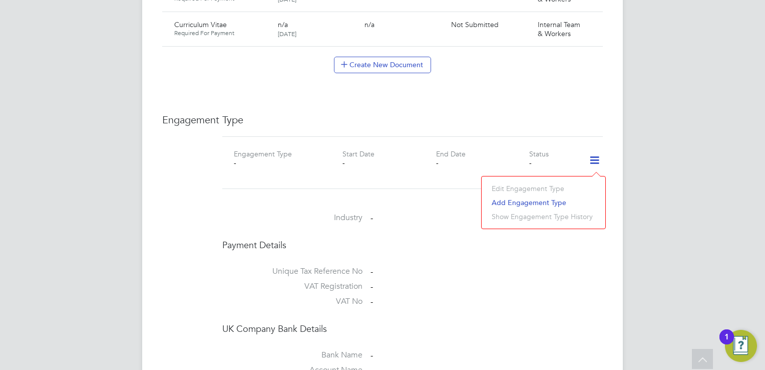
click at [436, 272] on li "Unique Tax Reference No -" at bounding box center [412, 273] width 381 height 15
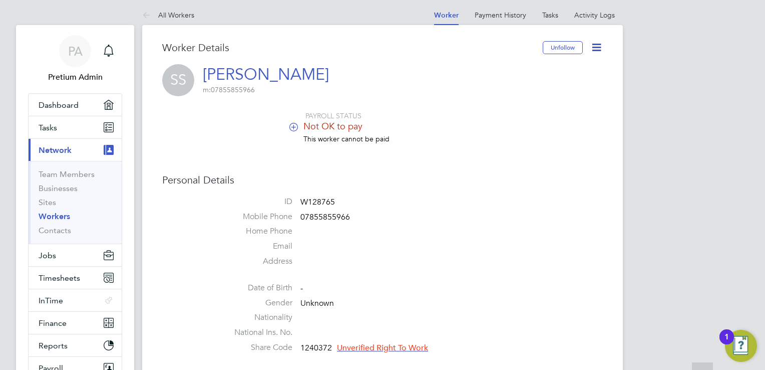
scroll to position [0, 0]
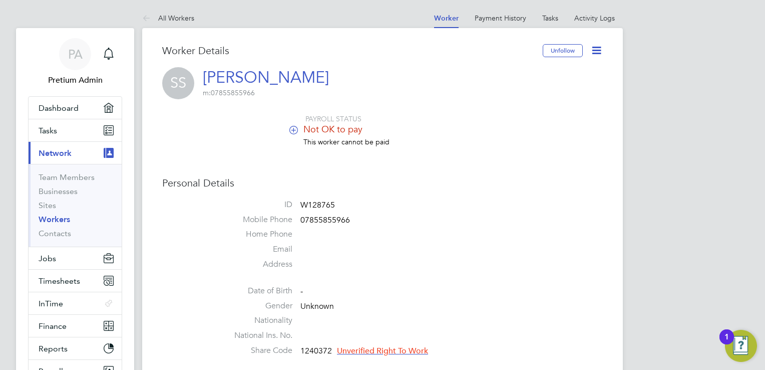
click at [596, 50] on icon at bounding box center [597, 50] width 13 height 13
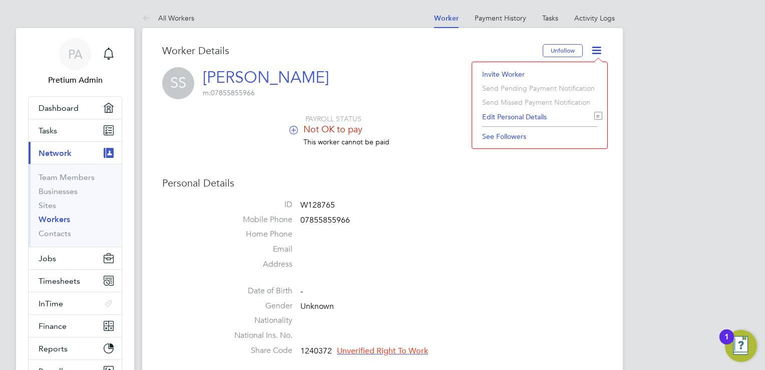
click at [515, 117] on li "Edit Personal Details e" at bounding box center [539, 117] width 125 height 14
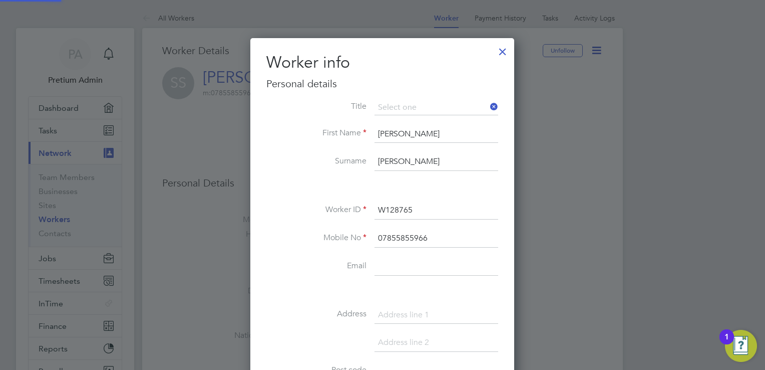
scroll to position [563, 264]
click at [347, 176] on li "Surname [PERSON_NAME]" at bounding box center [383, 167] width 232 height 28
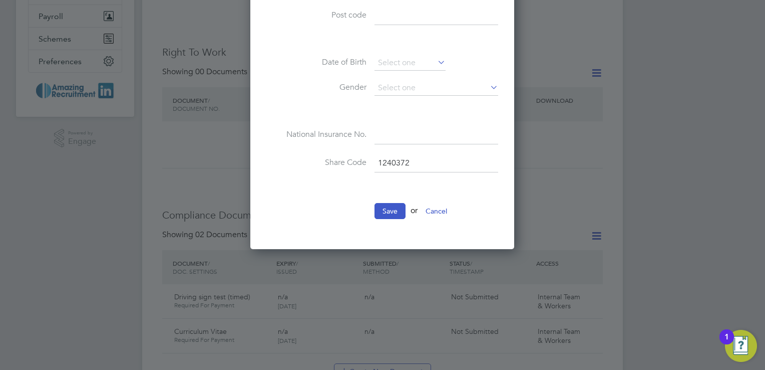
scroll to position [321, 0]
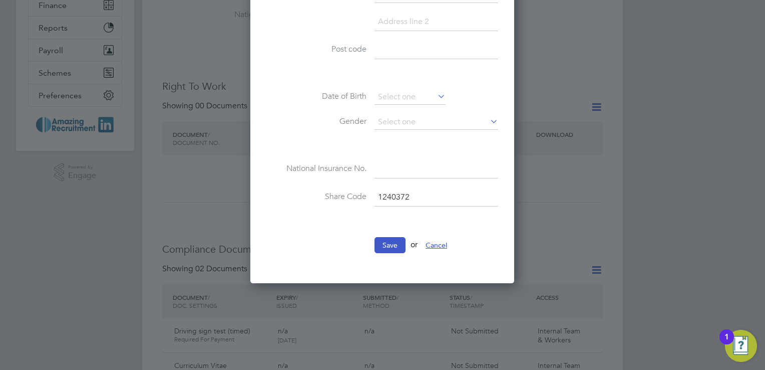
click at [443, 245] on button "Cancel" at bounding box center [437, 245] width 38 height 16
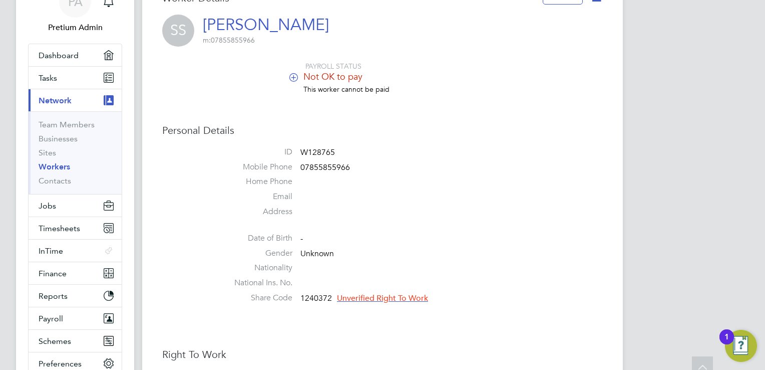
scroll to position [0, 0]
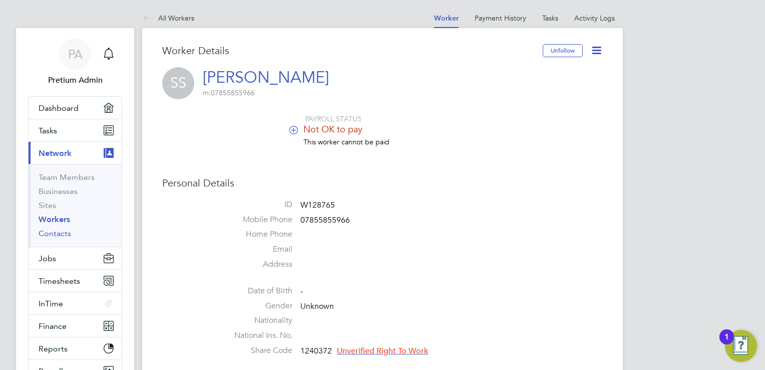
click at [55, 233] on link "Contacts" at bounding box center [55, 233] width 33 height 10
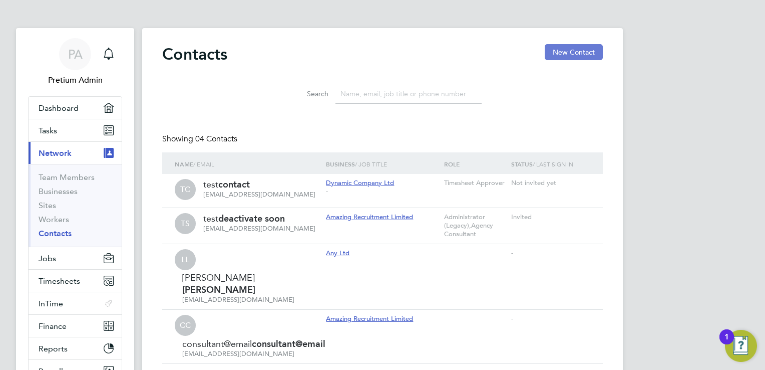
click at [583, 49] on button "New Contact" at bounding box center [574, 52] width 58 height 16
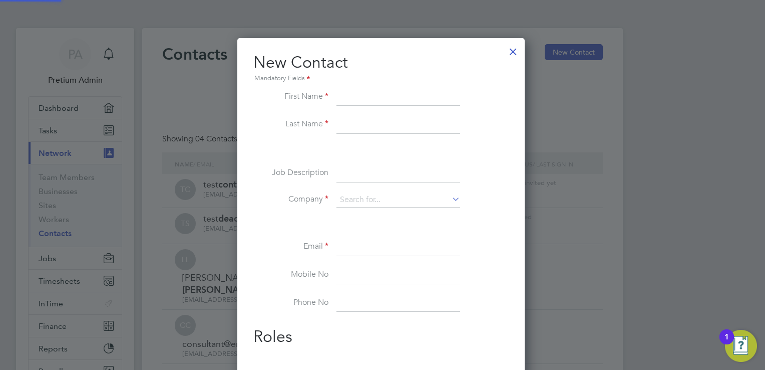
scroll to position [379, 290]
click at [470, 148] on li at bounding box center [380, 149] width 255 height 11
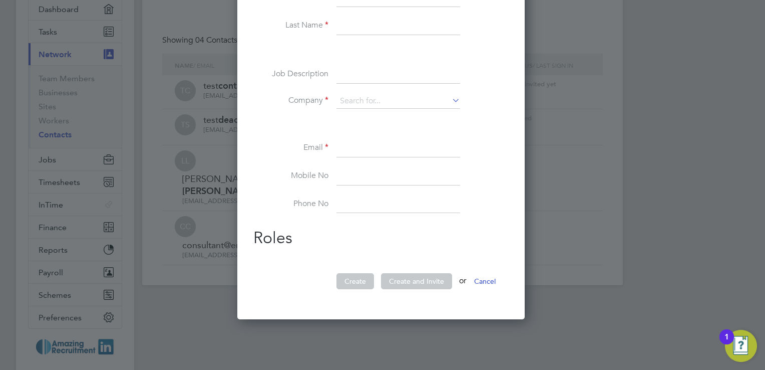
scroll to position [100, 0]
click at [493, 279] on button "Cancel" at bounding box center [485, 280] width 38 height 16
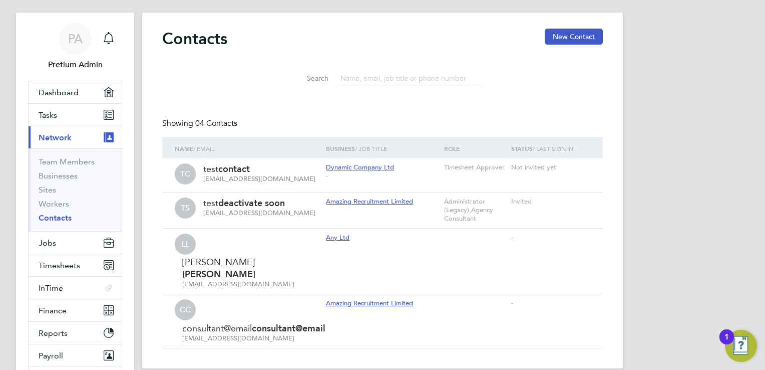
scroll to position [0, 0]
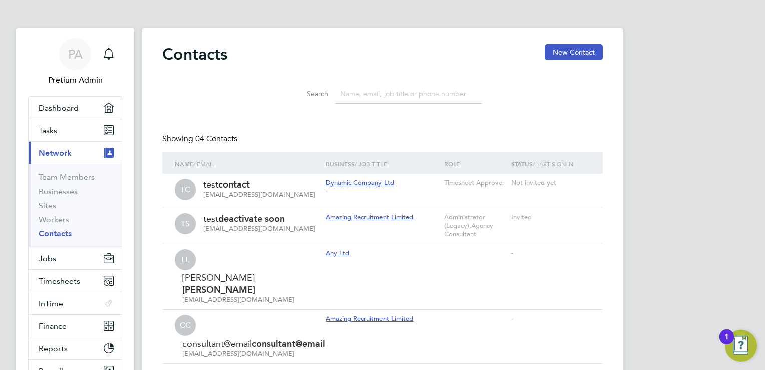
click at [72, 155] on button "Current page: Network" at bounding box center [75, 153] width 93 height 22
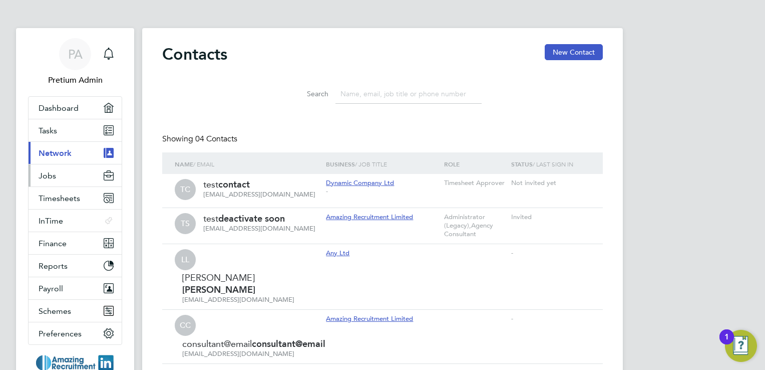
click at [72, 182] on button "Jobs" at bounding box center [75, 175] width 93 height 22
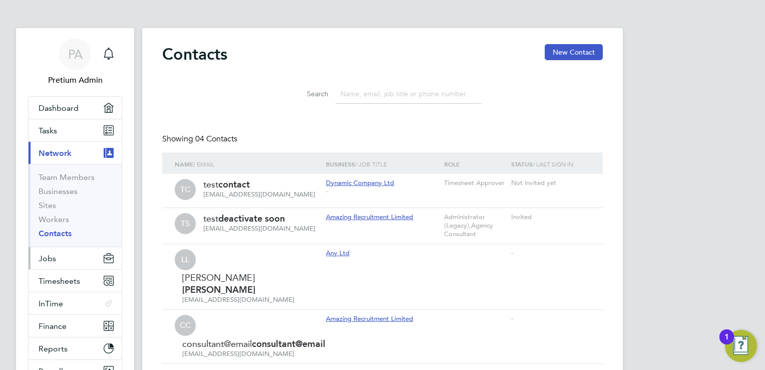
click at [60, 257] on button "Jobs" at bounding box center [75, 258] width 93 height 22
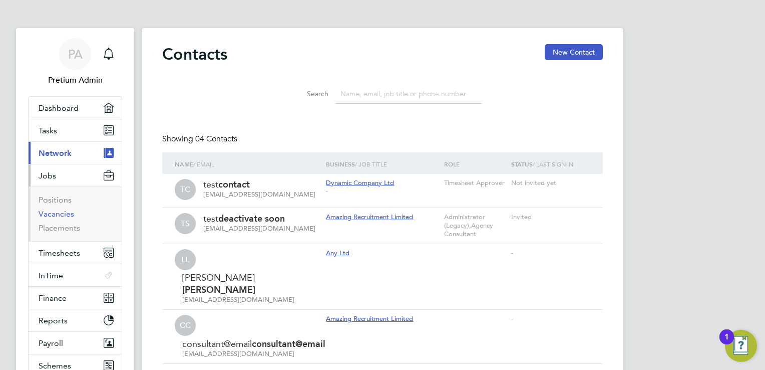
click at [62, 212] on link "Vacancies" at bounding box center [57, 214] width 36 height 10
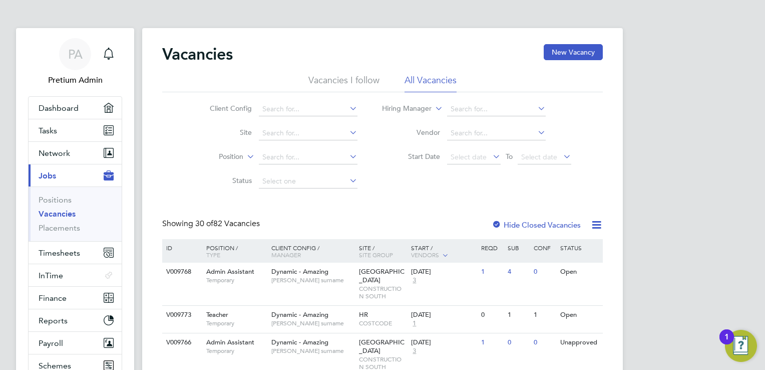
click at [356, 84] on li "Vacancies I follow" at bounding box center [344, 83] width 71 height 18
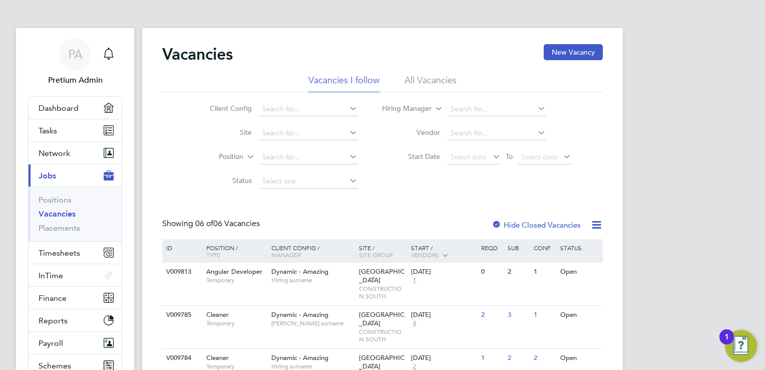
click at [421, 84] on li "All Vacancies" at bounding box center [431, 83] width 52 height 18
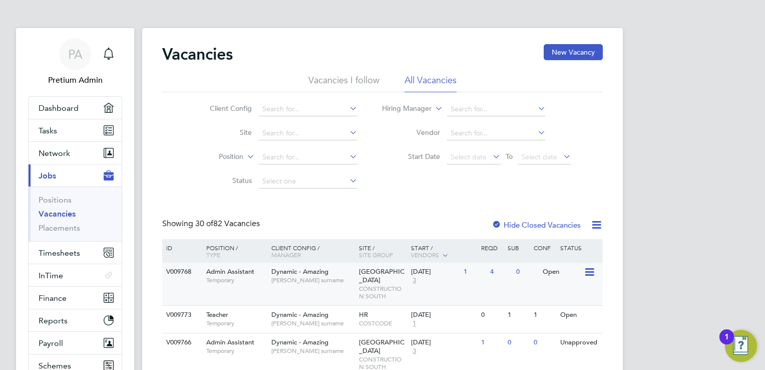
click at [348, 283] on span "[PERSON_NAME] surname" at bounding box center [313, 280] width 83 height 8
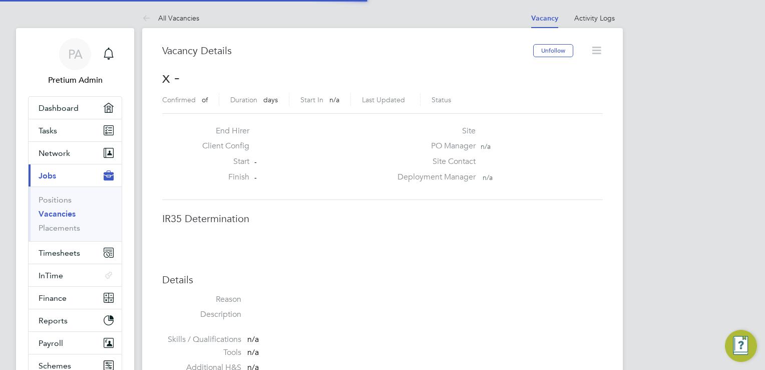
scroll to position [5, 5]
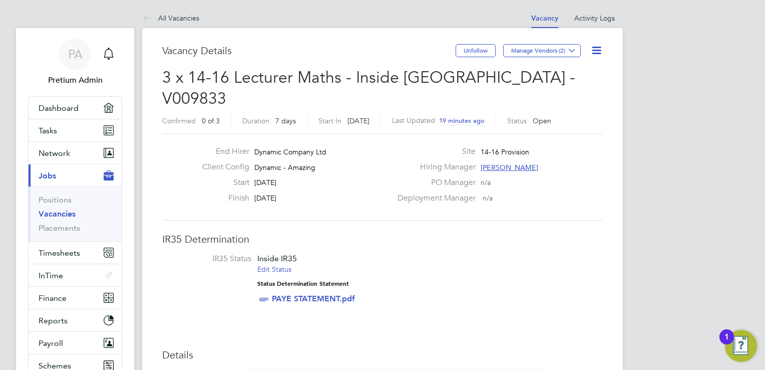
click at [395, 253] on li "IR35 Status Inside IR35 Edit Status Status Determination Statement PAYE STATEME…" at bounding box center [382, 280] width 421 height 54
click at [395, 255] on li "IR35 Status Inside IR35 Edit Status Status Determination Statement PAYE STATEME…" at bounding box center [382, 280] width 421 height 54
click at [497, 163] on span "[PERSON_NAME]" at bounding box center [510, 167] width 58 height 9
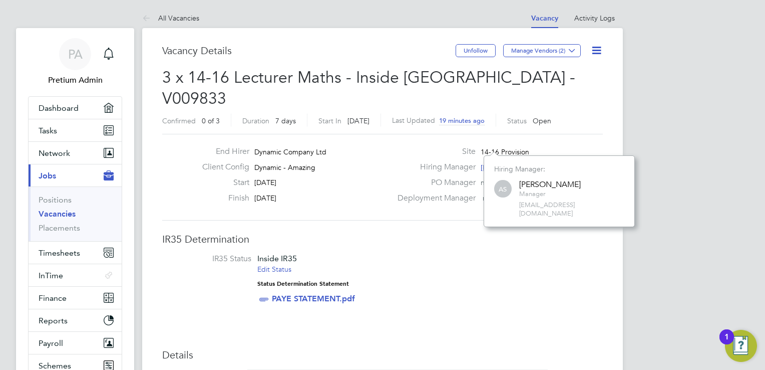
click at [458, 253] on li "IR35 Status Inside IR35 Edit Status Status Determination Statement PAYE STATEME…" at bounding box center [382, 280] width 421 height 54
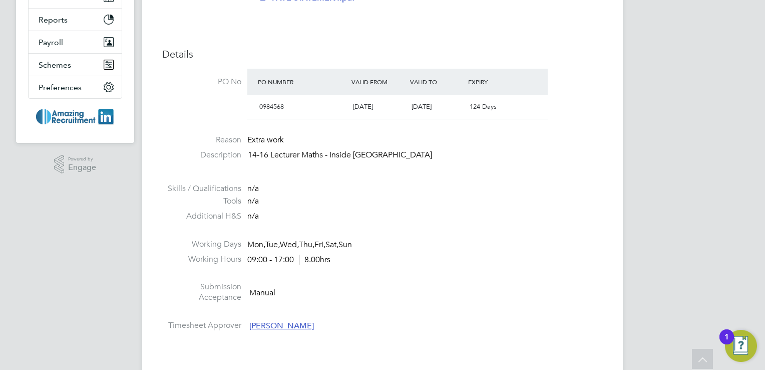
click at [334, 284] on li "Submission Acceptance Manual" at bounding box center [382, 295] width 441 height 26
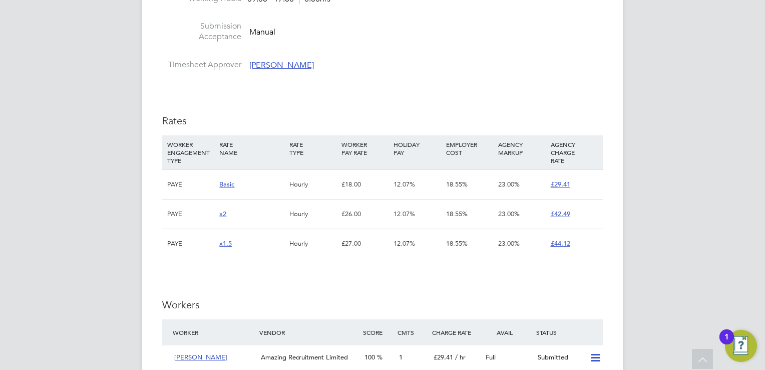
click at [341, 298] on h3 "Workers" at bounding box center [382, 304] width 441 height 13
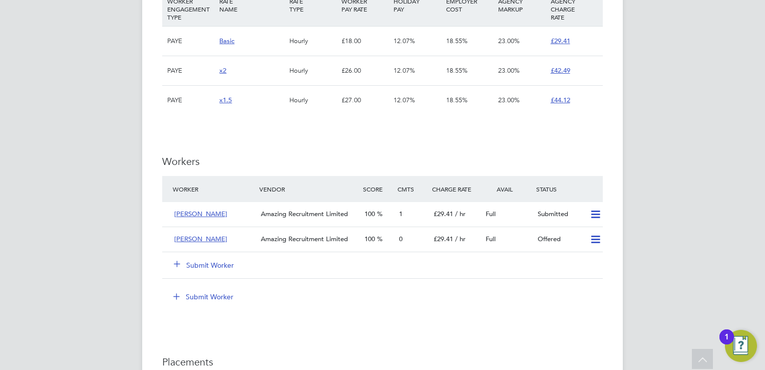
scroll to position [761, 0]
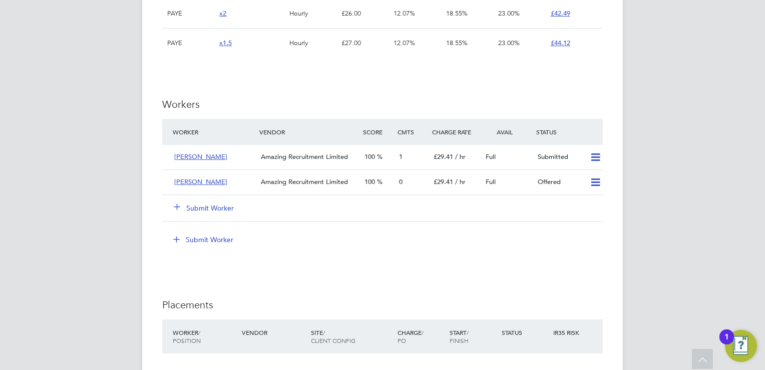
click at [208, 203] on button "Submit Worker" at bounding box center [204, 208] width 60 height 10
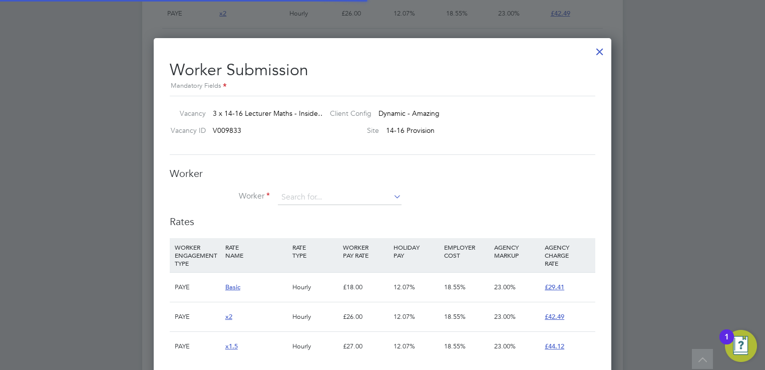
scroll to position [30, 68]
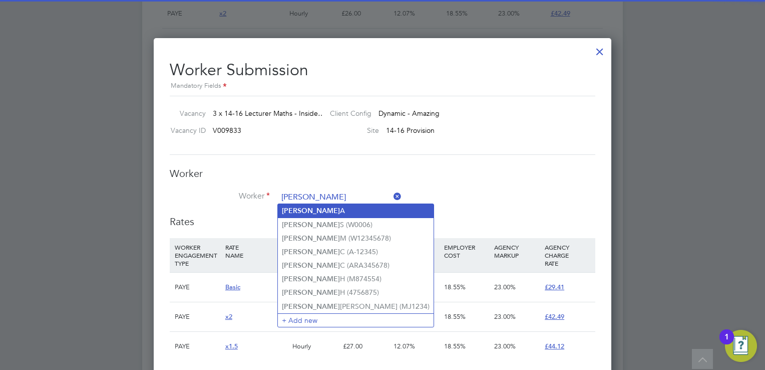
click at [327, 210] on li "[PERSON_NAME]" at bounding box center [356, 211] width 156 height 14
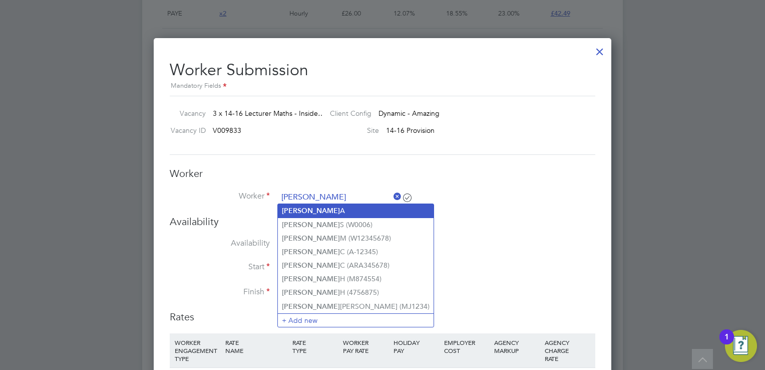
type input "[PERSON_NAME]"
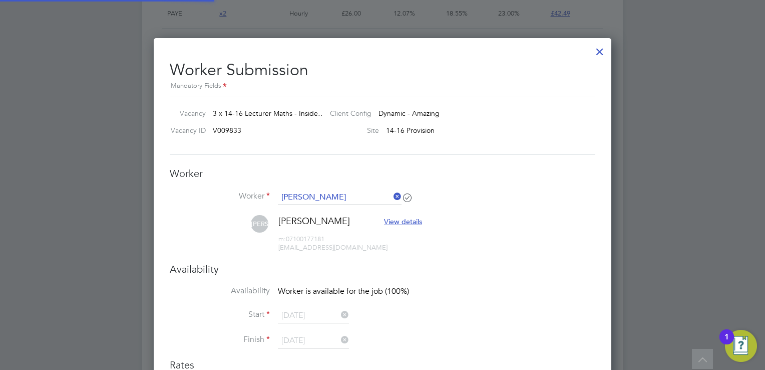
scroll to position [5, 5]
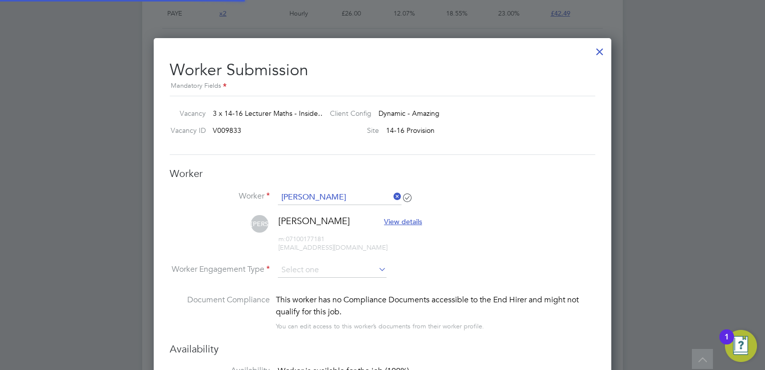
click at [392, 193] on icon at bounding box center [392, 196] width 0 height 14
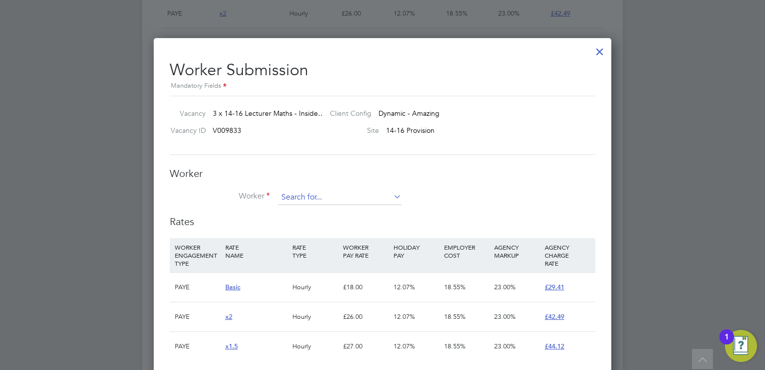
scroll to position [690, 458]
click at [318, 197] on input at bounding box center [340, 197] width 124 height 15
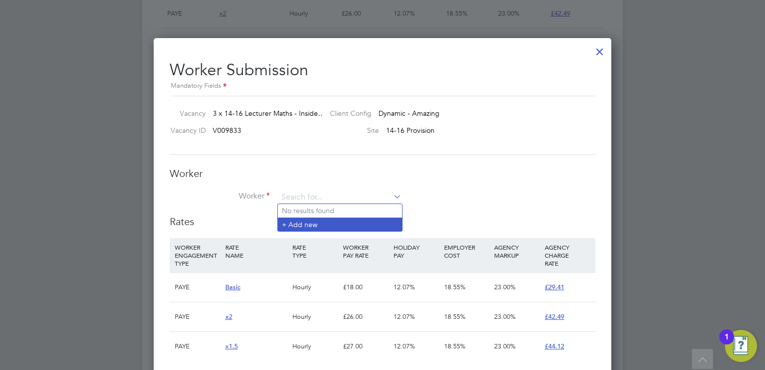
click at [321, 222] on li "+ Add new" at bounding box center [340, 224] width 124 height 14
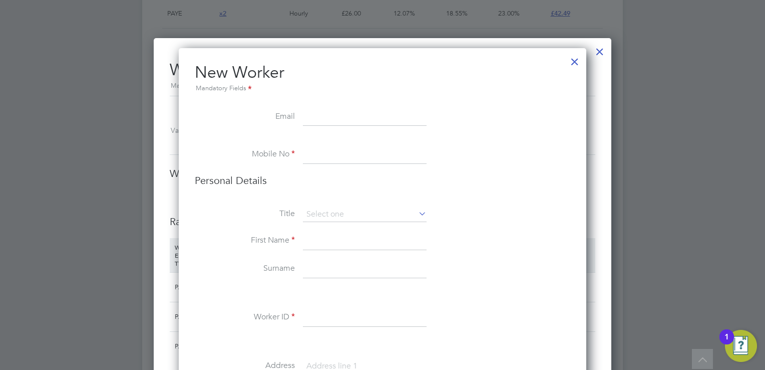
click at [514, 161] on li "Mobile No" at bounding box center [383, 160] width 376 height 28
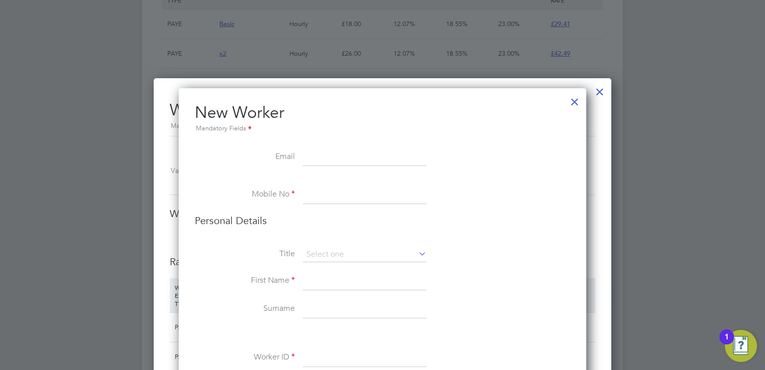
click at [573, 98] on div at bounding box center [575, 99] width 18 height 18
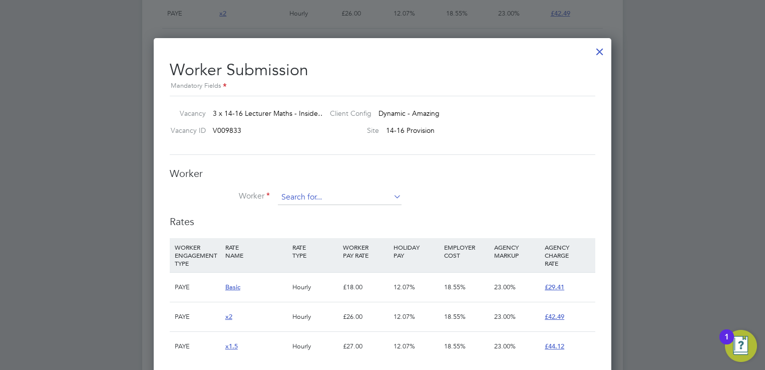
click at [322, 194] on input at bounding box center [340, 197] width 124 height 15
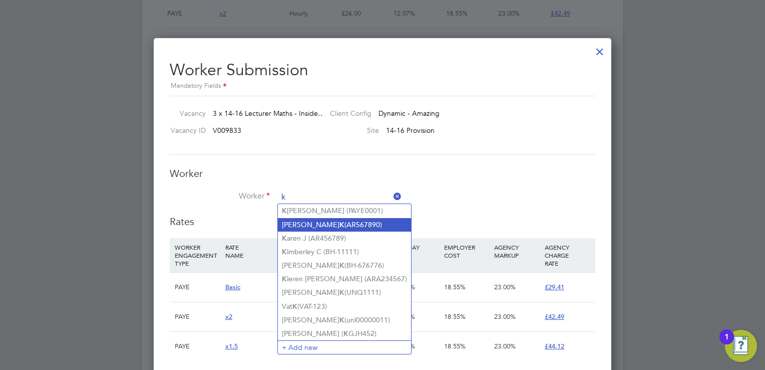
click at [340, 223] on b "K" at bounding box center [342, 224] width 5 height 9
type input "[PERSON_NAME] (AR567890)"
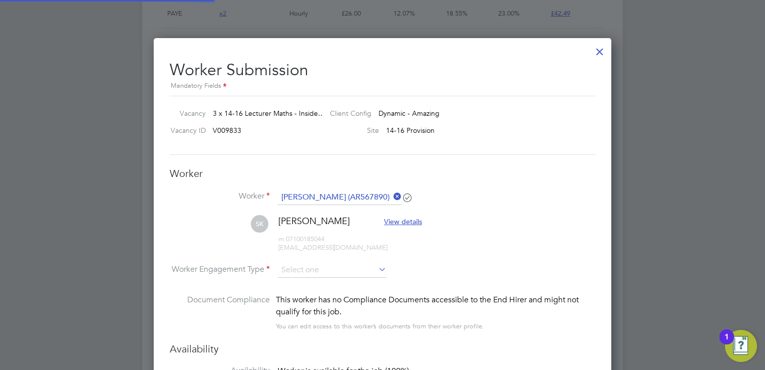
click at [447, 221] on li "SK [PERSON_NAME] View details m: 07100185044 [EMAIL_ADDRESS][DOMAIN_NAME]" at bounding box center [383, 239] width 426 height 48
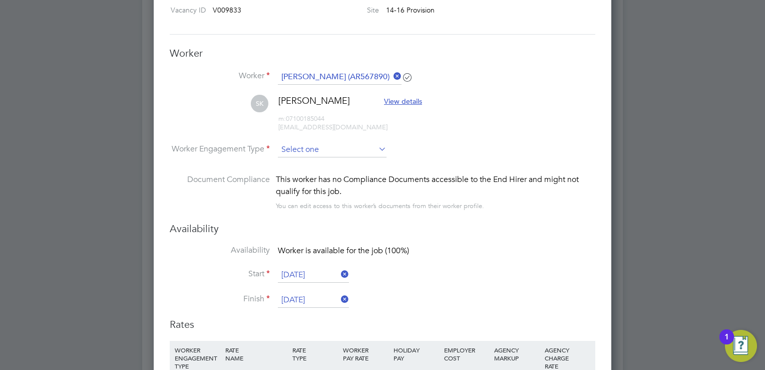
click at [314, 153] on input at bounding box center [332, 149] width 109 height 15
click at [308, 178] on li "PAYE" at bounding box center [332, 175] width 109 height 13
type input "PAYE"
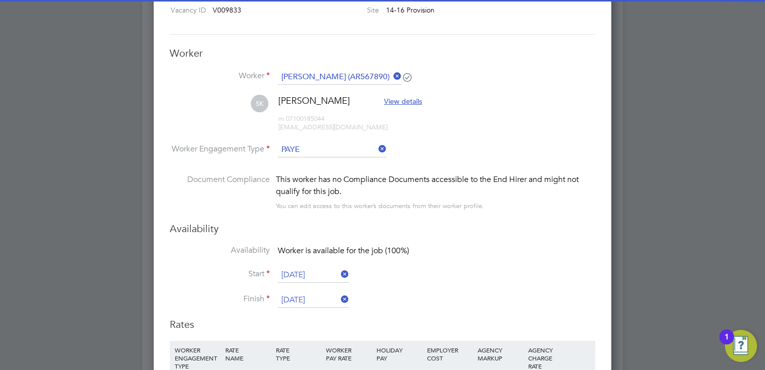
click at [452, 158] on li "Worker Engagement Type PAYE" at bounding box center [383, 157] width 426 height 31
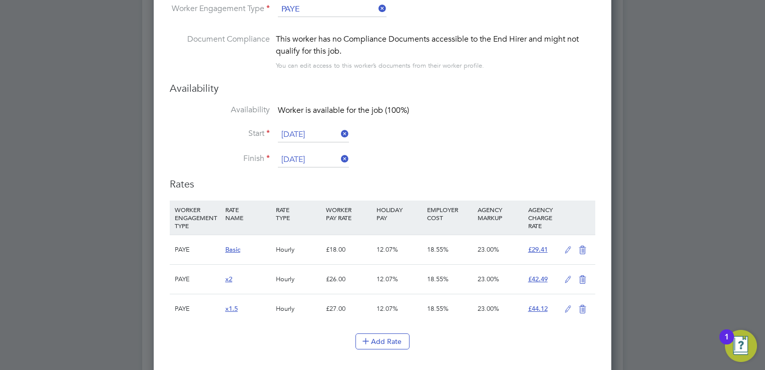
click at [303, 133] on input "[DATE]" at bounding box center [313, 134] width 71 height 15
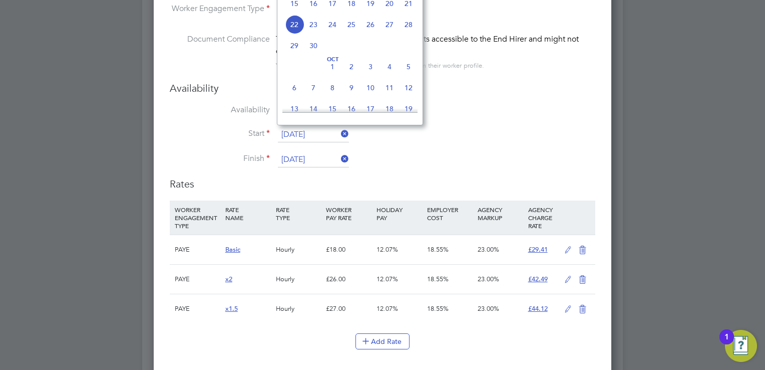
click at [447, 117] on li "Availability Worker is available for the job (100%)" at bounding box center [383, 116] width 426 height 23
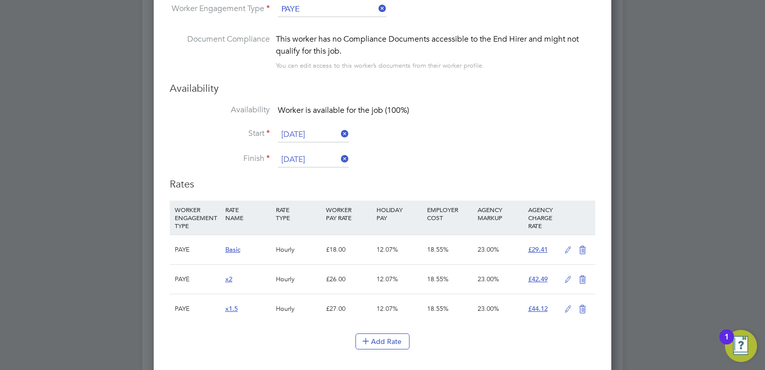
click at [320, 158] on input "[DATE]" at bounding box center [313, 159] width 71 height 15
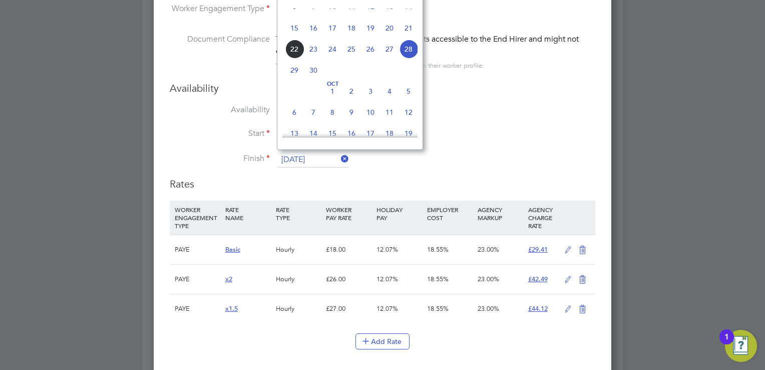
click at [472, 107] on li "Availability Worker is available for the job (100%)" at bounding box center [383, 116] width 426 height 23
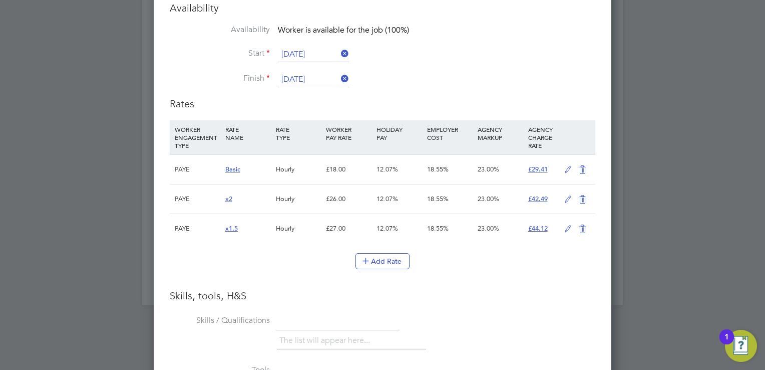
click at [567, 171] on icon at bounding box center [568, 170] width 13 height 8
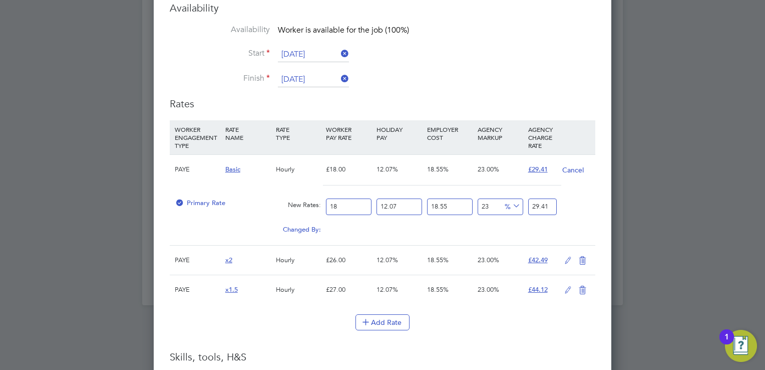
click at [350, 203] on input "18" at bounding box center [349, 206] width 46 height 17
type input "1"
type input "1.6341655155"
type input "2"
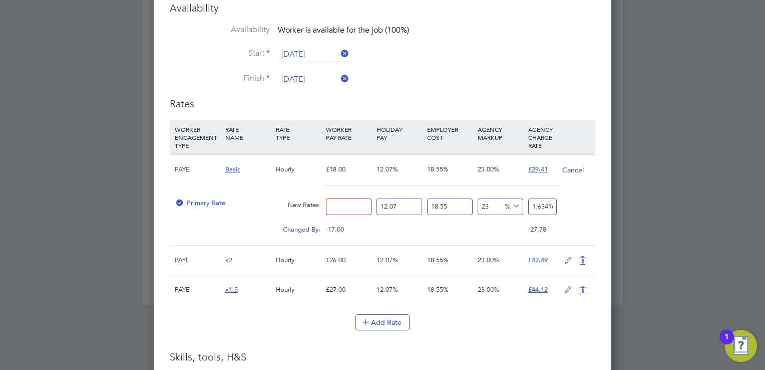
type input "3.268331031"
type input "20"
type input "32.68331031"
type input "20"
click at [414, 85] on li "Finish [DATE]" at bounding box center [383, 84] width 426 height 25
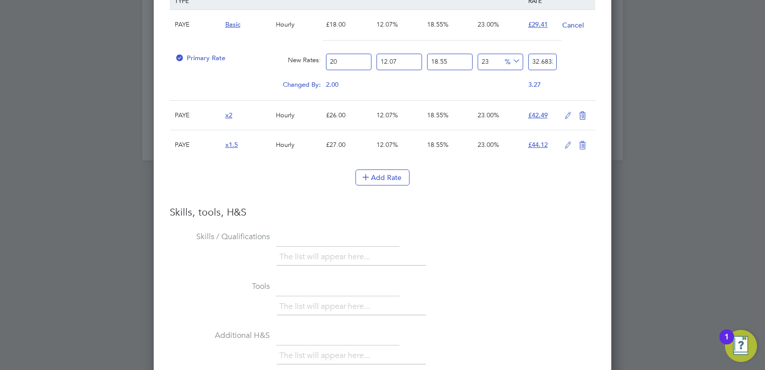
scroll to position [1206, 0]
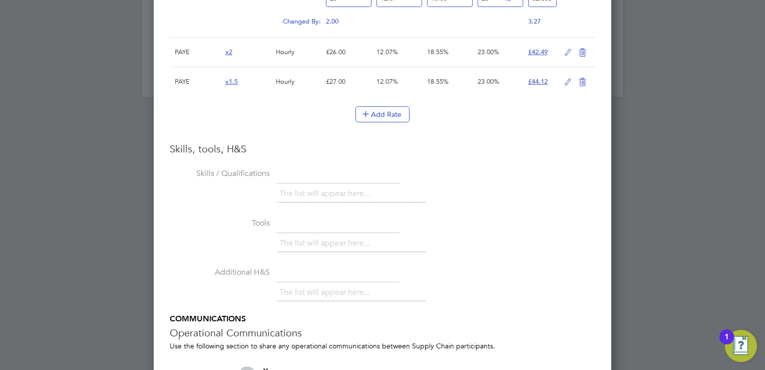
scroll to position [1427, 0]
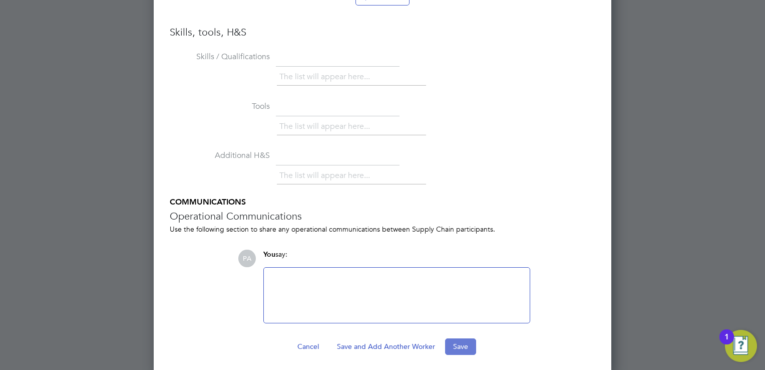
click at [455, 340] on button "Save" at bounding box center [460, 346] width 31 height 16
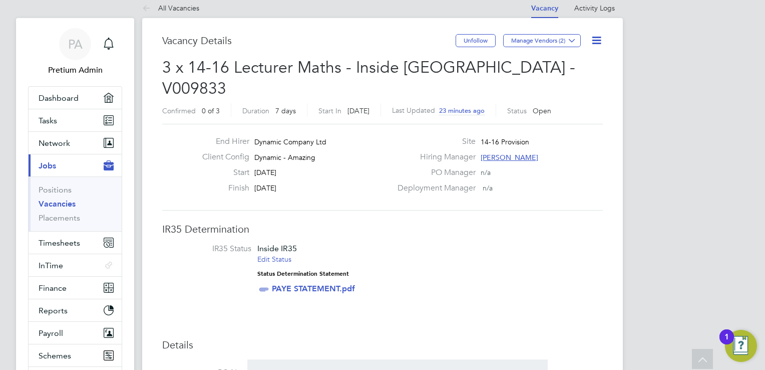
scroll to position [0, 0]
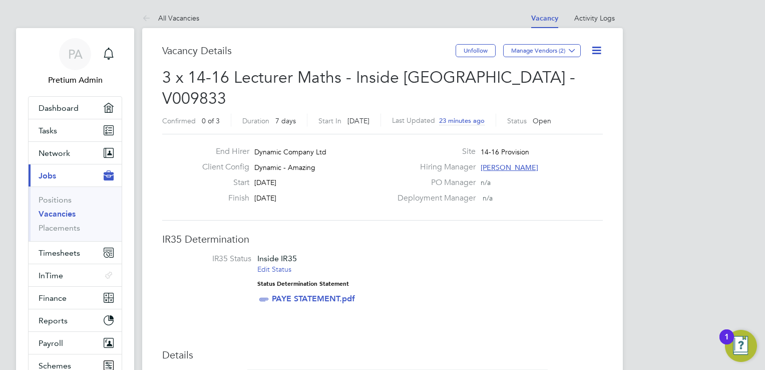
click at [493, 163] on span "[PERSON_NAME]" at bounding box center [510, 167] width 58 height 9
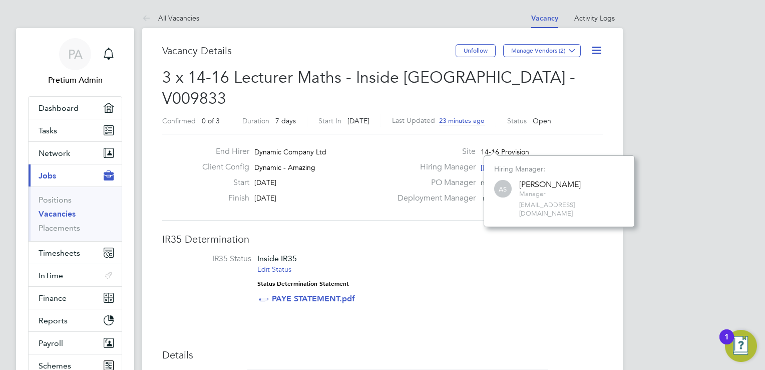
click at [469, 266] on li "IR35 Status Inside IR35 Edit Status Status Determination Statement PAYE STATEME…" at bounding box center [382, 280] width 421 height 54
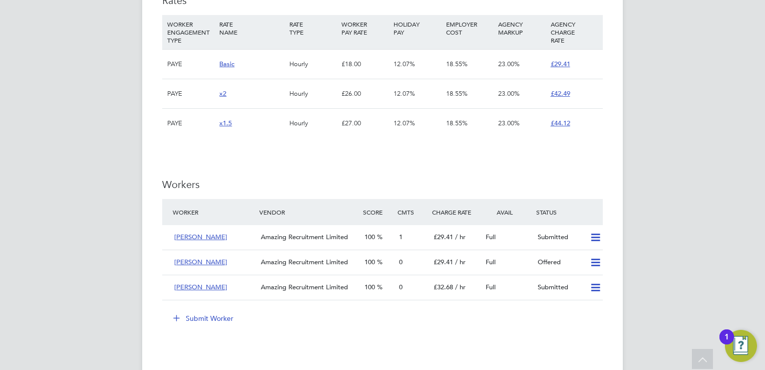
scroll to position [701, 0]
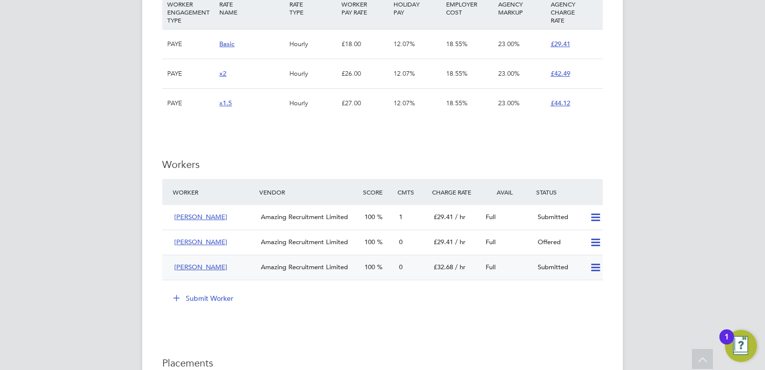
click at [224, 259] on div "[PERSON_NAME]" at bounding box center [213, 267] width 87 height 17
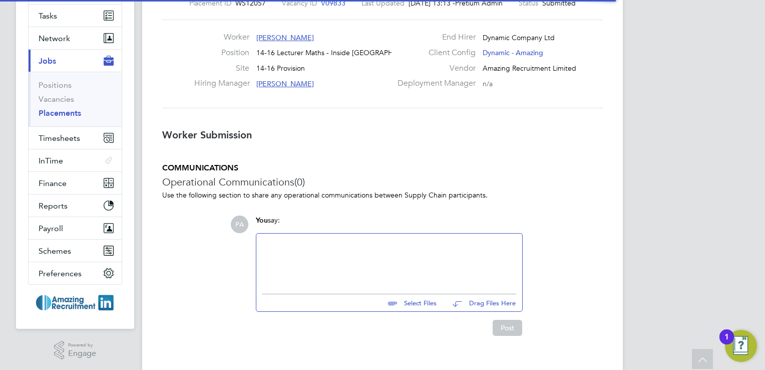
scroll to position [5, 5]
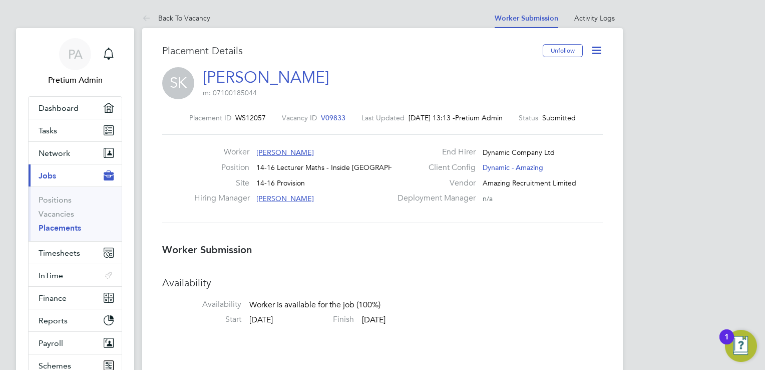
drag, startPoint x: 256, startPoint y: 251, endPoint x: 323, endPoint y: 259, distance: 66.7
drag, startPoint x: 323, startPoint y: 259, endPoint x: 360, endPoint y: 266, distance: 37.6
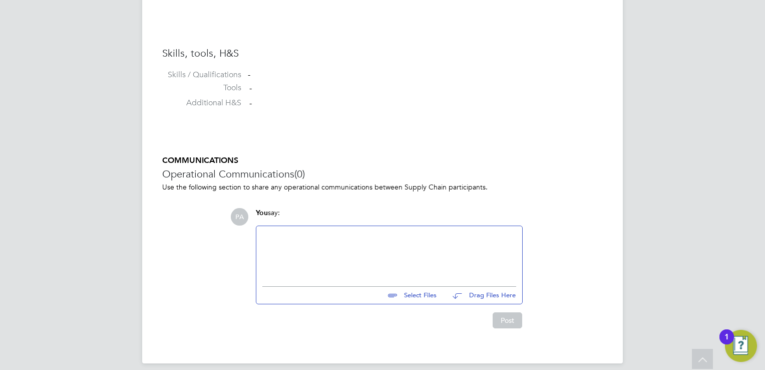
click at [348, 236] on div at bounding box center [389, 253] width 254 height 43
click at [511, 316] on button "Post" at bounding box center [508, 320] width 30 height 16
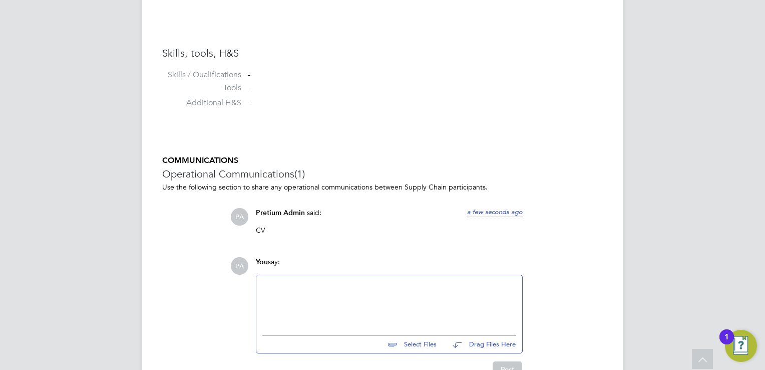
click at [373, 257] on div "You say:" at bounding box center [389, 266] width 267 height 18
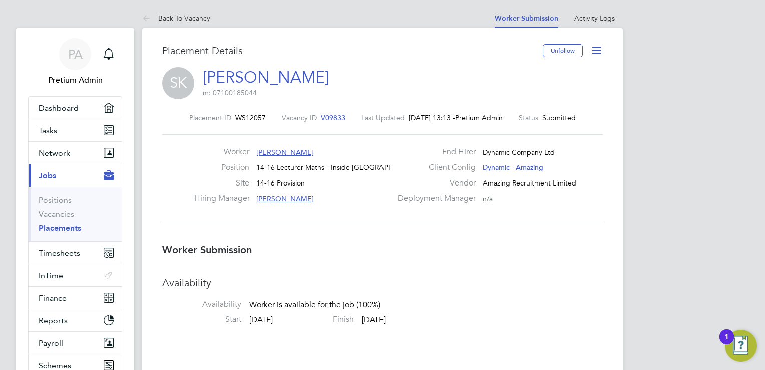
click at [323, 116] on span "V09833" at bounding box center [333, 117] width 25 height 9
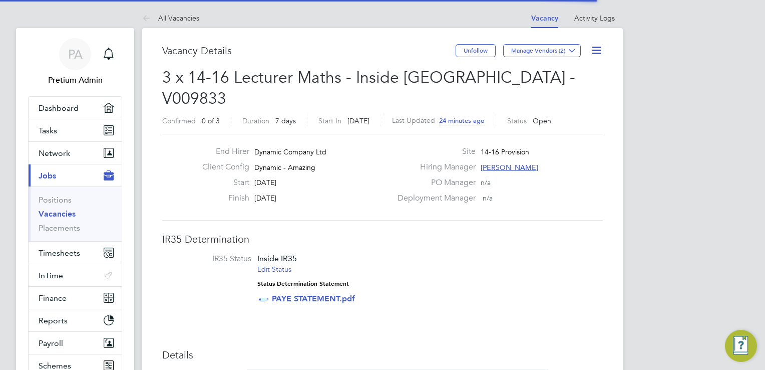
scroll to position [30, 70]
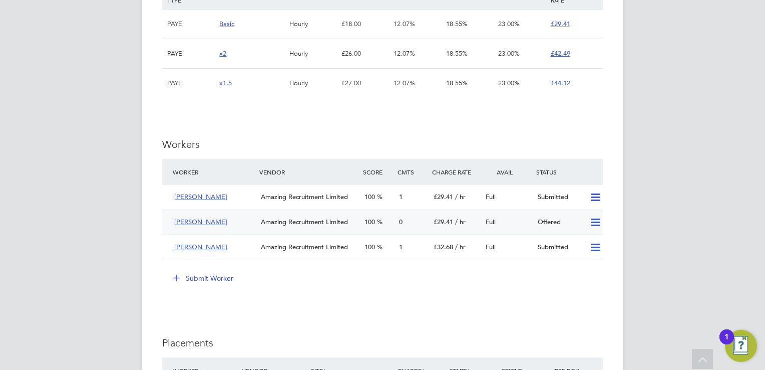
click at [597, 218] on icon at bounding box center [596, 222] width 13 height 8
click at [581, 221] on li "Confirm" at bounding box center [582, 222] width 38 height 14
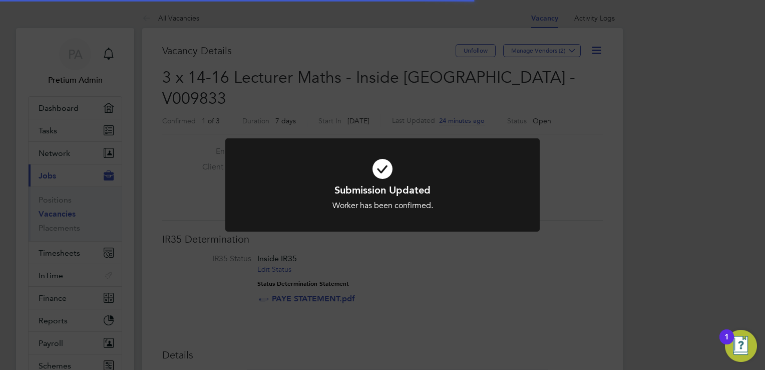
click at [449, 307] on div "Submission Updated Worker has been confirmed. Cancel Okay" at bounding box center [382, 185] width 765 height 370
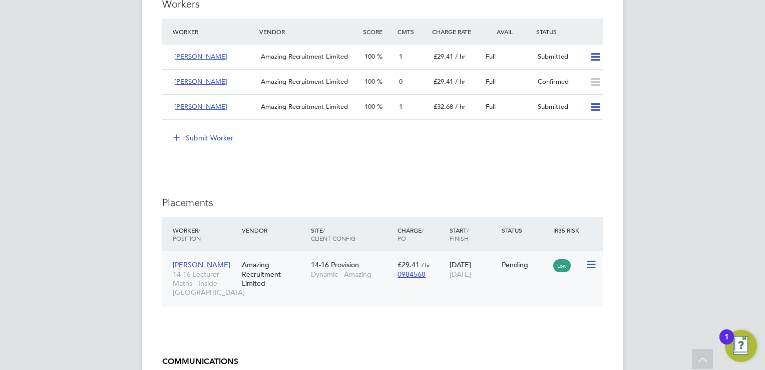
click at [292, 255] on div "Amazing Recruitment Limited" at bounding box center [273, 274] width 69 height 38
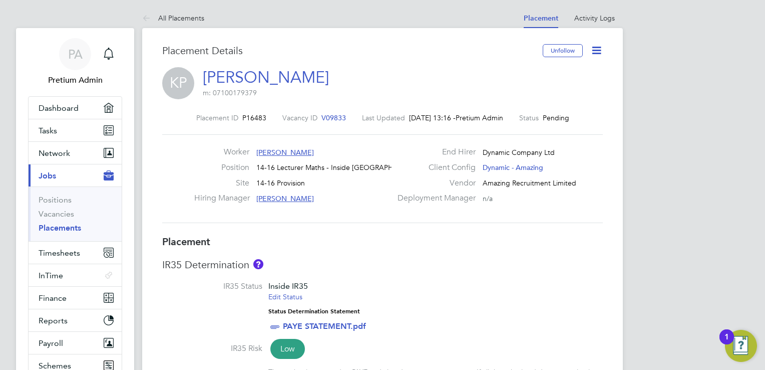
click at [372, 273] on div "IR35 Determination IR35 Status Inside IR35 Edit Status Status Determination Sta…" at bounding box center [382, 326] width 441 height 137
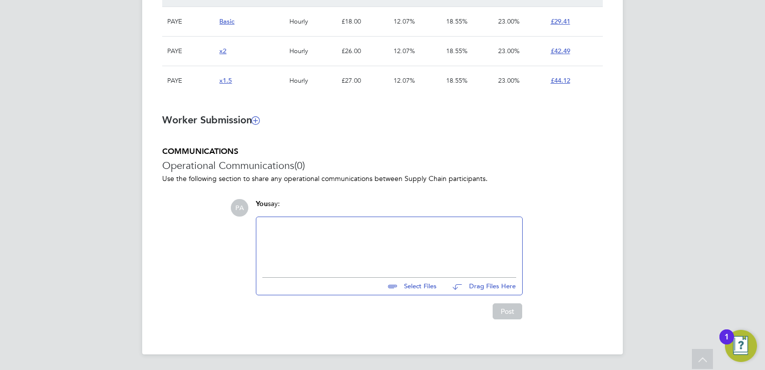
click at [334, 247] on div at bounding box center [389, 244] width 254 height 43
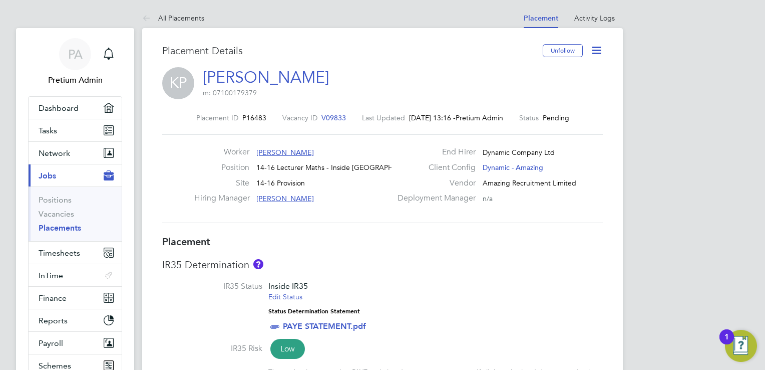
click at [597, 53] on icon at bounding box center [597, 50] width 13 height 13
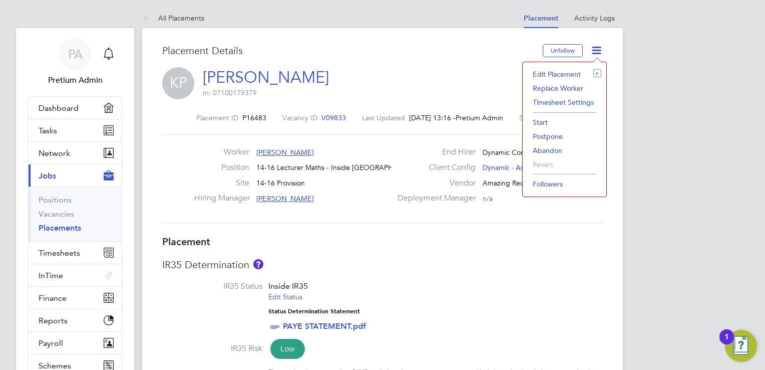
click at [544, 121] on li "Start" at bounding box center [565, 122] width 74 height 14
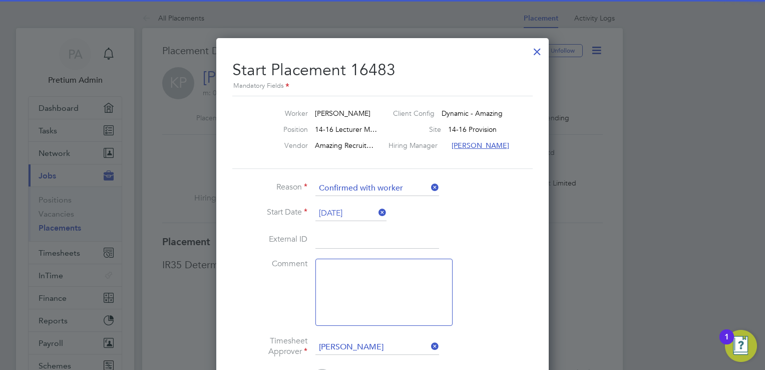
click at [494, 241] on li "External ID" at bounding box center [382, 245] width 301 height 28
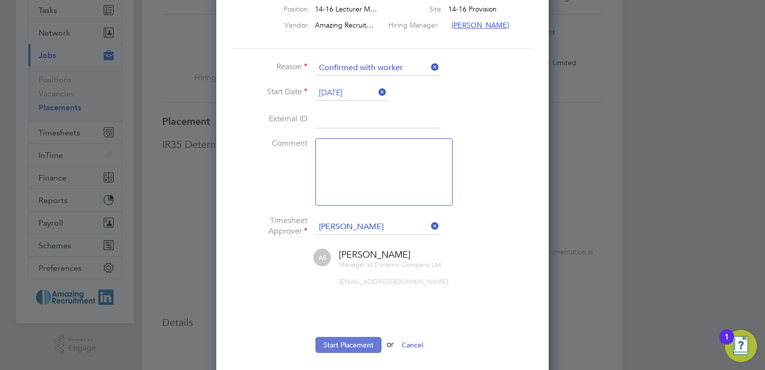
click at [355, 346] on button "Start Placement" at bounding box center [349, 345] width 66 height 16
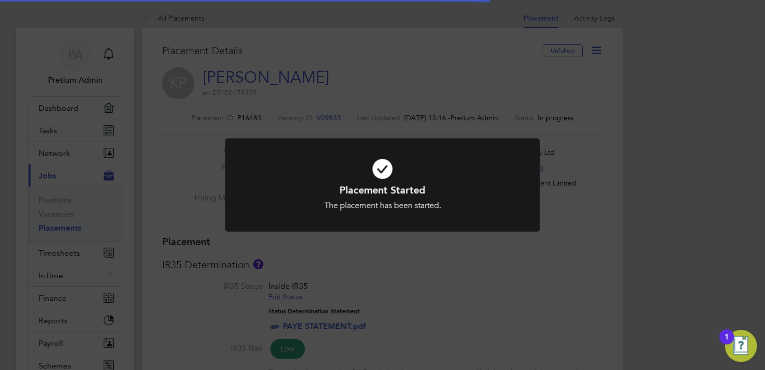
click at [462, 110] on div "Placement Started The placement has been started. Cancel Okay" at bounding box center [382, 185] width 765 height 370
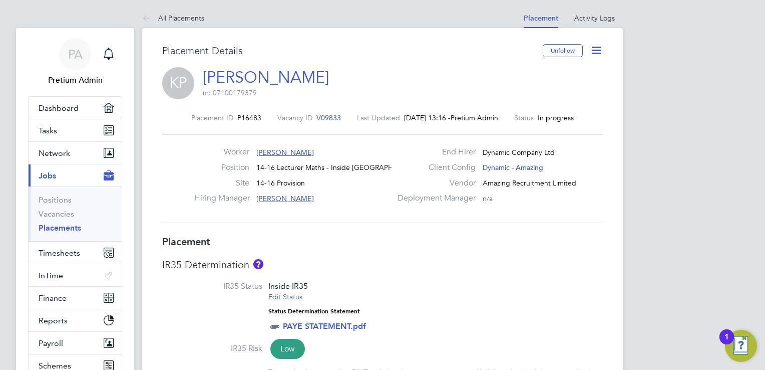
click at [586, 119] on div "Placement ID P16483 Vacancy ID V09833 Last Updated [DATE] 13:16 - Pretium Admin…" at bounding box center [382, 117] width 441 height 9
drag, startPoint x: 586, startPoint y: 119, endPoint x: 548, endPoint y: 116, distance: 38.2
click at [548, 116] on div "Placement ID P16483 Vacancy ID V09833 Last Updated [DATE] 13:16 - Pretium Admin…" at bounding box center [382, 117] width 441 height 9
click at [415, 259] on h3 "IR35 Determination" at bounding box center [382, 264] width 441 height 13
drag, startPoint x: 587, startPoint y: 119, endPoint x: 531, endPoint y: 119, distance: 56.6
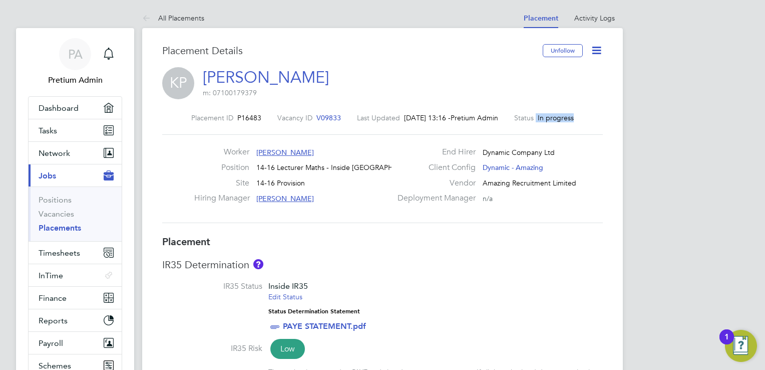
click at [531, 119] on div "Placement ID P16483 Vacancy ID V09833 Last Updated [DATE] 13:16 - Pretium Admin…" at bounding box center [382, 117] width 441 height 9
drag, startPoint x: 531, startPoint y: 119, endPoint x: 492, endPoint y: 73, distance: 59.7
click at [492, 73] on div "KP [PERSON_NAME] m: 07100179379" at bounding box center [382, 84] width 441 height 34
click at [452, 240] on h3 "Placement" at bounding box center [382, 241] width 441 height 13
click at [189, 20] on link "All Placements" at bounding box center [173, 18] width 62 height 9
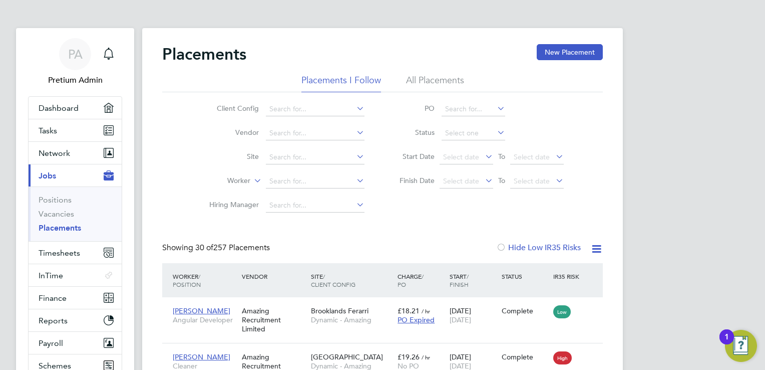
click at [52, 251] on span "Timesheets" at bounding box center [60, 253] width 42 height 10
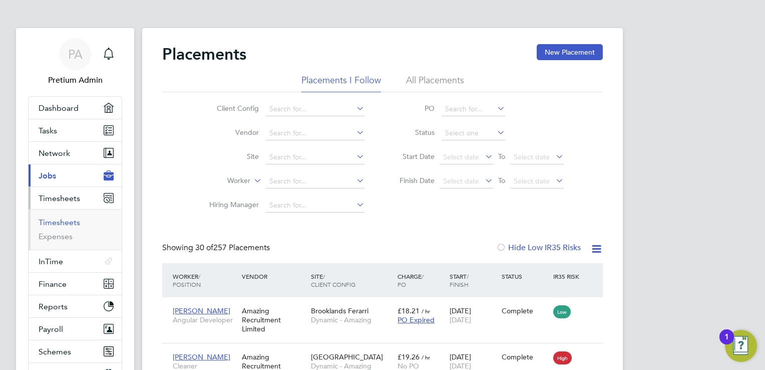
click at [58, 221] on link "Timesheets" at bounding box center [60, 222] width 42 height 10
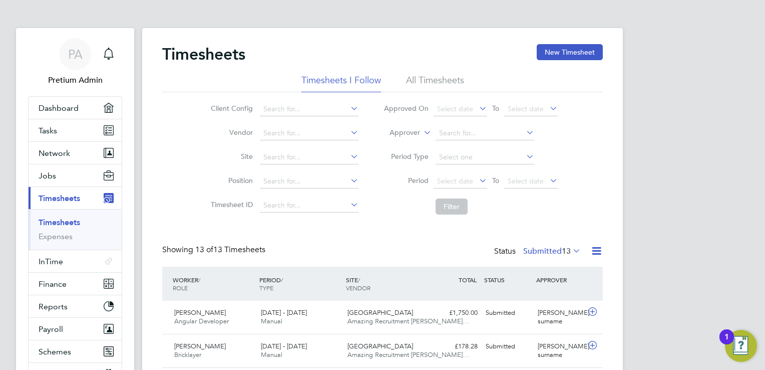
click at [69, 195] on span "Timesheets" at bounding box center [60, 198] width 42 height 10
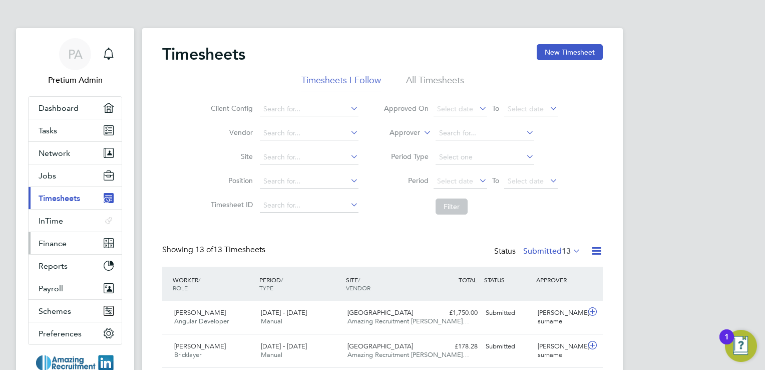
click at [68, 242] on button "Finance" at bounding box center [75, 243] width 93 height 22
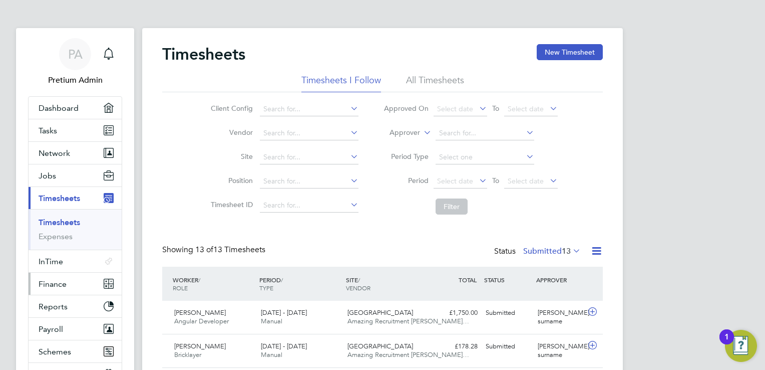
click at [69, 281] on button "Finance" at bounding box center [75, 284] width 93 height 22
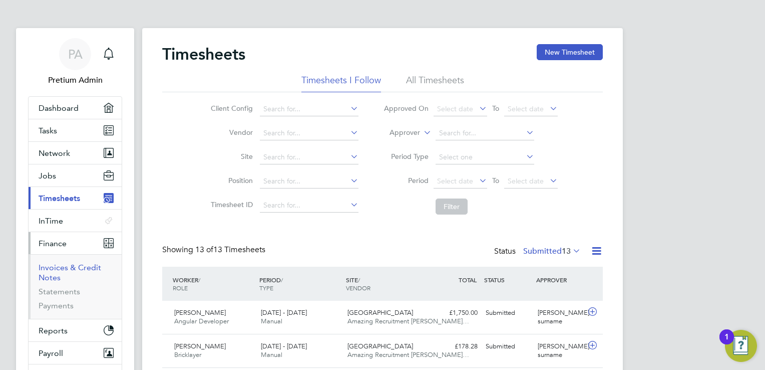
click at [60, 266] on link "Invoices & Credit Notes" at bounding box center [70, 272] width 63 height 20
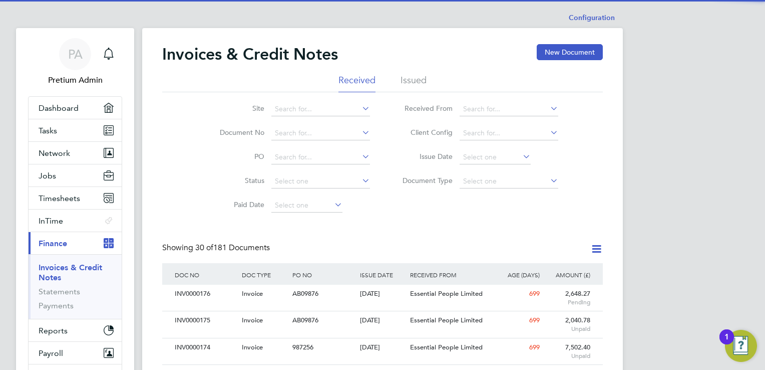
scroll to position [19, 68]
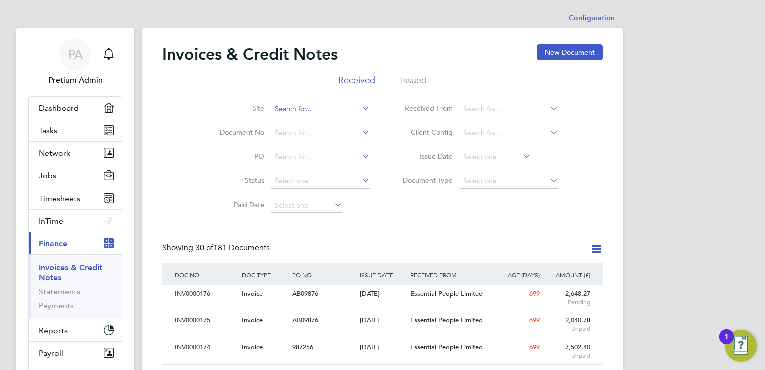
click at [293, 109] on input at bounding box center [321, 109] width 99 height 14
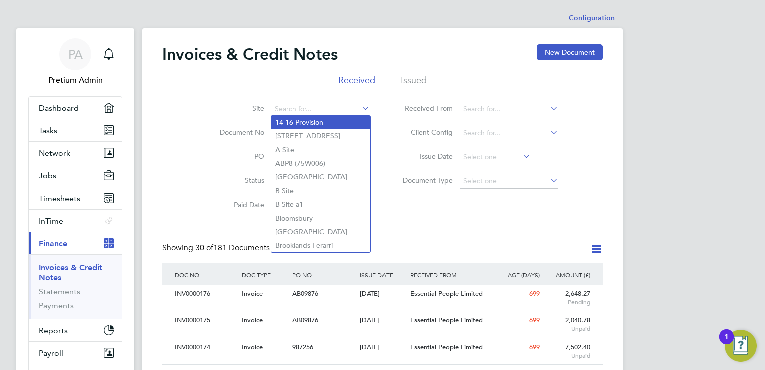
click at [301, 122] on li "14-16 Provision" at bounding box center [321, 123] width 99 height 14
type input "14-16 Provision"
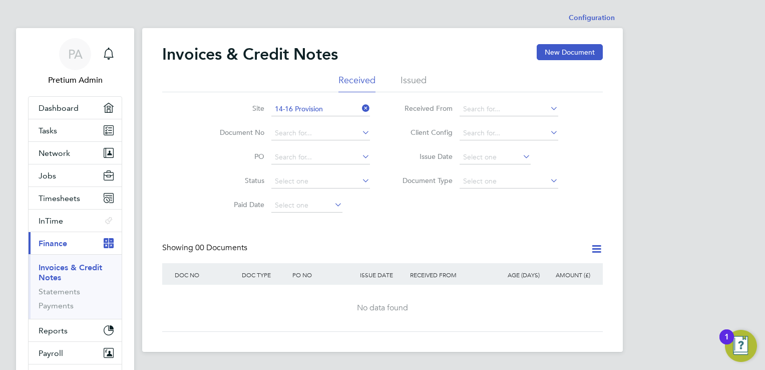
click at [360, 107] on icon at bounding box center [360, 108] width 0 height 14
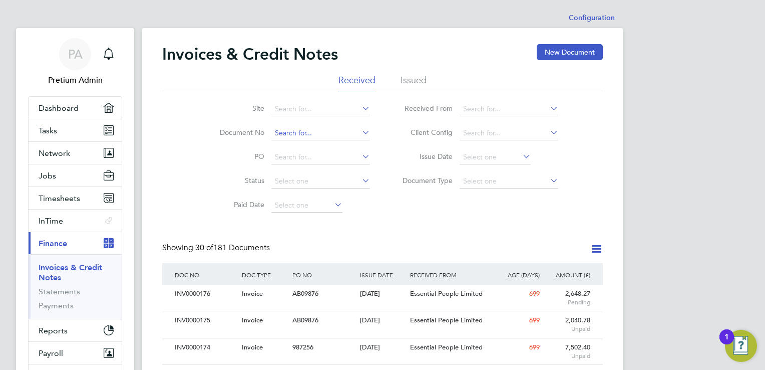
click at [323, 133] on input at bounding box center [321, 133] width 99 height 14
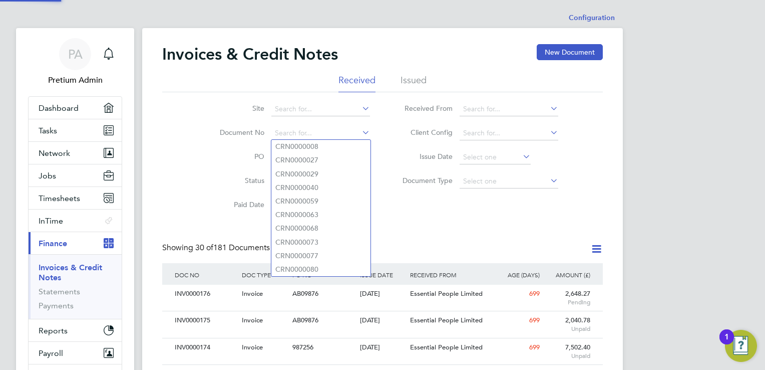
click at [200, 174] on li "Status" at bounding box center [288, 181] width 188 height 24
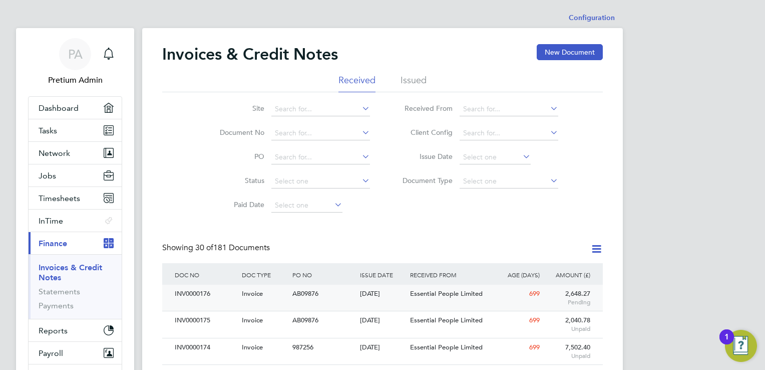
click at [334, 290] on div "AB09876" at bounding box center [323, 294] width 67 height 19
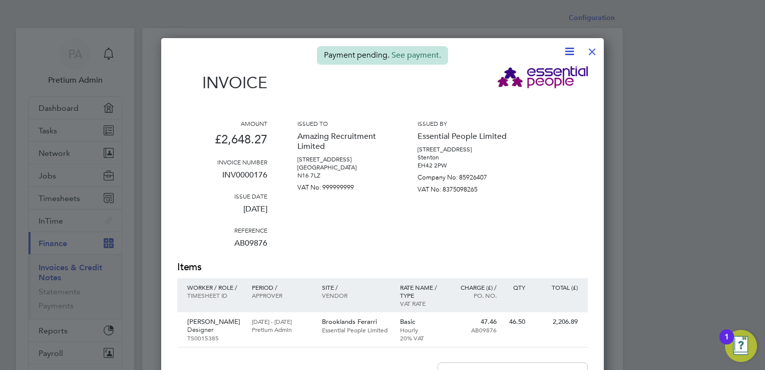
click at [569, 49] on icon at bounding box center [570, 51] width 13 height 13
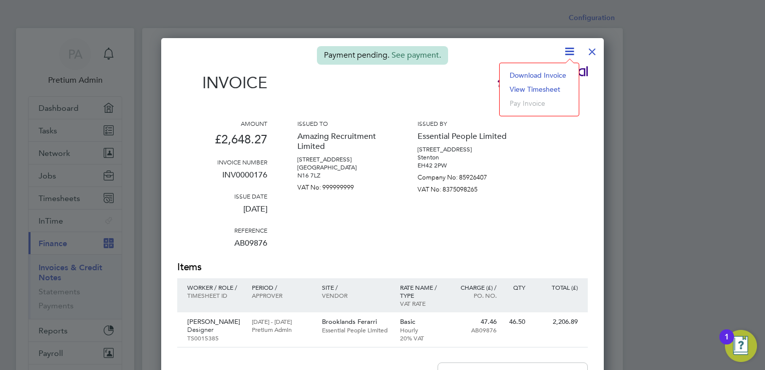
click at [444, 100] on div "Invoice" at bounding box center [382, 84] width 411 height 37
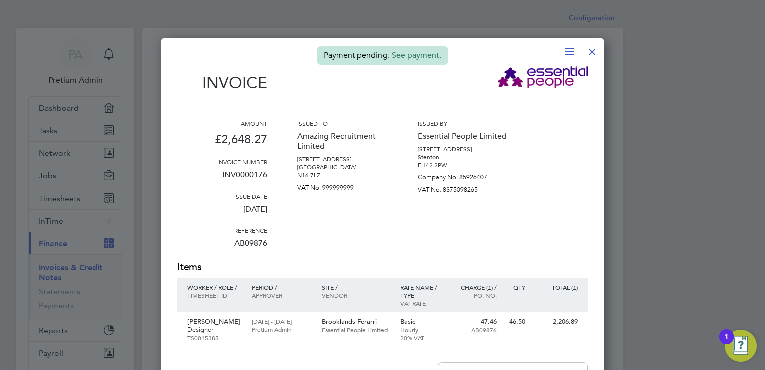
click at [594, 51] on div at bounding box center [593, 49] width 18 height 18
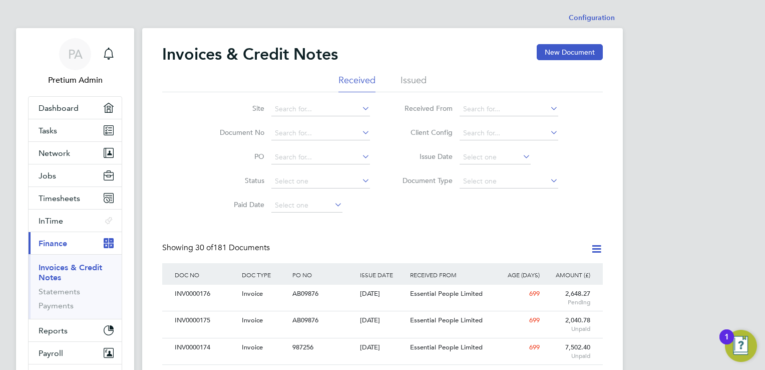
click at [367, 244] on div "Showing 30 of 181 Documents" at bounding box center [382, 252] width 441 height 21
click at [70, 239] on button "Current page: Finance" at bounding box center [75, 243] width 93 height 22
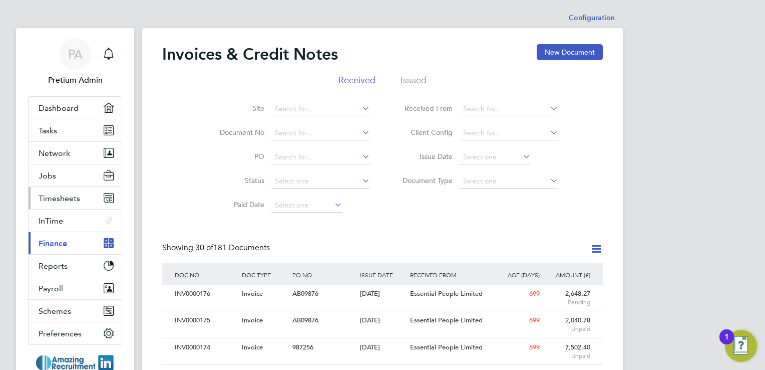
click at [68, 197] on span "Timesheets" at bounding box center [60, 198] width 42 height 10
